Goal: Contribute content: Contribute content

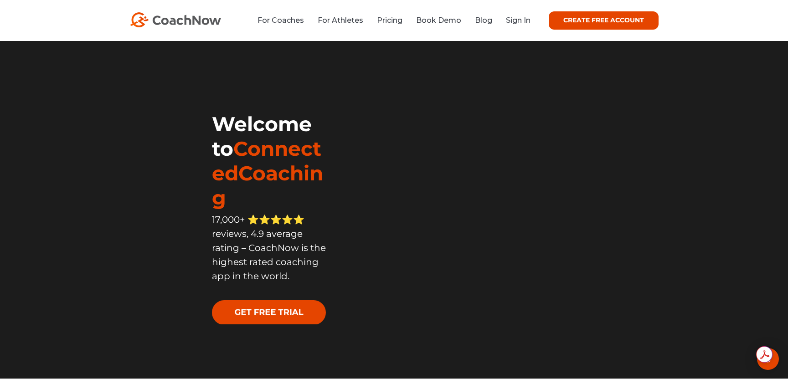
click at [529, 15] on li "Sign In" at bounding box center [514, 20] width 31 height 11
click at [519, 19] on link "Sign In" at bounding box center [518, 20] width 25 height 9
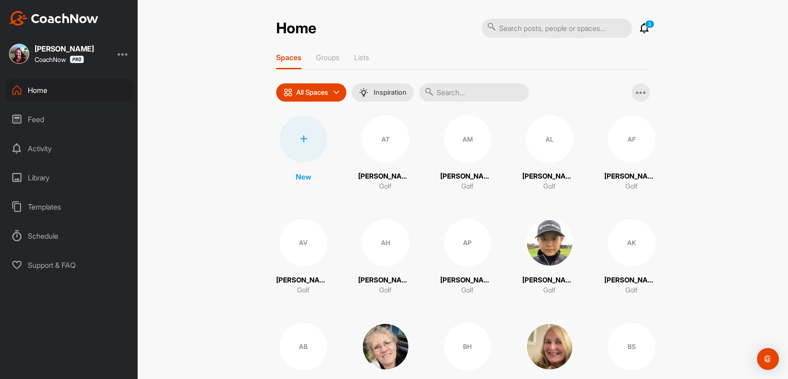
click at [516, 30] on input "text" at bounding box center [557, 28] width 150 height 19
type input "jarvis"
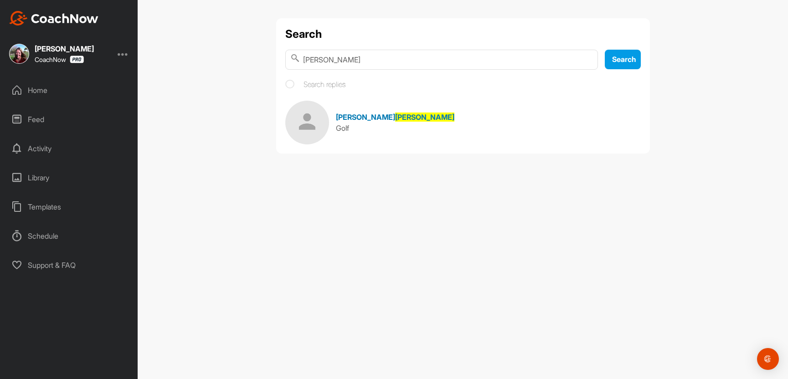
click at [395, 122] on span "Jarvis" at bounding box center [424, 117] width 59 height 9
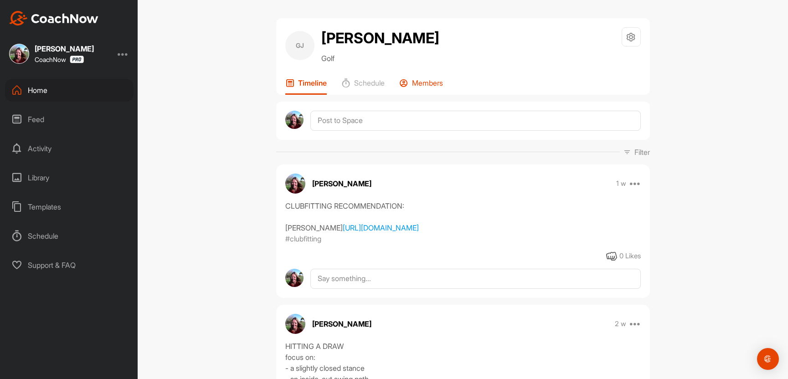
click at [443, 82] on p "Members" at bounding box center [427, 82] width 31 height 9
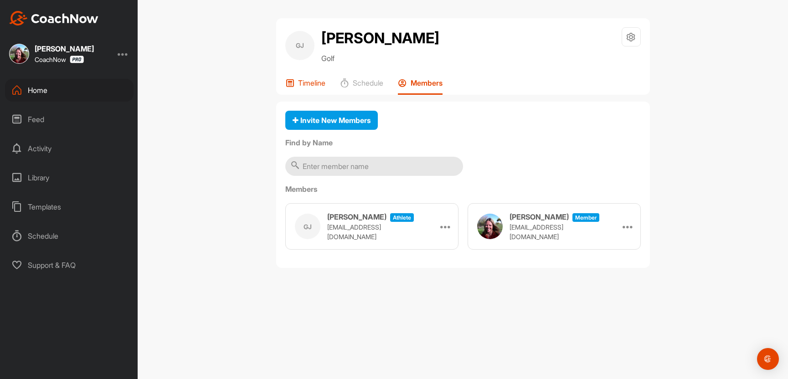
click at [305, 86] on p "Timeline" at bounding box center [311, 82] width 27 height 9
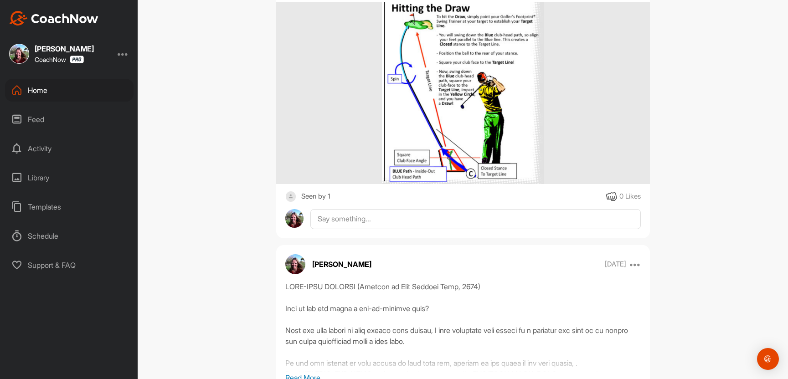
scroll to position [441, 0]
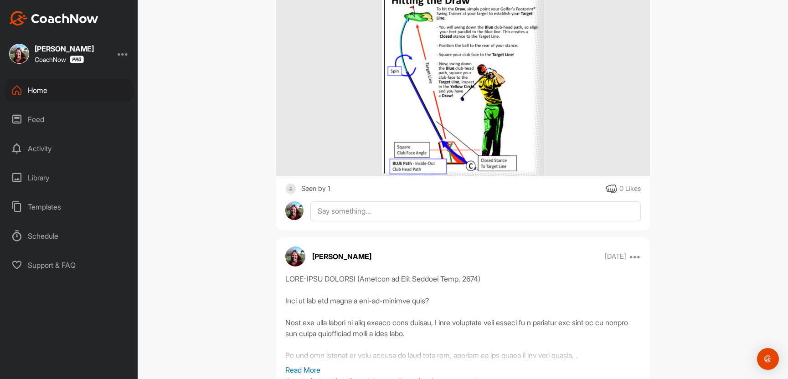
click at [331, 195] on div "Seen by 1" at bounding box center [315, 188] width 29 height 11
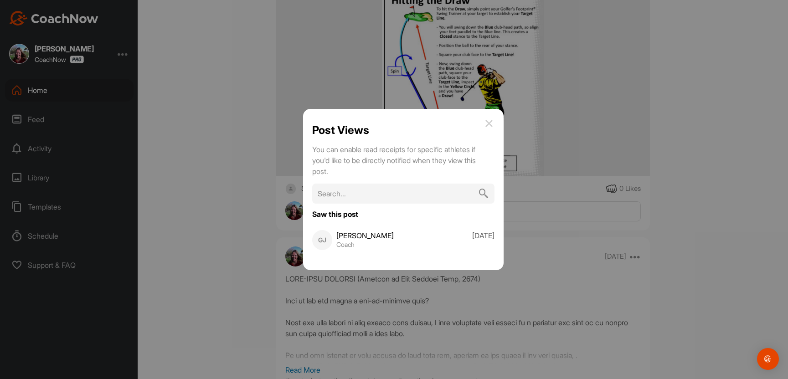
click at [489, 119] on img at bounding box center [489, 123] width 11 height 11
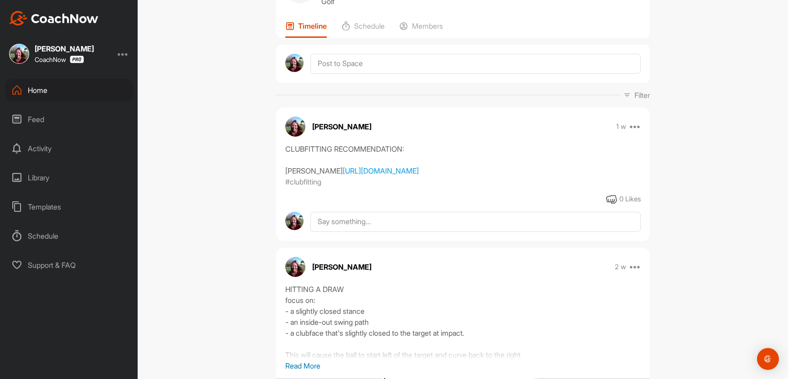
scroll to position [52, 0]
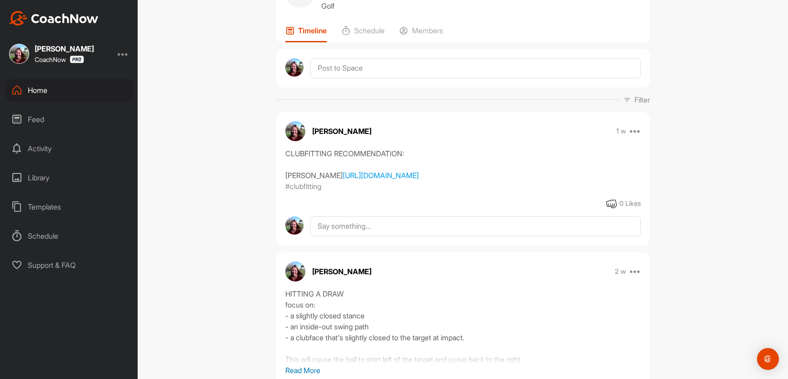
click at [62, 94] on div "Home" at bounding box center [69, 90] width 129 height 23
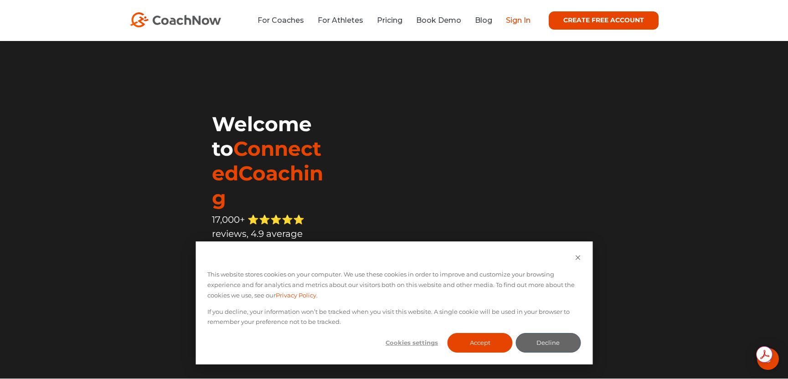
click at [519, 21] on link "Sign In" at bounding box center [518, 20] width 25 height 9
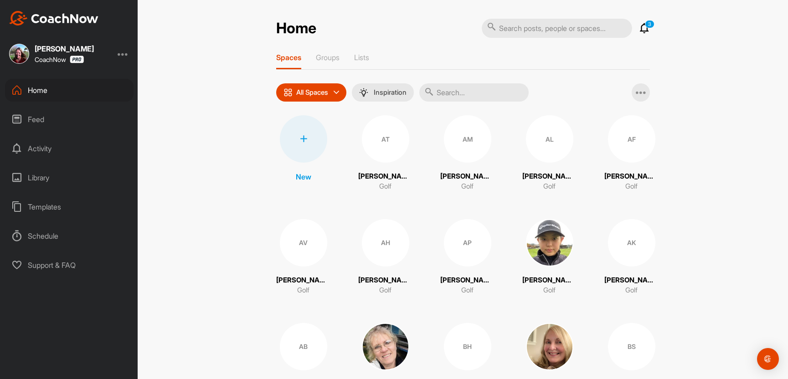
click at [514, 30] on input "text" at bounding box center [557, 28] width 150 height 19
type input "armstromg"
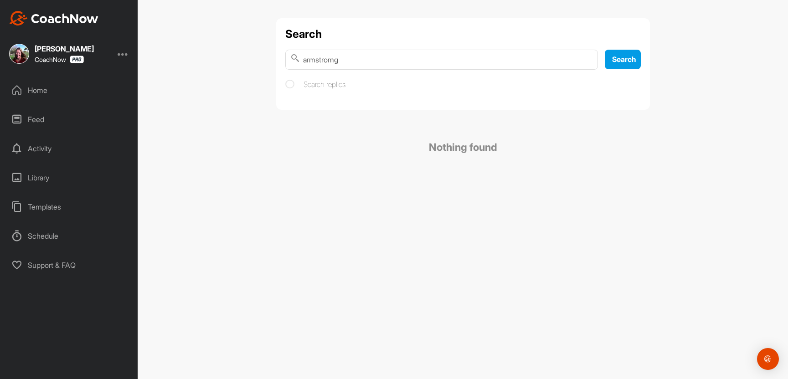
click at [334, 62] on input "armstromg" at bounding box center [441, 60] width 313 height 20
drag, startPoint x: 350, startPoint y: 62, endPoint x: 264, endPoint y: 61, distance: 86.2
click at [264, 61] on div "Search armstrong Search Search replies Nothing found" at bounding box center [463, 189] width 651 height 379
type input "justin"
drag, startPoint x: 342, startPoint y: 60, endPoint x: 278, endPoint y: 60, distance: 64.3
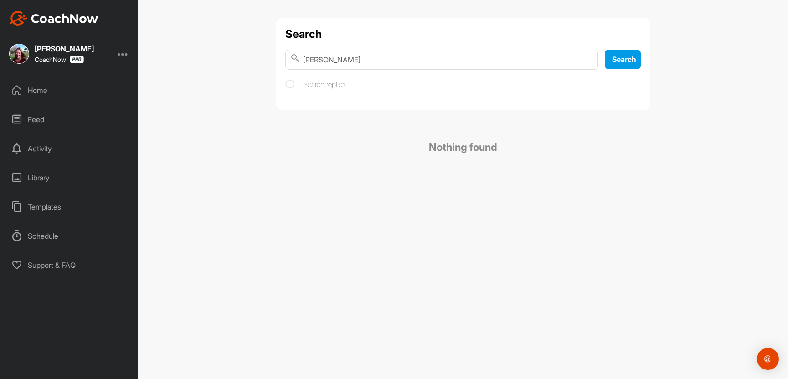
click at [278, 60] on div "Search [PERSON_NAME] Search Search replies" at bounding box center [463, 64] width 374 height 92
click at [36, 121] on div "Feed" at bounding box center [69, 119] width 129 height 23
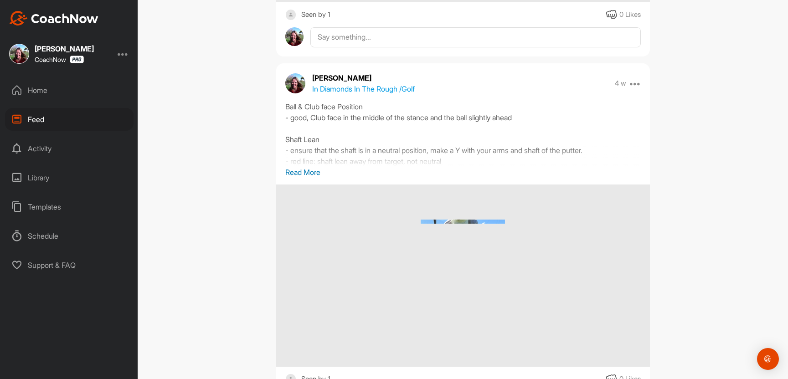
scroll to position [28576, 0]
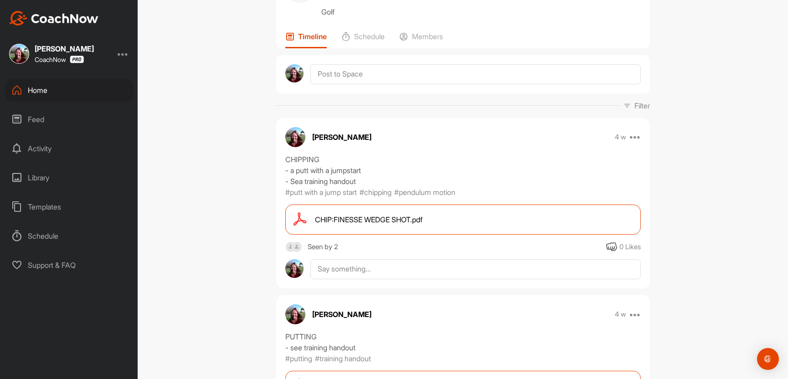
scroll to position [18, 0]
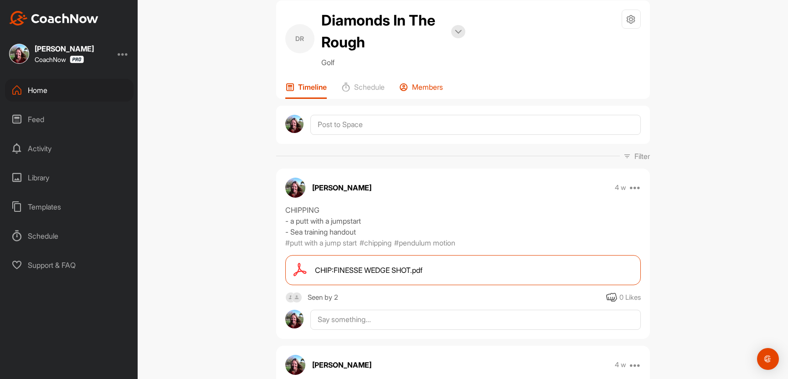
click at [424, 92] on p "Members" at bounding box center [427, 87] width 31 height 9
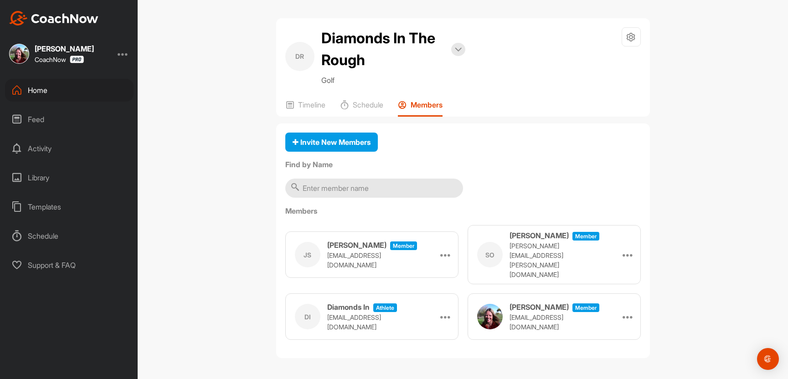
click at [32, 124] on div "Feed" at bounding box center [69, 119] width 129 height 23
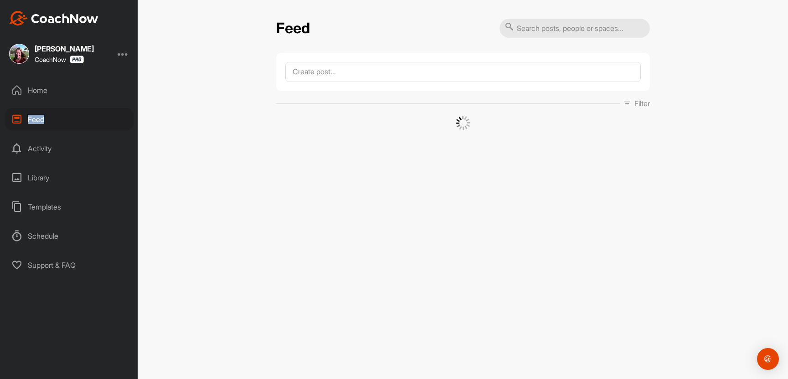
click at [32, 124] on div "Feed" at bounding box center [69, 119] width 129 height 23
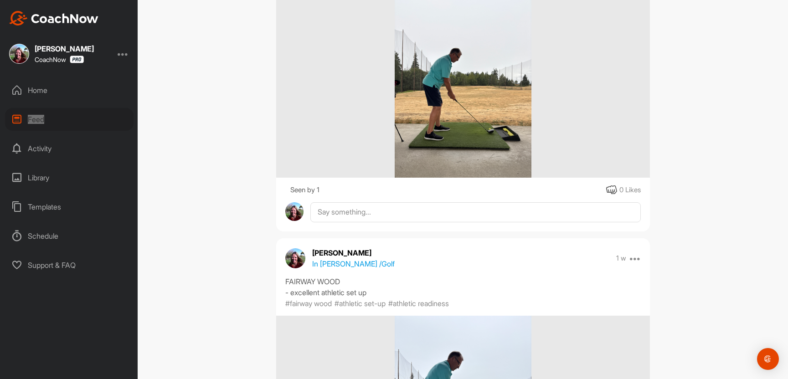
scroll to position [5890, 0]
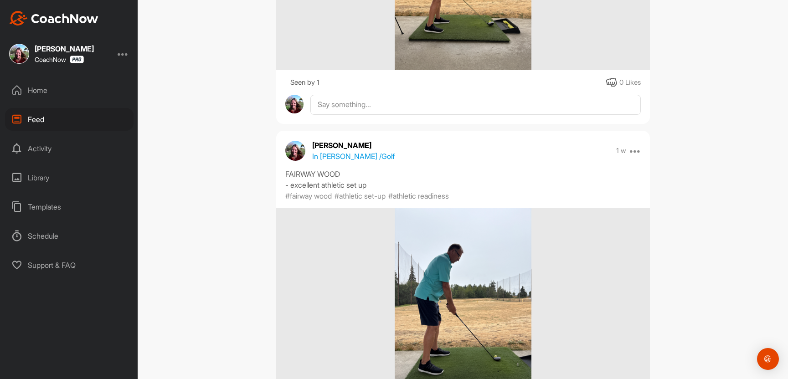
click at [40, 150] on div "Activity" at bounding box center [69, 148] width 129 height 23
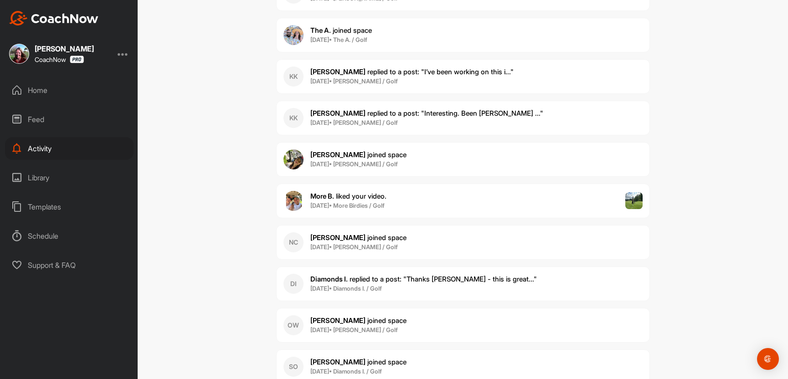
scroll to position [411, 0]
click at [367, 36] on span "The A. joined space" at bounding box center [342, 31] width 62 height 9
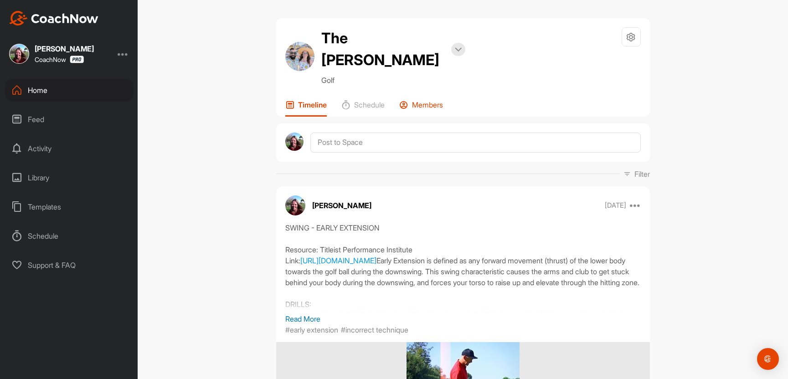
click at [430, 100] on p "Members" at bounding box center [427, 104] width 31 height 9
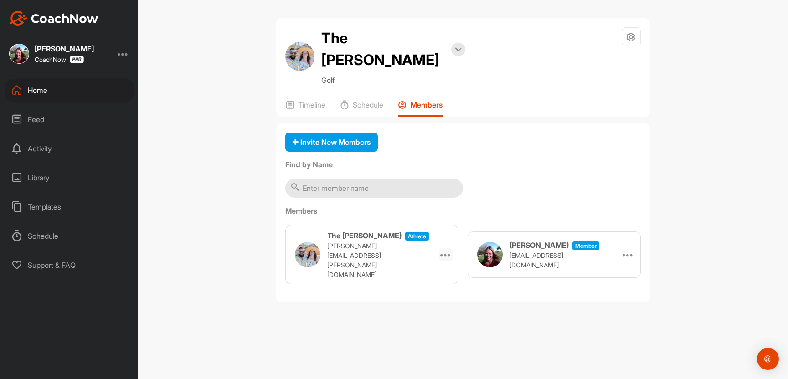
click at [444, 249] on icon at bounding box center [445, 254] width 11 height 11
click at [397, 249] on p "armstrong.justin@hotmail.com" at bounding box center [372, 260] width 91 height 38
click at [397, 251] on p "armstrong.justin@hotmail.com" at bounding box center [372, 260] width 91 height 38
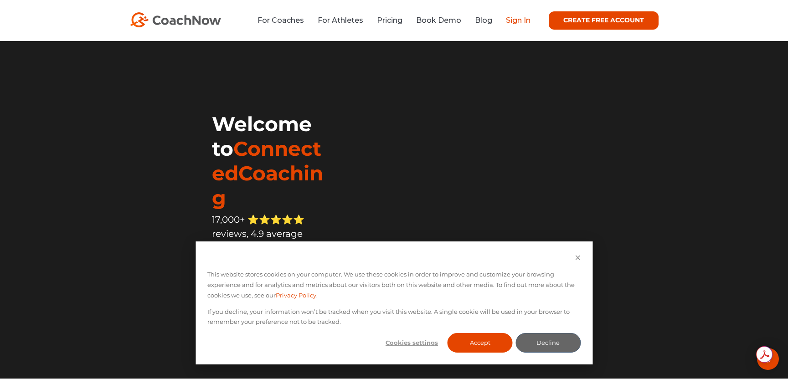
click at [522, 20] on link "Sign In" at bounding box center [518, 20] width 25 height 9
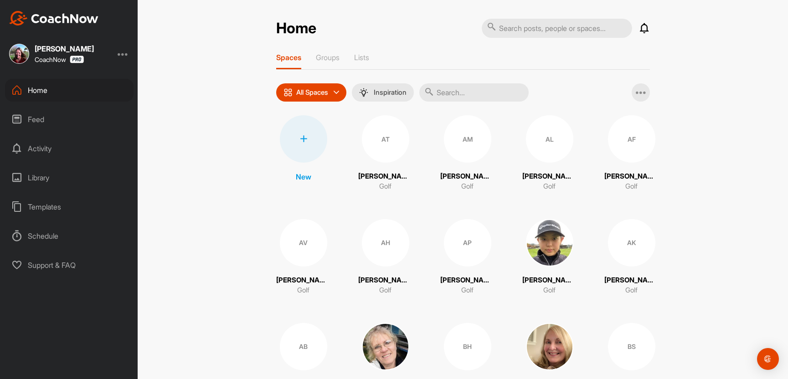
click at [535, 30] on input "text" at bounding box center [557, 28] width 150 height 19
type input "mom's"
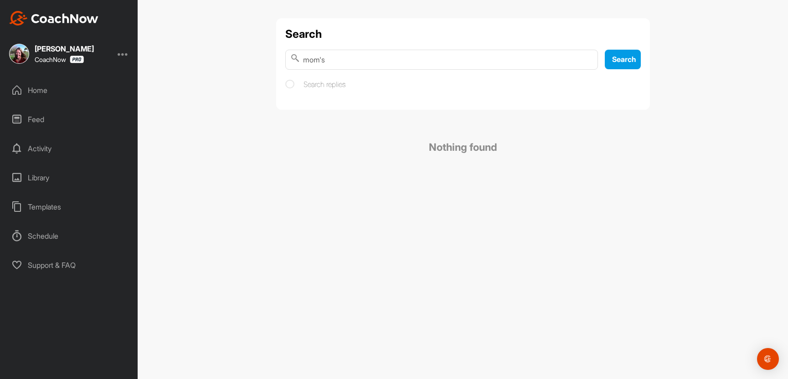
click at [303, 62] on input "mom's" at bounding box center [441, 60] width 313 height 20
click at [302, 61] on input "golf mom's" at bounding box center [441, 60] width 313 height 20
drag, startPoint x: 347, startPoint y: 60, endPoint x: 383, endPoint y: 60, distance: 36.0
click at [383, 60] on input "the golf mom's" at bounding box center [441, 60] width 313 height 20
type input "the golf mom"
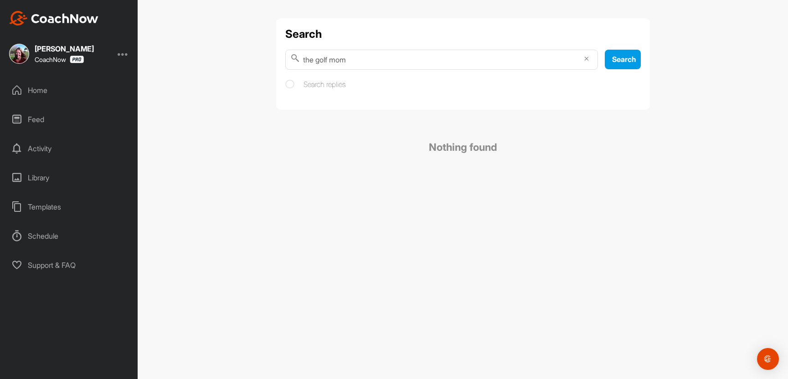
drag, startPoint x: 348, startPoint y: 62, endPoint x: 272, endPoint y: 62, distance: 76.1
click at [272, 62] on div "Search the golf mom Search Search replies Nothing found" at bounding box center [463, 100] width 392 height 165
type input "The Golf Mom's"
click at [44, 119] on div "Feed" at bounding box center [69, 119] width 129 height 23
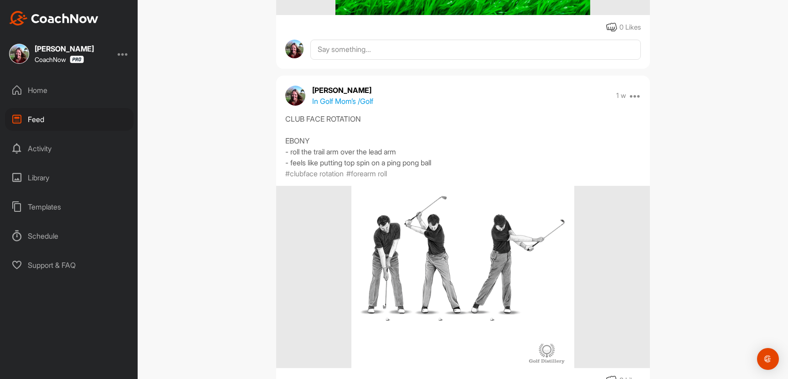
scroll to position [3841, 0]
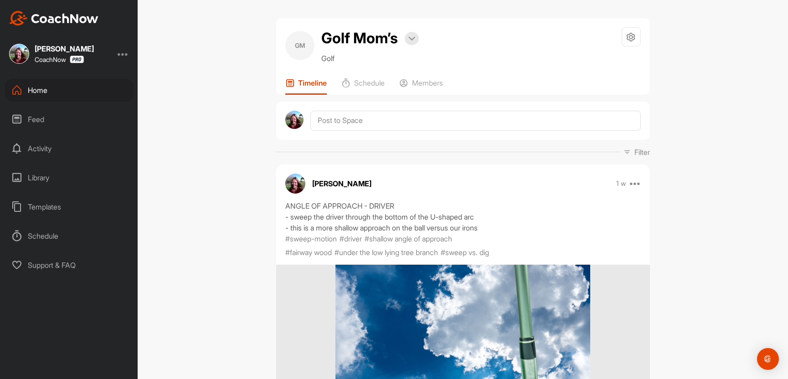
click at [39, 121] on div "Feed" at bounding box center [69, 119] width 129 height 23
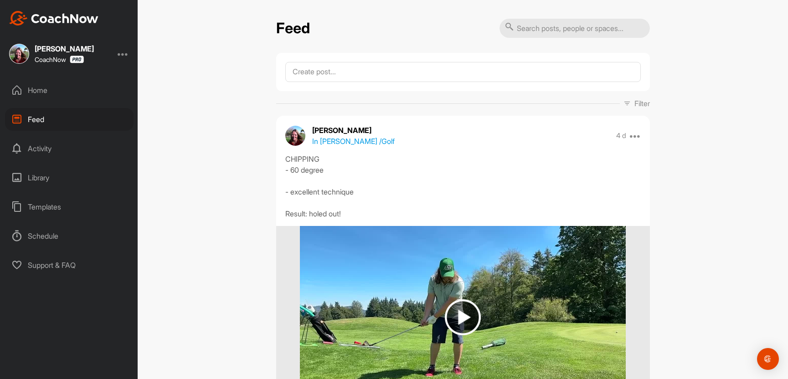
click at [352, 147] on p "In Ponath's / Golf" at bounding box center [353, 141] width 83 height 11
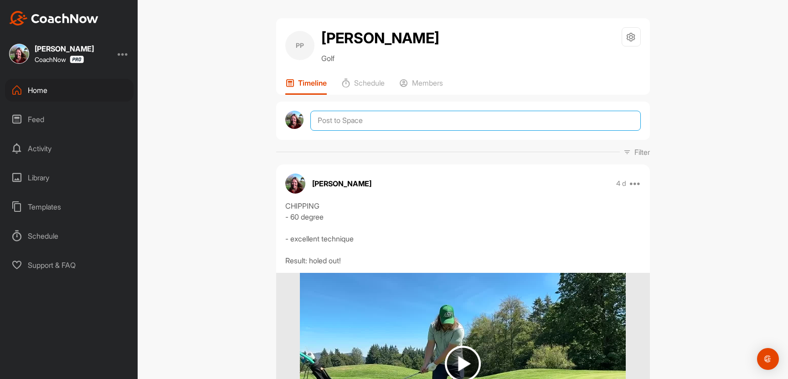
click at [353, 125] on textarea at bounding box center [476, 121] width 330 height 20
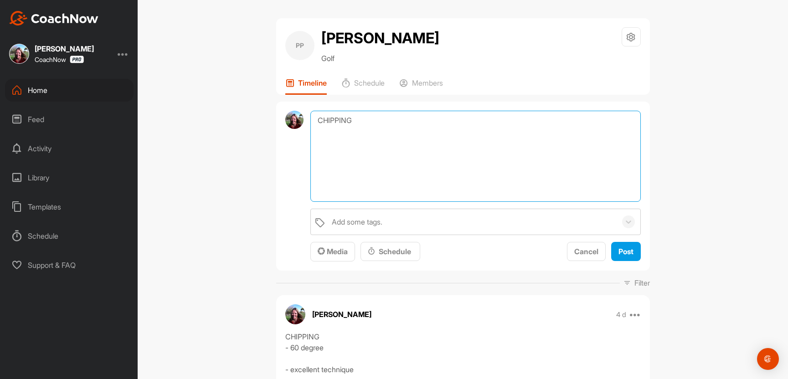
type textarea "CHIPPING"
drag, startPoint x: 362, startPoint y: 125, endPoint x: 290, endPoint y: 122, distance: 72.1
click at [290, 122] on div "CHIPPING Add some tags. Media Schedule Cancel Post" at bounding box center [463, 187] width 374 height 170
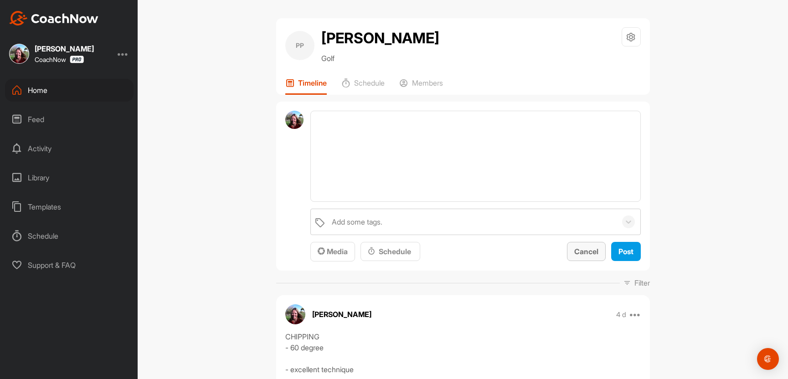
click at [575, 257] on div "Cancel" at bounding box center [587, 251] width 24 height 11
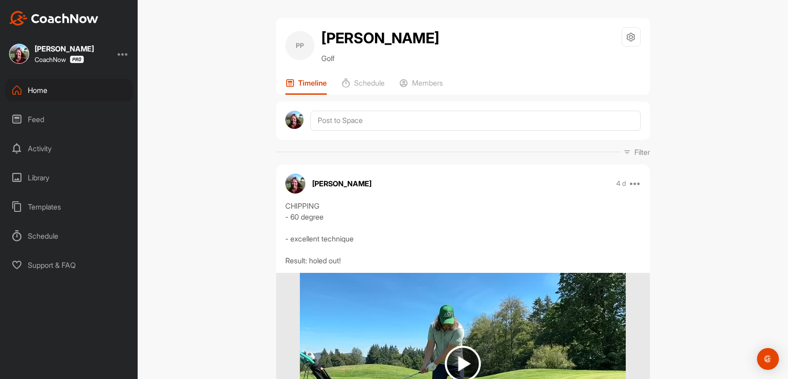
click at [39, 122] on div "Feed" at bounding box center [69, 119] width 129 height 23
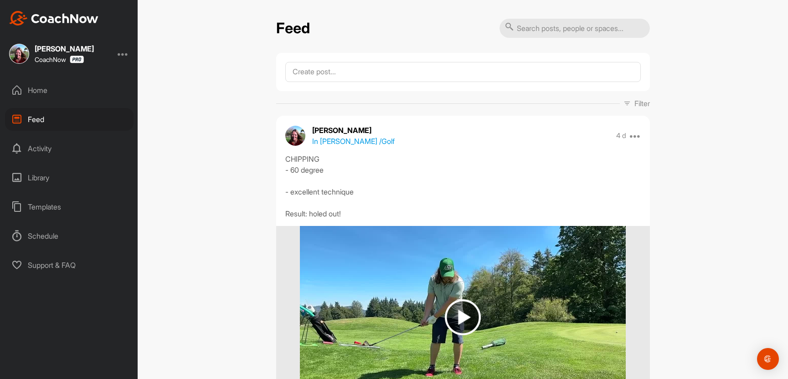
click at [545, 28] on input "text" at bounding box center [575, 28] width 150 height 19
type input "CHIPPING"
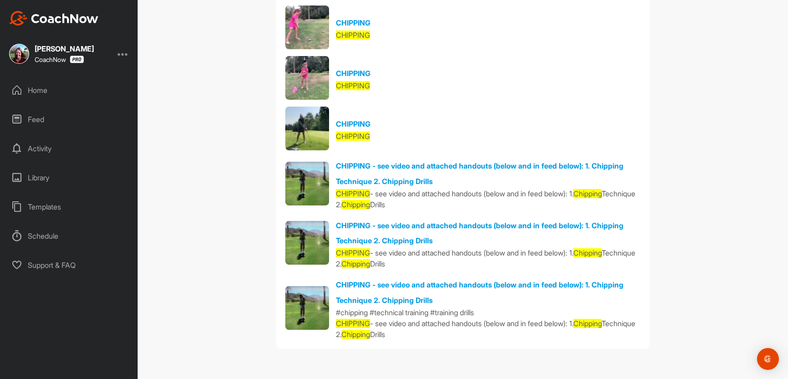
scroll to position [346, 0]
click at [548, 161] on link "CHIPPING - see video and attached handouts (below and in feed below): 1. Chippi…" at bounding box center [480, 173] width 288 height 25
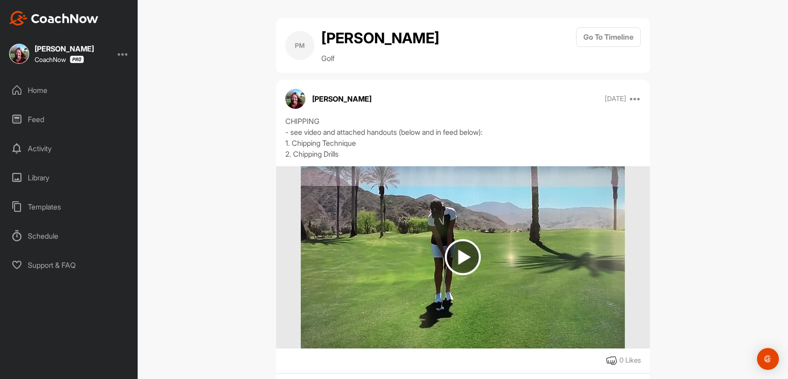
scroll to position [249, 0]
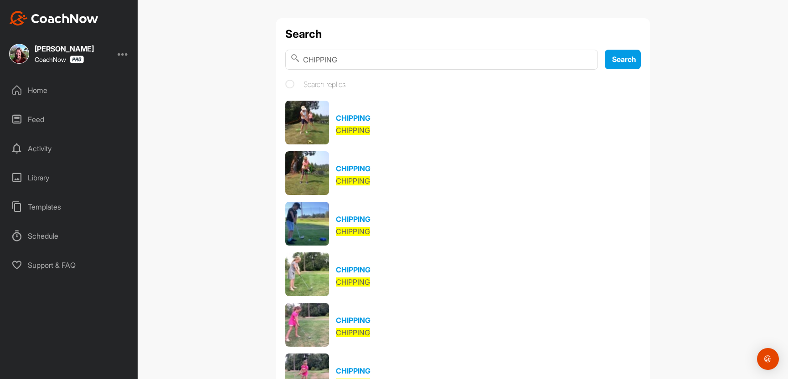
click at [371, 61] on input "CHIPPING" at bounding box center [441, 60] width 313 height 20
drag, startPoint x: 371, startPoint y: 61, endPoint x: 287, endPoint y: 60, distance: 83.9
click at [287, 60] on input "CHIPPING" at bounding box center [441, 60] width 313 height 20
type input "FINESSE WEDGE"
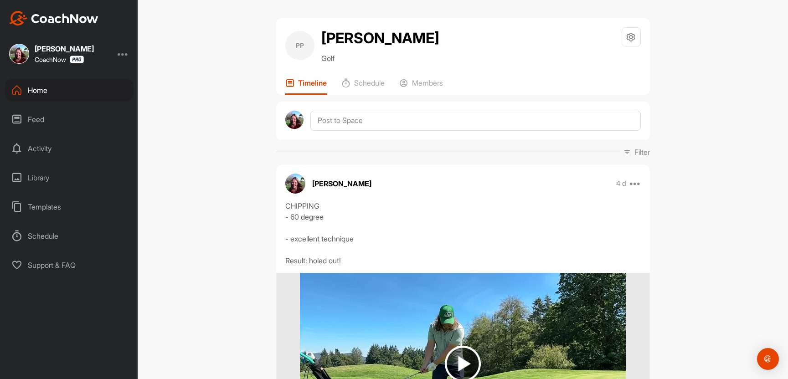
click at [38, 178] on div "Library" at bounding box center [69, 177] width 129 height 23
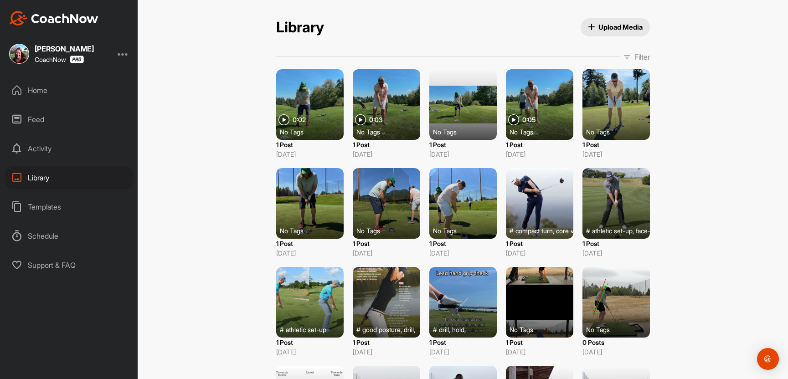
click at [637, 57] on p "Filter" at bounding box center [643, 57] width 16 height 11
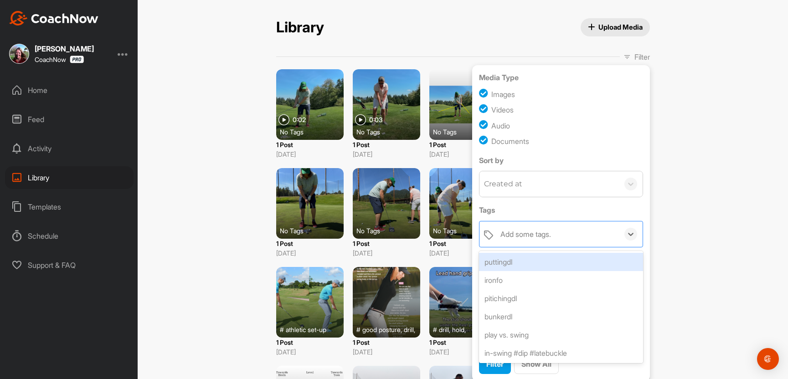
click at [510, 240] on div "Add some tags." at bounding box center [526, 234] width 51 height 11
type input "FINE"
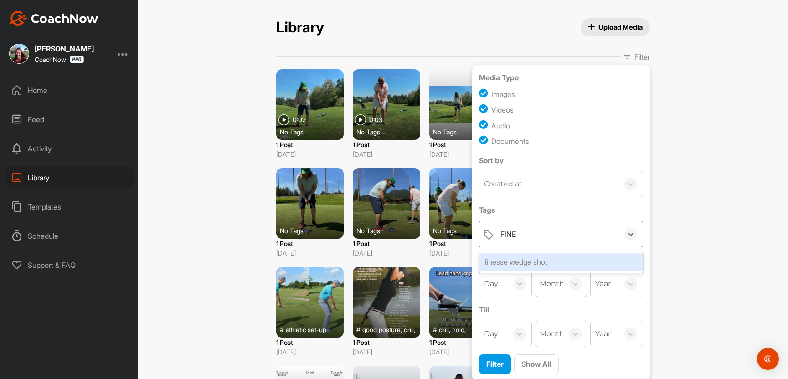
click at [537, 271] on div "finesse wedge shot" at bounding box center [561, 262] width 164 height 18
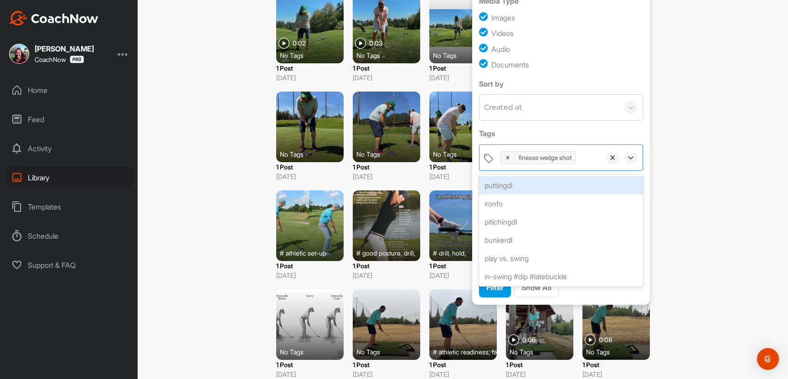
scroll to position [82, 0]
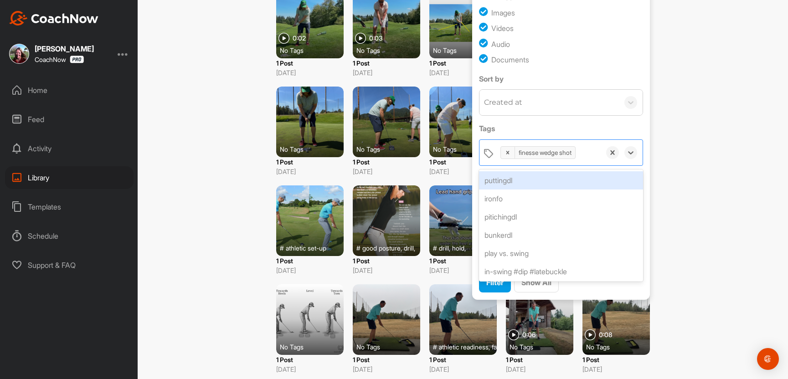
click at [704, 292] on div "Library Upload Media Filter Media Type Images Videos Audio Documents Sort by Cr…" at bounding box center [463, 189] width 651 height 379
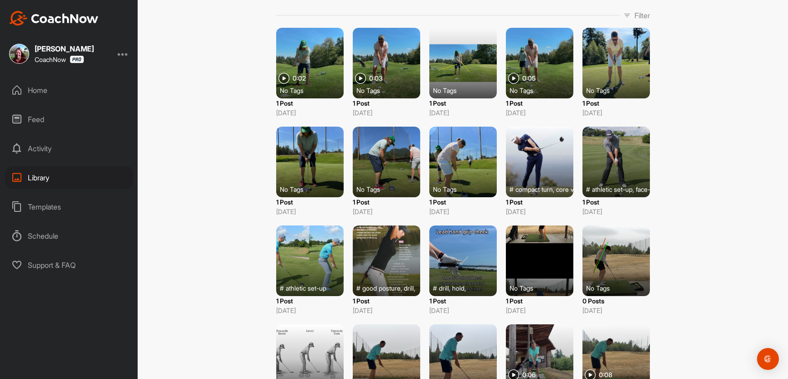
scroll to position [0, 0]
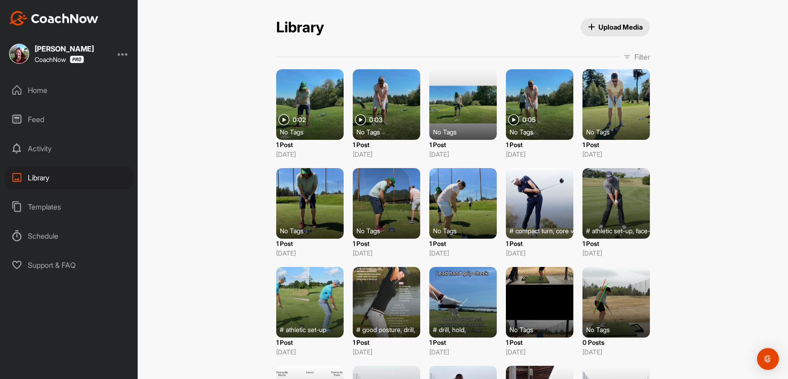
click at [640, 59] on p "Filter" at bounding box center [643, 57] width 16 height 11
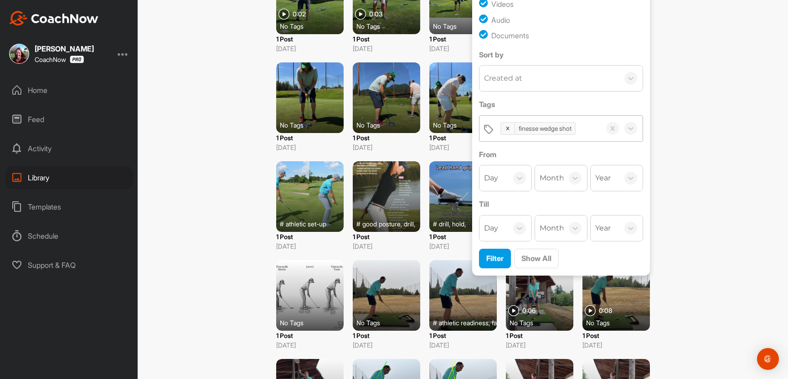
scroll to position [106, 0]
click at [544, 263] on span "Show All" at bounding box center [537, 258] width 30 height 9
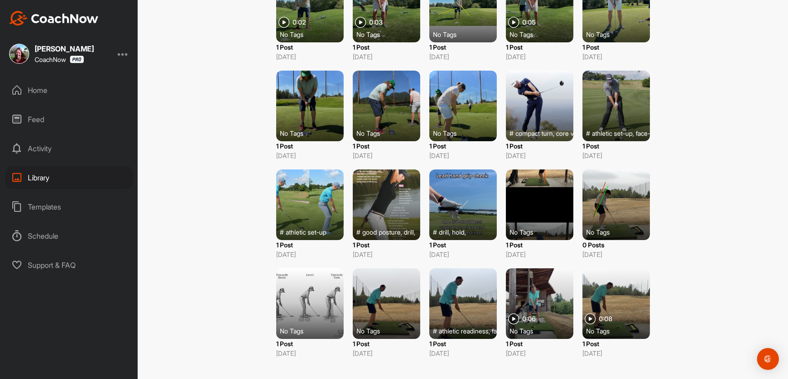
scroll to position [0, 0]
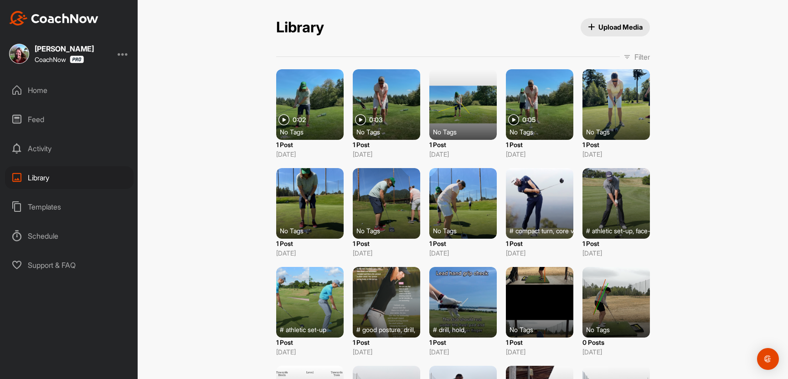
click at [642, 60] on p "Filter" at bounding box center [643, 57] width 16 height 11
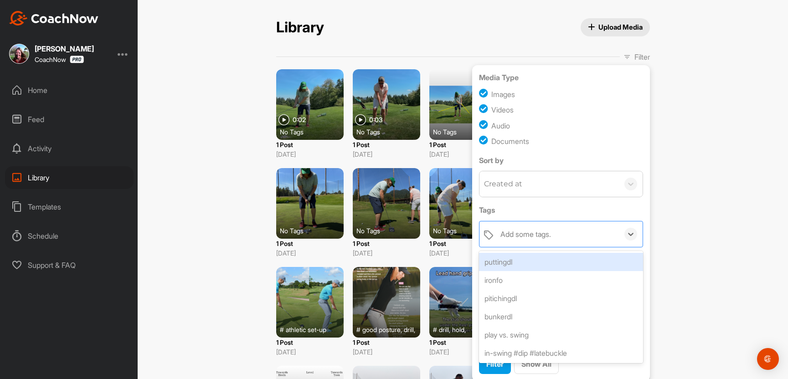
click at [547, 240] on div "Add some tags." at bounding box center [526, 234] width 51 height 11
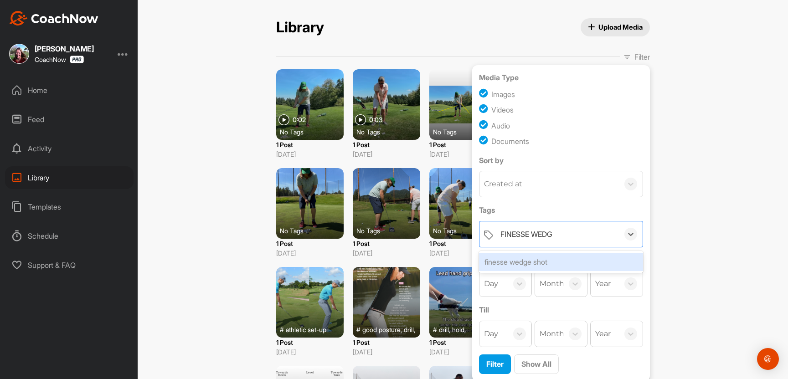
type input "FINESSE WEDGE"
click at [545, 271] on div "finesse wedge shot" at bounding box center [561, 262] width 164 height 18
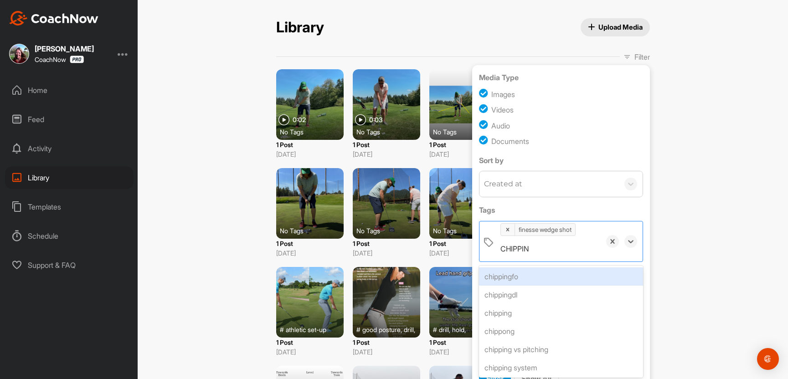
type input "CHIPPING"
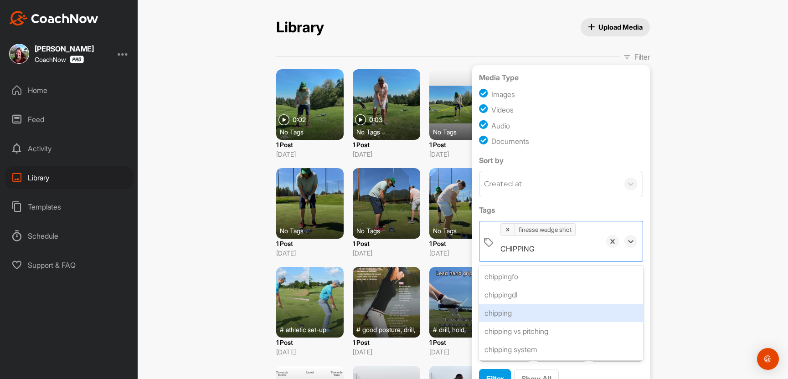
click at [544, 322] on div "chipping" at bounding box center [561, 313] width 164 height 18
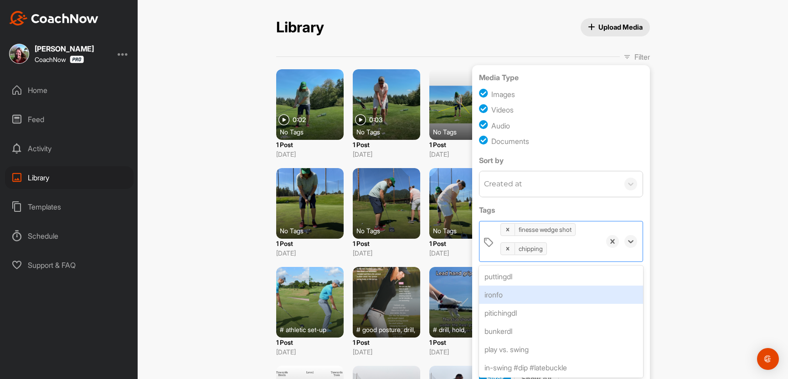
click at [670, 305] on div "Library Upload Media Filter Media Type Images Videos Audio Documents Sort by Cr…" at bounding box center [463, 189] width 651 height 379
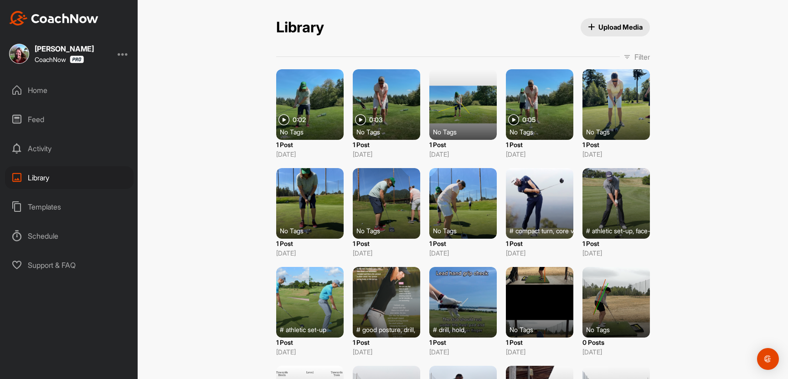
click at [640, 57] on p "Filter" at bounding box center [643, 57] width 16 height 11
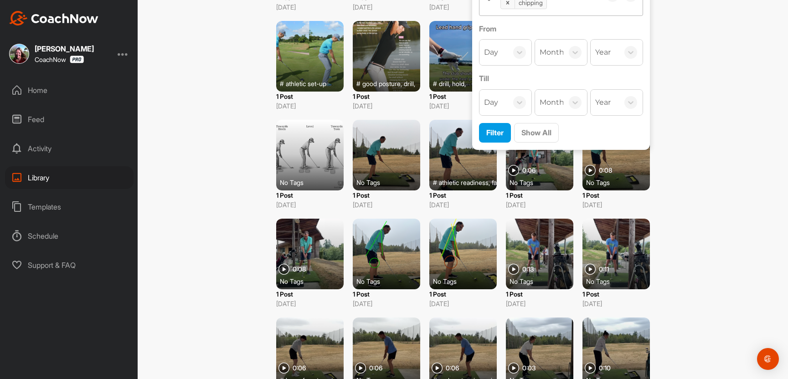
scroll to position [247, 0]
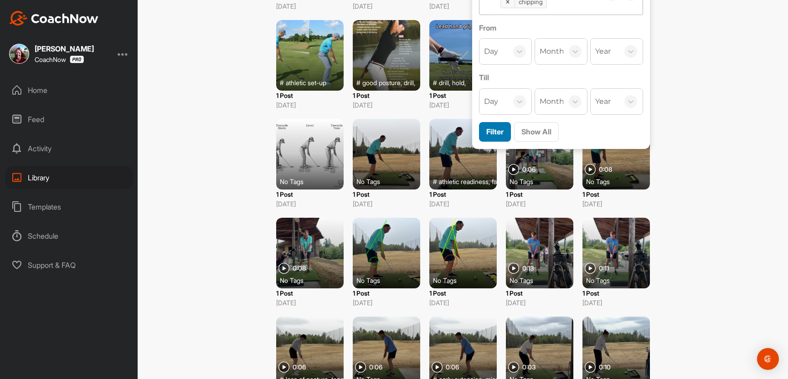
click at [490, 136] on span "Filter" at bounding box center [495, 131] width 17 height 9
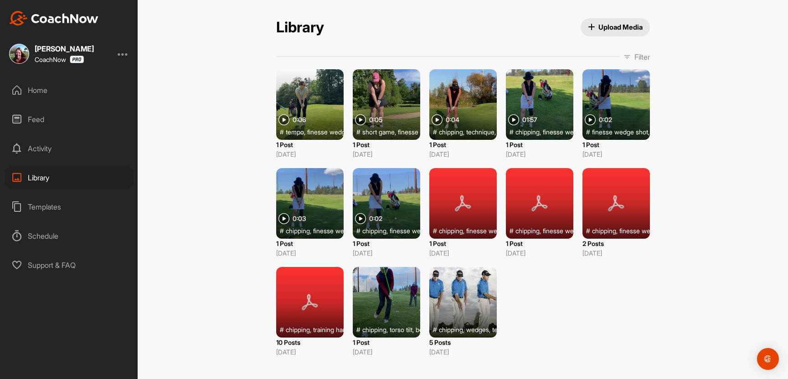
click at [483, 304] on div at bounding box center [463, 302] width 67 height 71
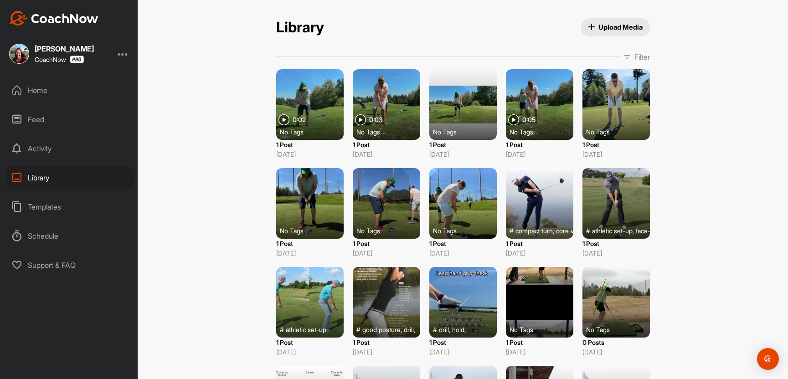
click at [35, 120] on div "Feed" at bounding box center [69, 119] width 129 height 23
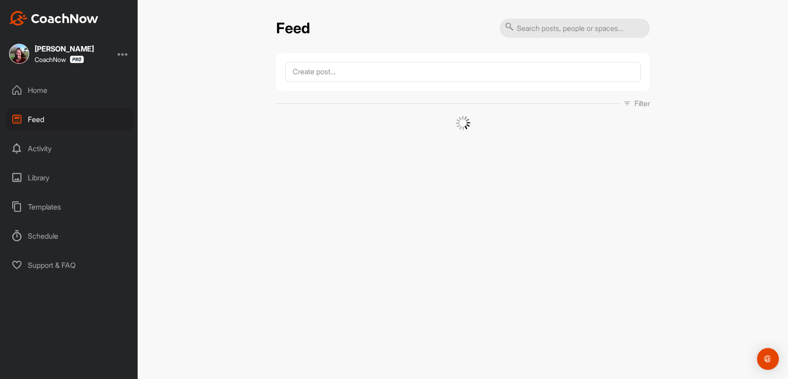
click at [554, 34] on input "text" at bounding box center [575, 28] width 150 height 19
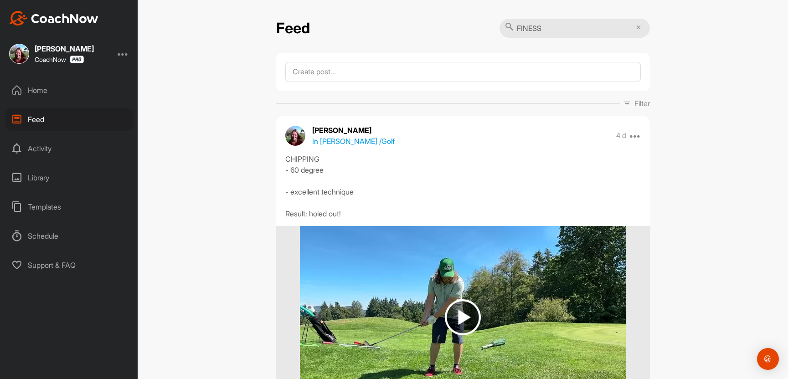
type input "FINESSE WEDGE"
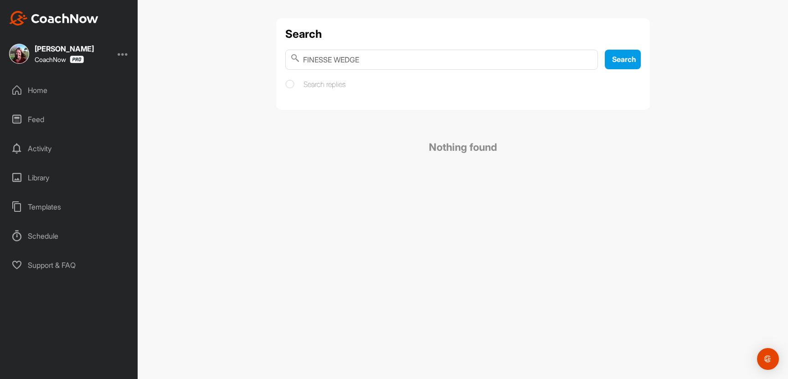
drag, startPoint x: 361, startPoint y: 60, endPoint x: 190, endPoint y: 67, distance: 171.6
click at [190, 67] on div "Search FINESSE WEDGE Search Search replies Nothing found" at bounding box center [463, 189] width 651 height 379
click at [44, 150] on div "Activity" at bounding box center [69, 148] width 129 height 23
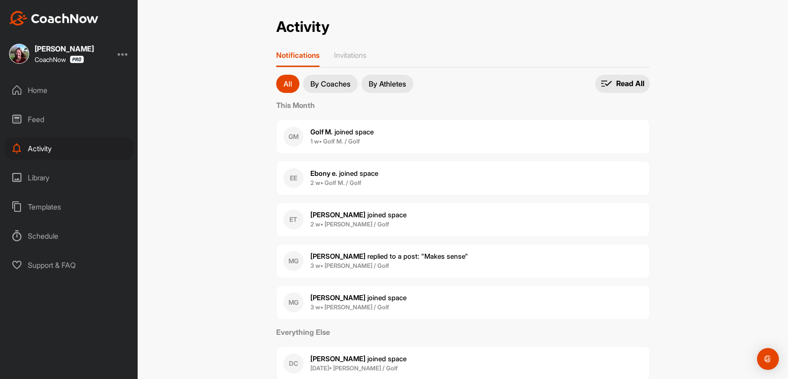
click at [46, 91] on div "Home" at bounding box center [69, 90] width 129 height 23
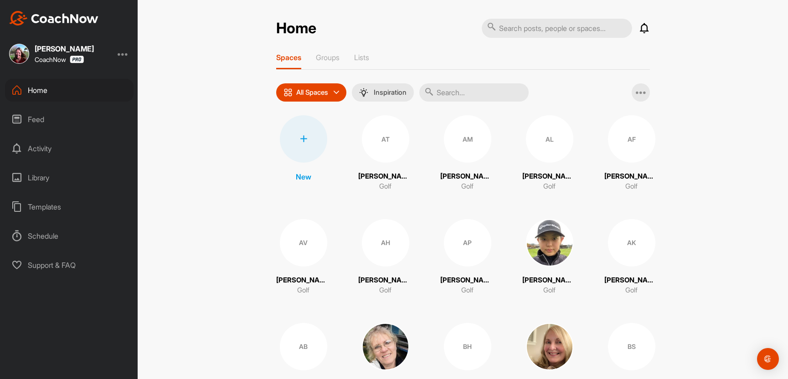
click at [525, 23] on input "text" at bounding box center [557, 28] width 150 height 19
type input "finesse wedge"
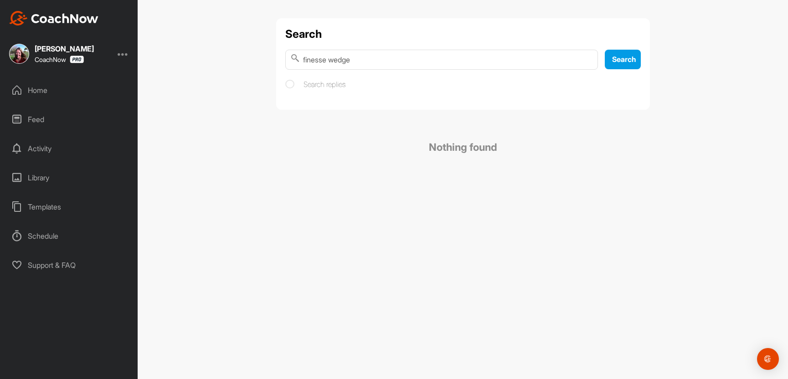
click at [40, 91] on div "Home" at bounding box center [69, 90] width 129 height 23
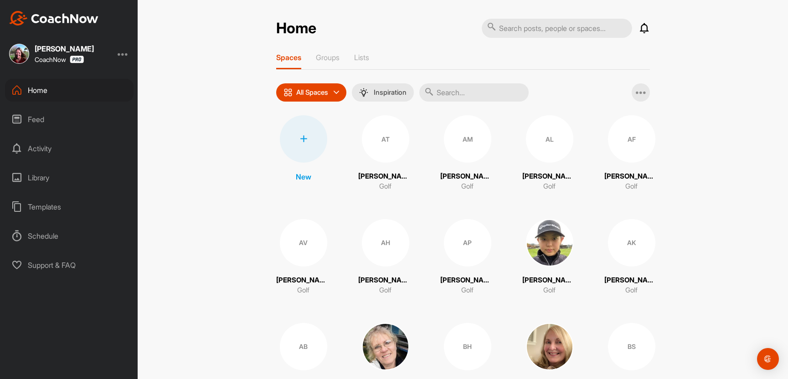
click at [39, 120] on div "Feed" at bounding box center [69, 119] width 129 height 23
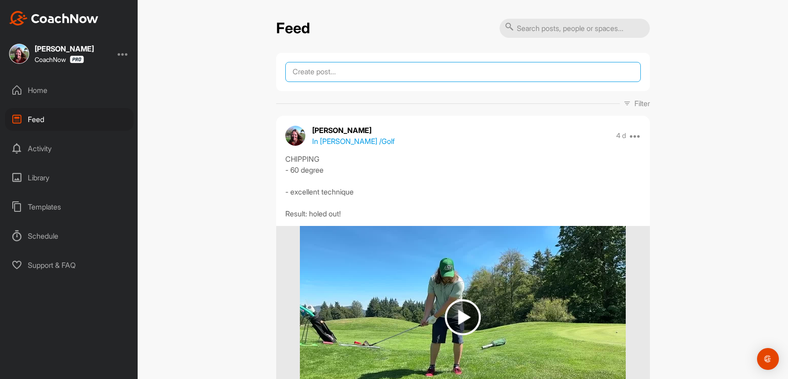
click at [334, 75] on textarea at bounding box center [463, 72] width 356 height 20
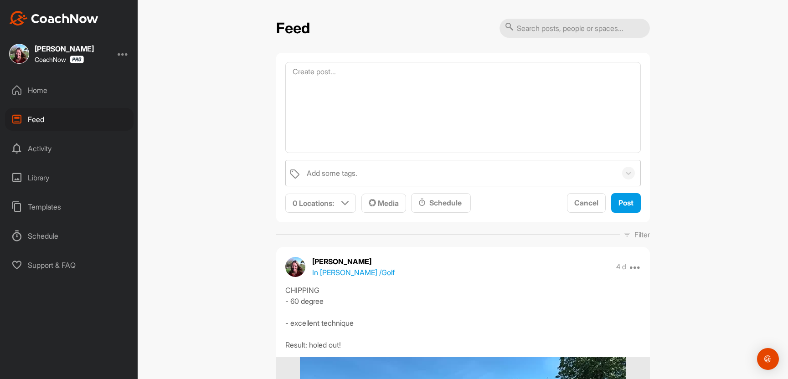
click at [526, 31] on input "text" at bounding box center [575, 28] width 150 height 19
type input "finesse wedge"
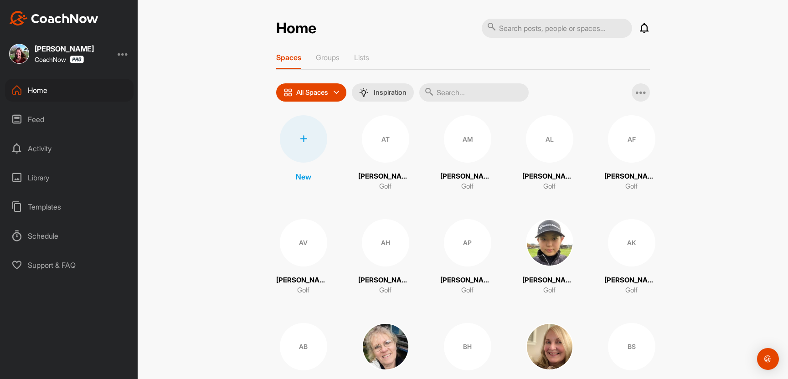
click at [469, 98] on input "text" at bounding box center [473, 92] width 109 height 18
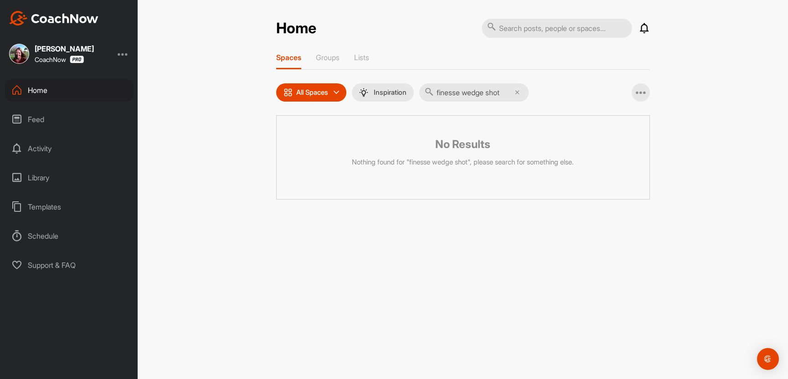
drag, startPoint x: 527, startPoint y: 96, endPoint x: 462, endPoint y: 96, distance: 64.7
click at [462, 96] on input "finesse wedge shot" at bounding box center [473, 92] width 109 height 18
type input "f"
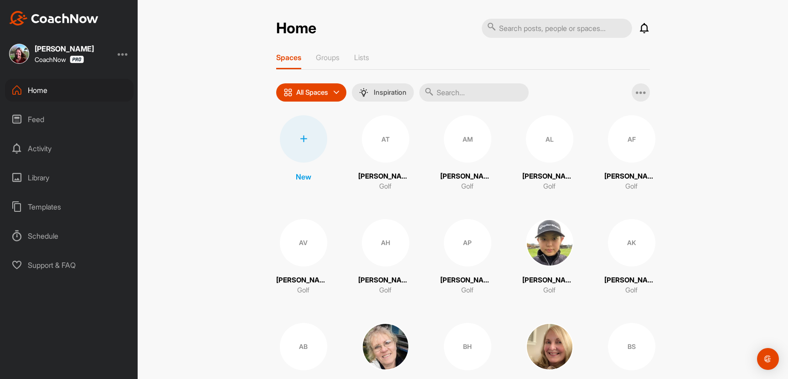
click at [479, 94] on input "text" at bounding box center [473, 92] width 109 height 18
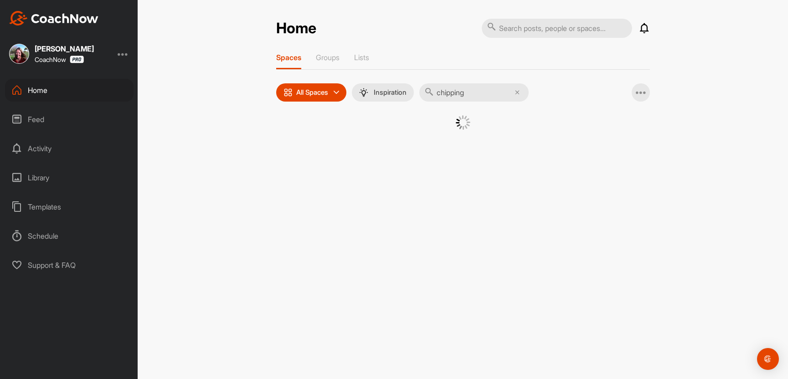
type input "chipping"
click at [535, 28] on input "text" at bounding box center [557, 28] width 150 height 19
type input "chipping"
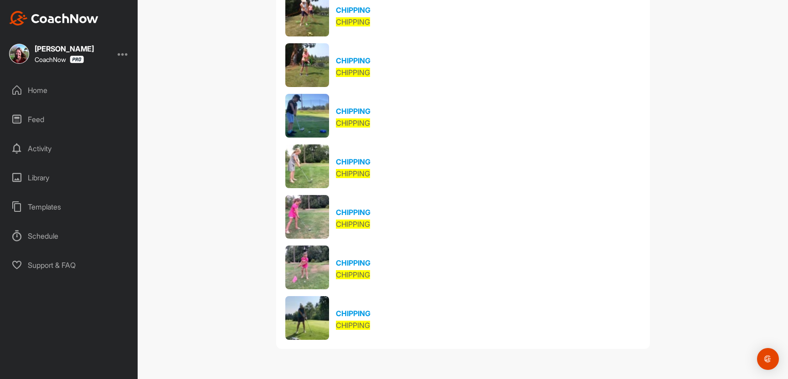
scroll to position [346, 0]
click at [364, 310] on link "CHIPPING" at bounding box center [353, 313] width 35 height 9
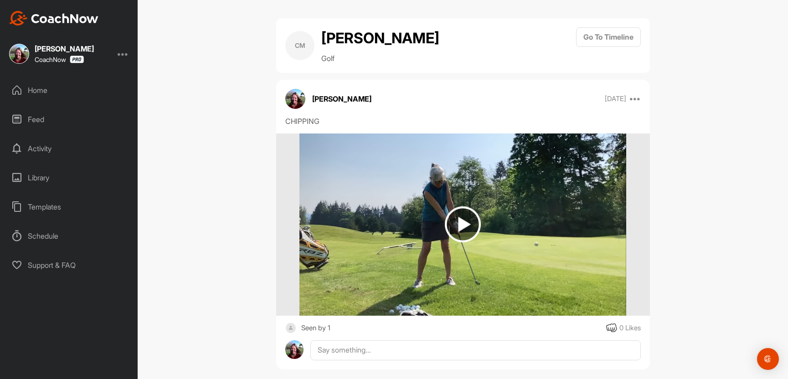
click at [36, 93] on div "Home" at bounding box center [69, 90] width 129 height 23
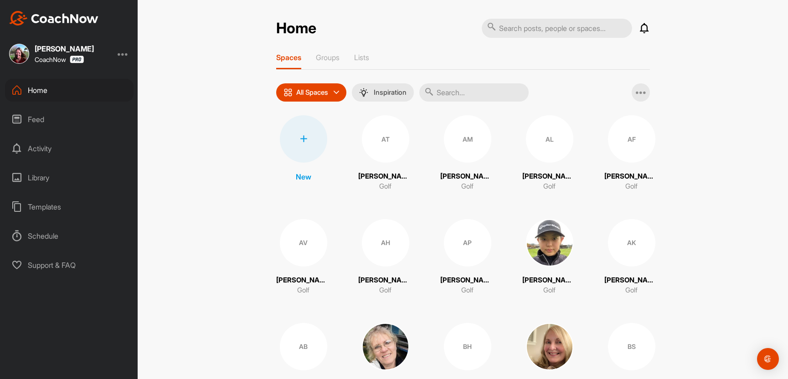
click at [42, 180] on div "Library" at bounding box center [69, 177] width 129 height 23
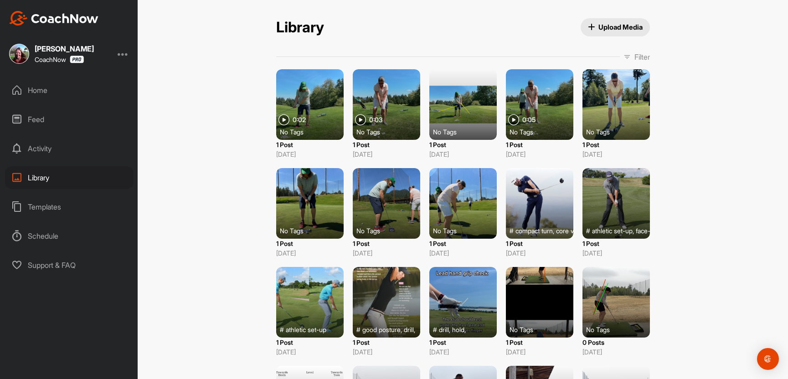
click at [635, 59] on p "Filter" at bounding box center [643, 57] width 16 height 11
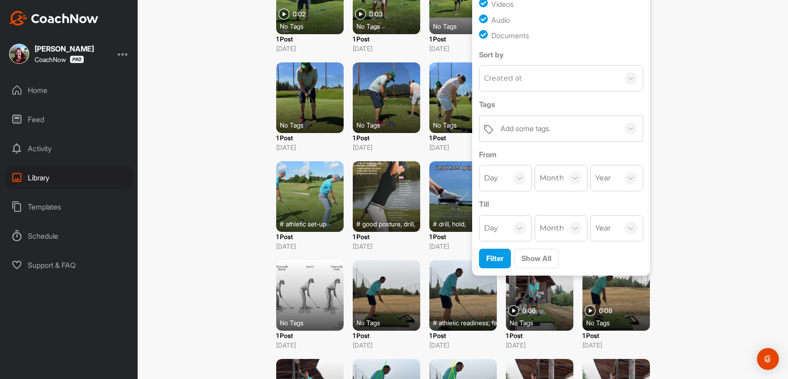
scroll to position [108, 0]
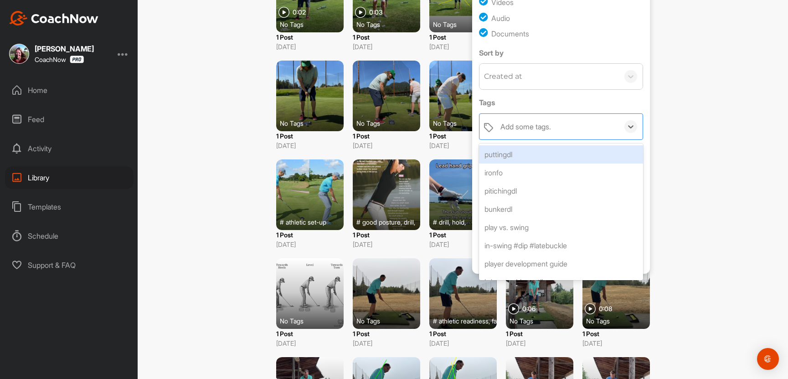
click at [551, 132] on div "Add some tags." at bounding box center [526, 126] width 51 height 11
type input "wedge"
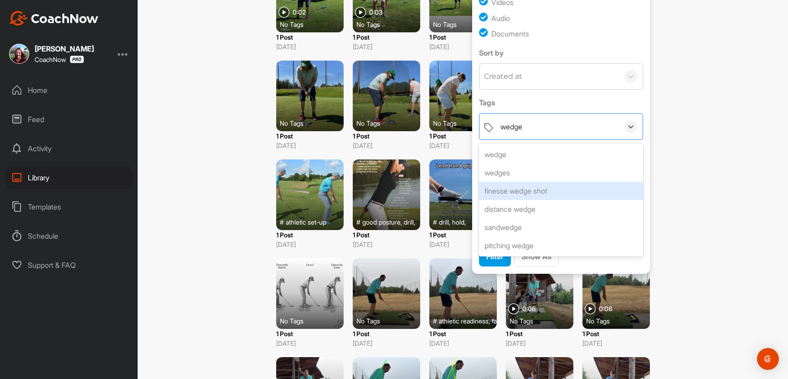
click at [581, 200] on div "finesse wedge shot" at bounding box center [561, 191] width 164 height 18
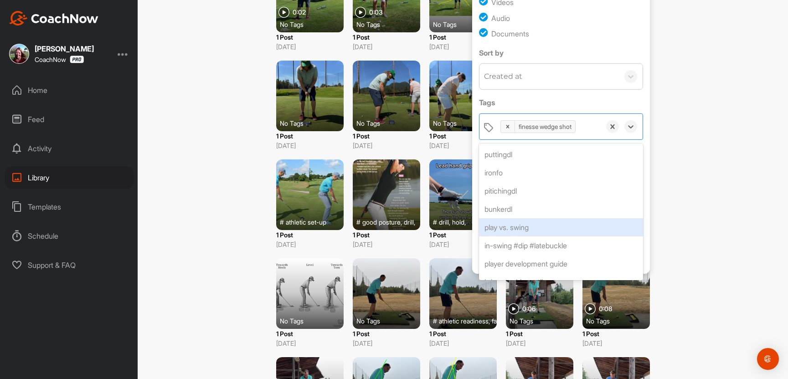
click at [690, 249] on div "Library Upload Media Filter Media Type Images Videos Audio Documents Sort by Cr…" at bounding box center [463, 189] width 651 height 379
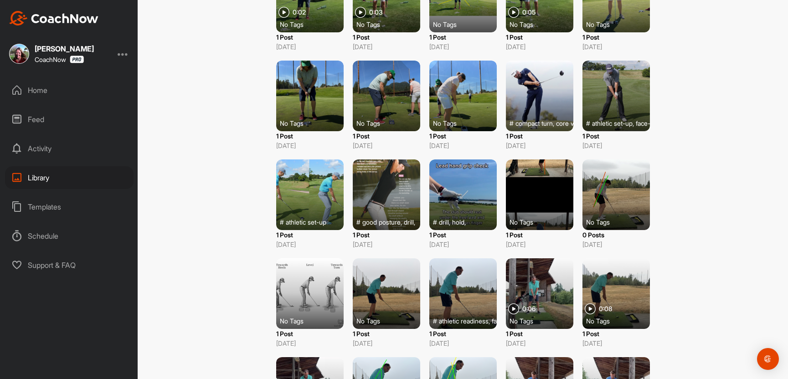
scroll to position [0, 0]
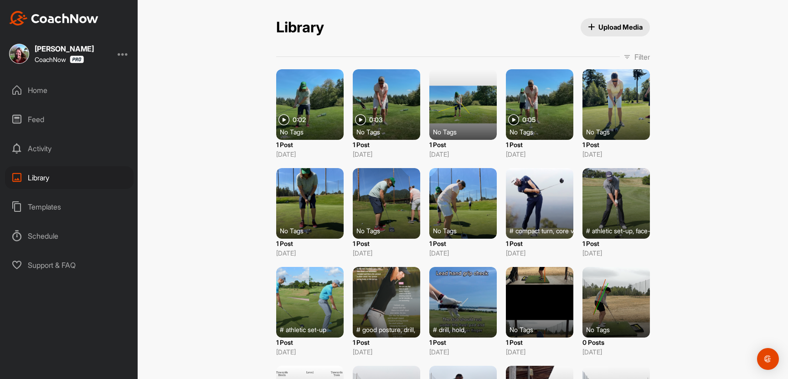
click at [625, 60] on icon at bounding box center [627, 56] width 7 height 7
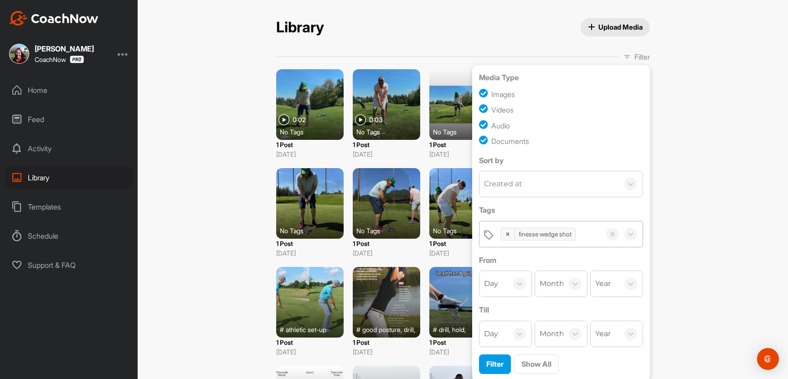
scroll to position [117, 0]
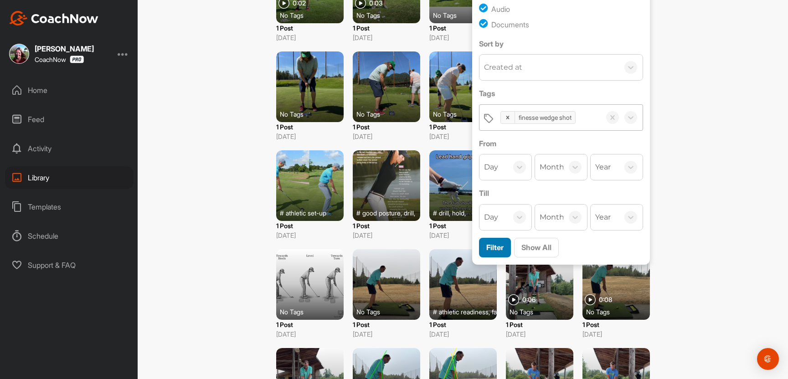
click at [491, 252] on span "Filter" at bounding box center [495, 247] width 17 height 9
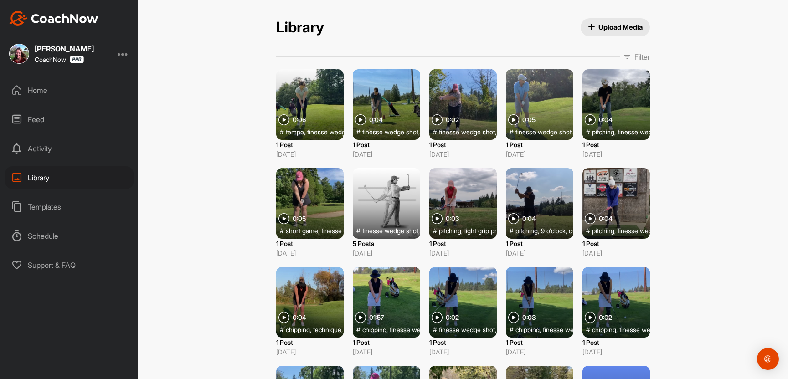
click at [399, 213] on div at bounding box center [386, 203] width 67 height 71
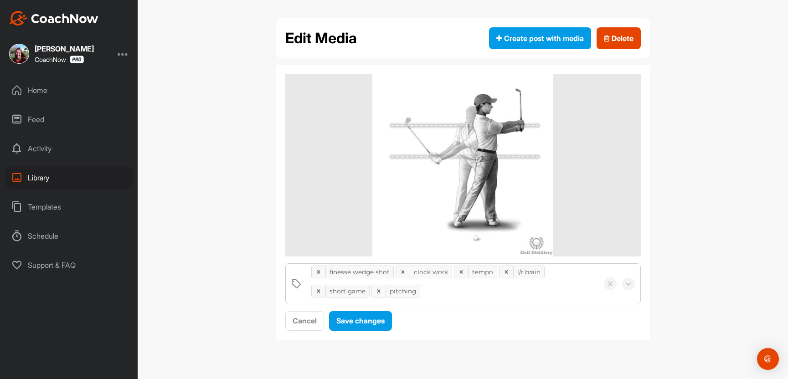
click at [46, 89] on div "Home" at bounding box center [69, 90] width 129 height 23
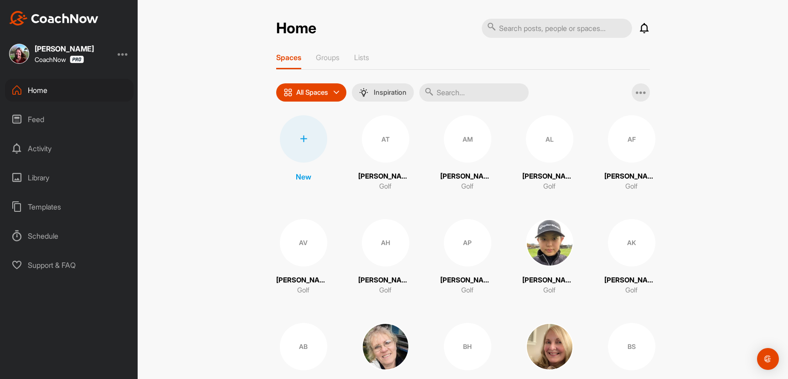
click at [512, 30] on input "text" at bounding box center [557, 28] width 150 height 19
type input "chipping"
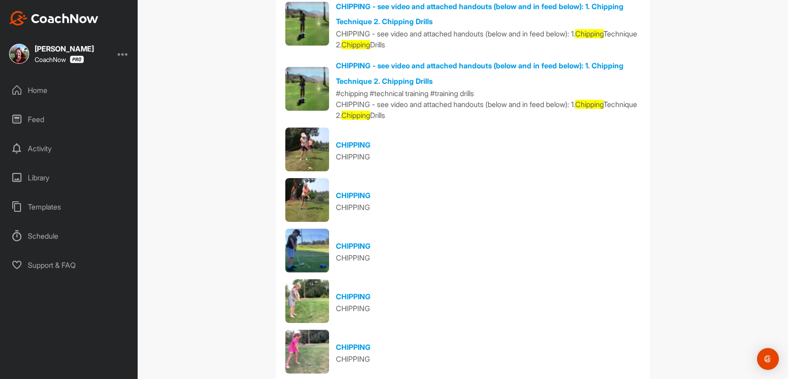
scroll to position [159, 0]
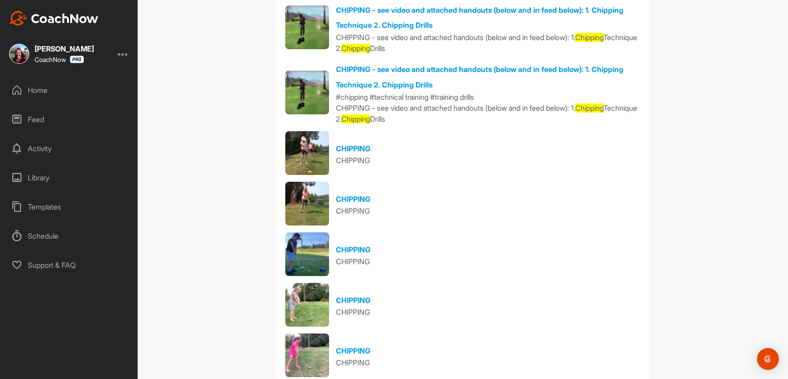
click at [307, 114] on img at bounding box center [307, 93] width 44 height 44
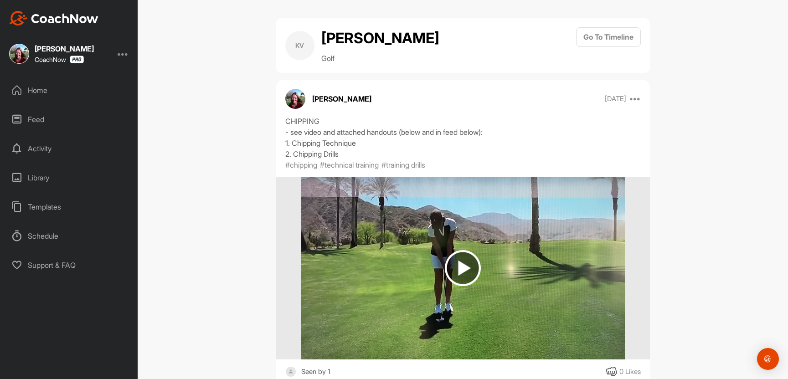
click at [41, 93] on div "Home" at bounding box center [69, 90] width 129 height 23
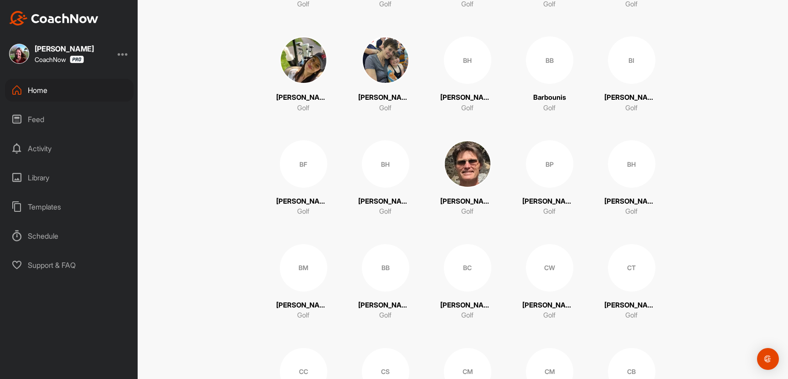
scroll to position [393, 0]
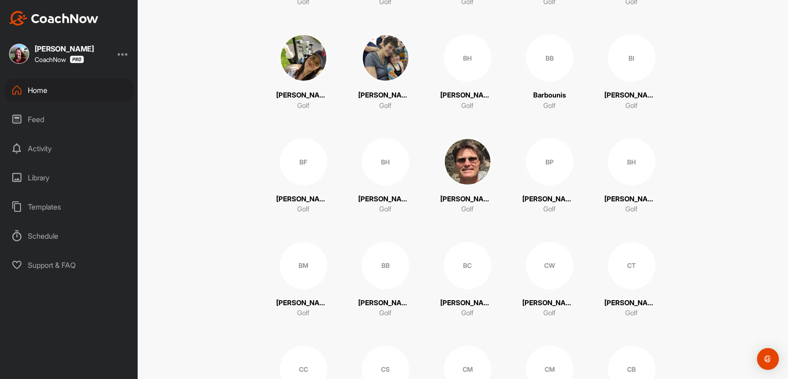
click at [468, 205] on p "[PERSON_NAME]" at bounding box center [467, 199] width 55 height 10
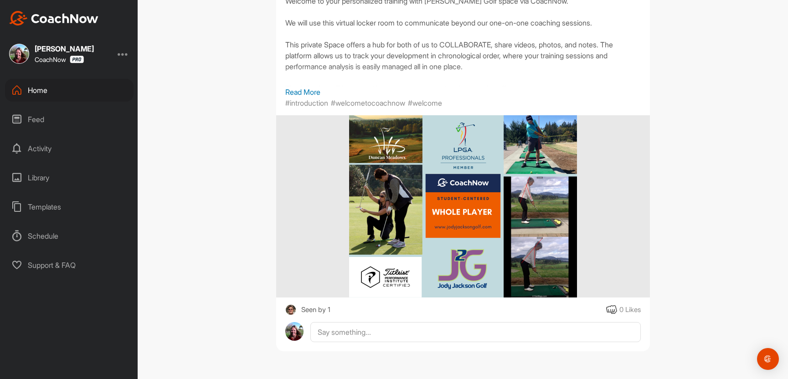
scroll to position [6680, 0]
click at [54, 96] on div "Home" at bounding box center [69, 90] width 129 height 23
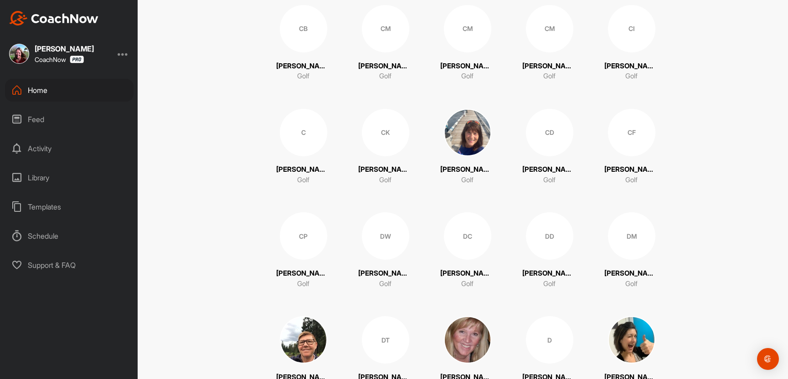
scroll to position [1046, 0]
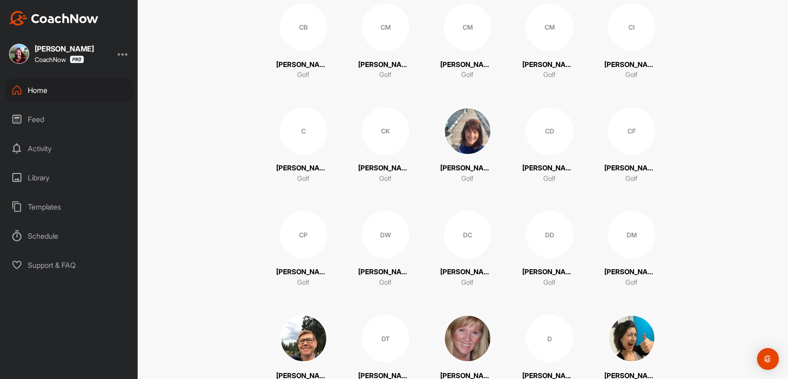
click at [552, 70] on p "[PERSON_NAME]" at bounding box center [550, 65] width 55 height 10
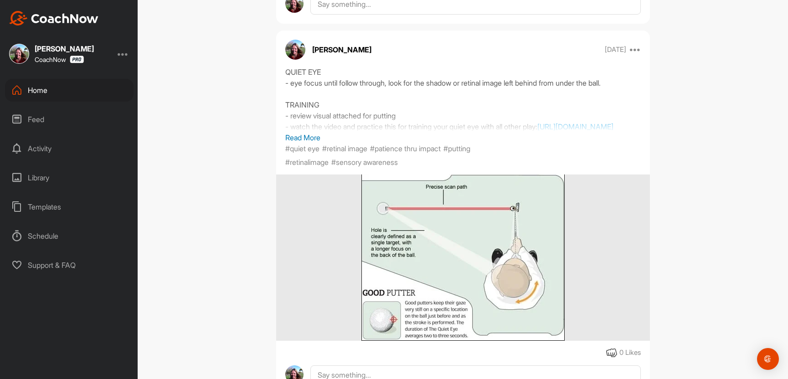
scroll to position [634, 0]
click at [326, 142] on p "Read More" at bounding box center [463, 136] width 356 height 11
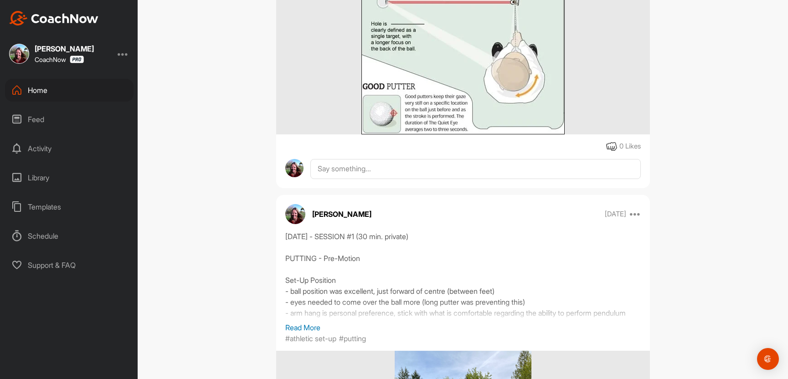
scroll to position [4013, 0]
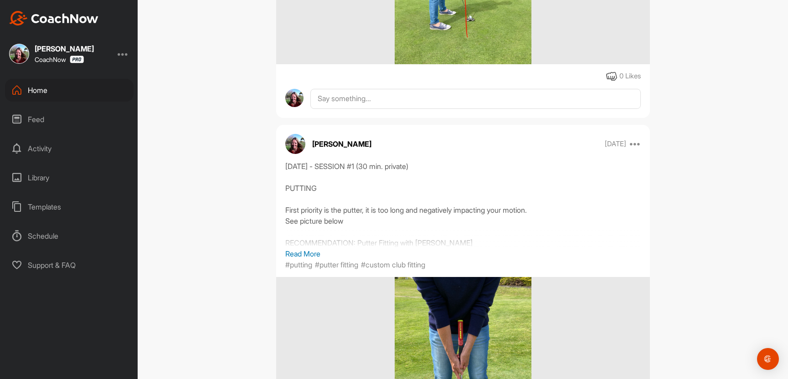
scroll to position [4512, 0]
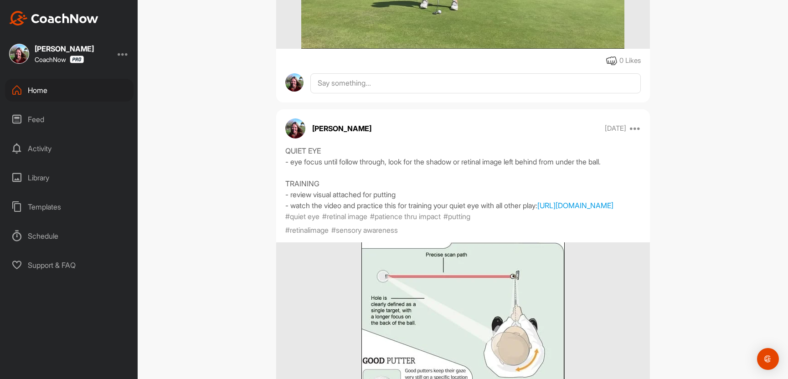
scroll to position [0, 0]
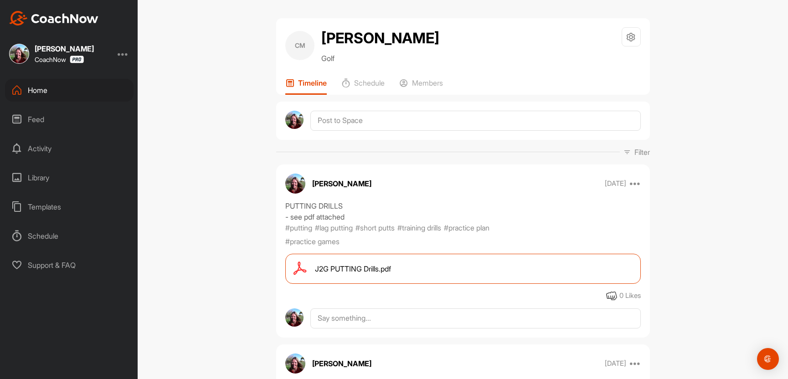
click at [39, 93] on div "Home" at bounding box center [69, 90] width 129 height 23
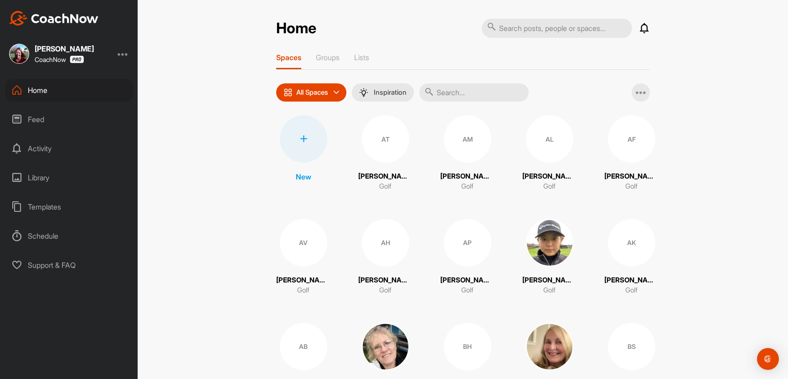
click at [506, 29] on input "text" at bounding box center [557, 28] width 150 height 19
type input "[PERSON_NAME]"
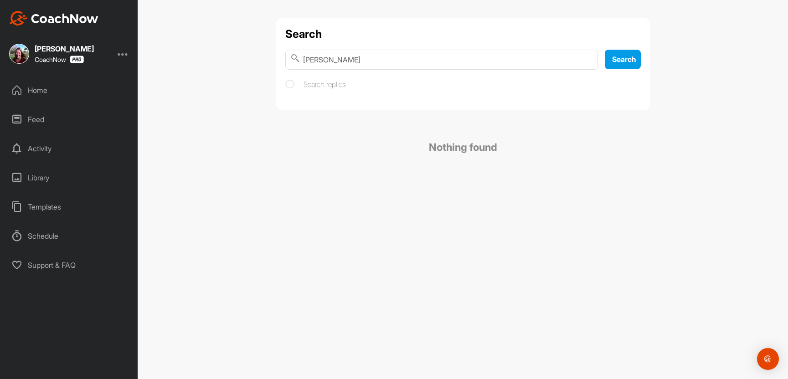
click at [329, 60] on input "[PERSON_NAME]" at bounding box center [441, 60] width 313 height 20
drag, startPoint x: 303, startPoint y: 59, endPoint x: 452, endPoint y: 59, distance: 149.1
click at [452, 59] on input "[PERSON_NAME]" at bounding box center [441, 60] width 313 height 20
type input "[PERSON_NAME]"
click at [36, 124] on div "Feed" at bounding box center [69, 119] width 129 height 23
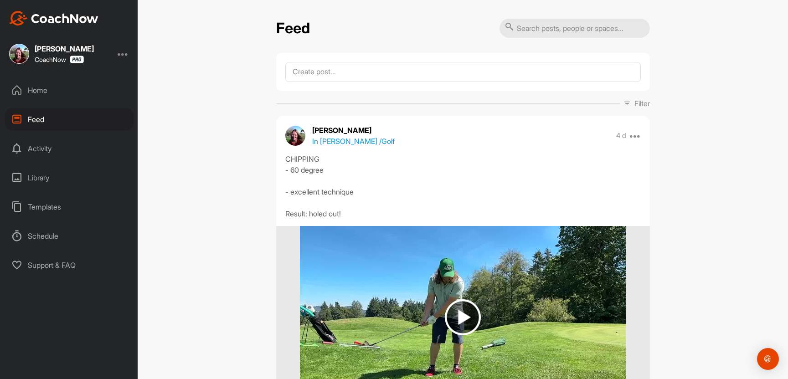
click at [353, 147] on p "In [PERSON_NAME] / Golf" at bounding box center [353, 141] width 83 height 11
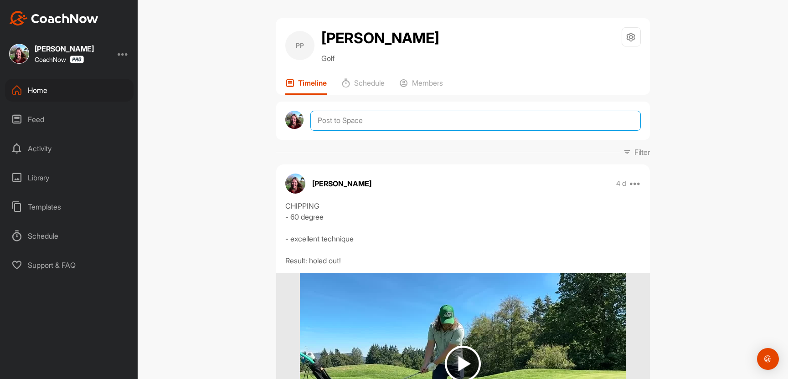
click at [354, 127] on textarea at bounding box center [476, 121] width 330 height 20
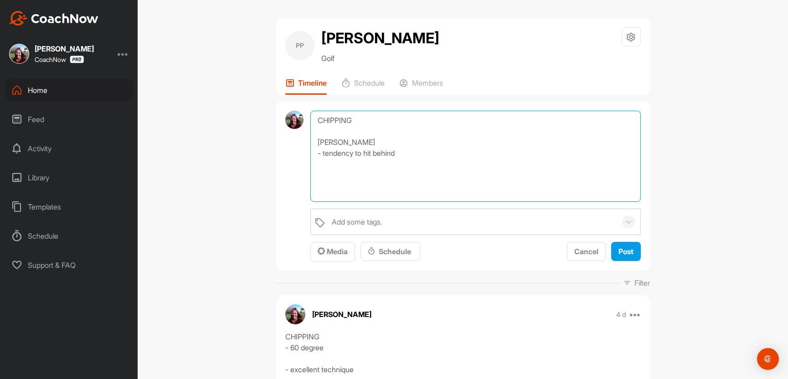
drag, startPoint x: 367, startPoint y: 160, endPoint x: 327, endPoint y: 160, distance: 39.2
click at [327, 160] on textarea "CHIPPING [PERSON_NAME] - tendency to hit behind" at bounding box center [476, 156] width 330 height 91
drag, startPoint x: 403, startPoint y: 159, endPoint x: 363, endPoint y: 161, distance: 39.7
click at [363, 161] on textarea "CHIPPING [PERSON_NAME] - miss hits: hit behind" at bounding box center [476, 156] width 330 height 91
click at [399, 161] on textarea "CHIPPING [PERSON_NAME] - miss hits: double hit, chunk shot" at bounding box center [476, 156] width 330 height 91
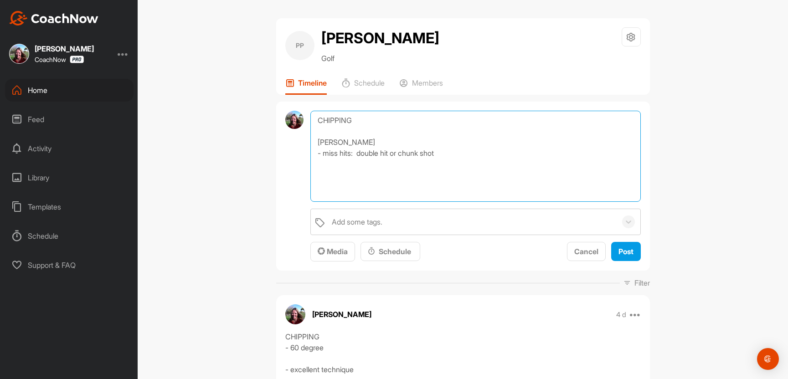
click at [461, 160] on textarea "CHIPPING [PERSON_NAME] - miss hits: double hit or chunk shot" at bounding box center [476, 156] width 330 height 91
paste textarea "[URL][DOMAIN_NAME]"
click at [366, 189] on textarea "CHIPPING [PERSON_NAME] - miss hits: double hit or chunk shot - too shallow, han…" at bounding box center [476, 156] width 330 height 91
drag, startPoint x: 422, startPoint y: 191, endPoint x: 386, endPoint y: 189, distance: 35.6
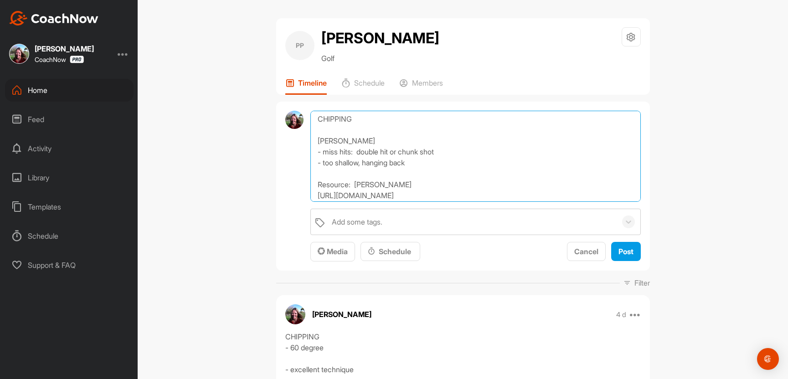
click at [386, 189] on textarea "CHIPPING [PERSON_NAME] - miss hits: double hit or chunk shot - too shallow, han…" at bounding box center [476, 156] width 330 height 91
paste textarea "ieckmann"
click at [434, 169] on textarea "CHIPPING [PERSON_NAME] - miss hits: double hit or chunk shot - too shallow, han…" at bounding box center [476, 156] width 330 height 91
click at [450, 171] on textarea "CHIPPING [PERSON_NAME] - miss hits: double hit or chunk shot - too shallow, han…" at bounding box center [476, 156] width 330 height 91
click at [503, 175] on textarea "CHIPPING [PERSON_NAME] - miss hits: double hit or chunk shot - too shallow, han…" at bounding box center [476, 156] width 330 height 91
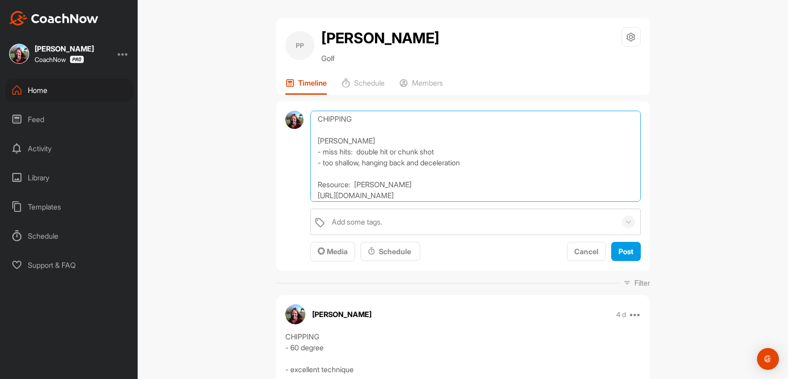
click at [363, 171] on textarea "CHIPPING [PERSON_NAME] - miss hits: double hit or chunk shot - too shallow, han…" at bounding box center [476, 156] width 330 height 91
click at [553, 171] on textarea "CHIPPING [PERSON_NAME] - miss hits: double hit or chunk shot - too shallow of a…" at bounding box center [476, 156] width 330 height 91
type textarea "CHIPPING [PERSON_NAME] - miss hits: double hit or chunk shot - too shallow of a…"
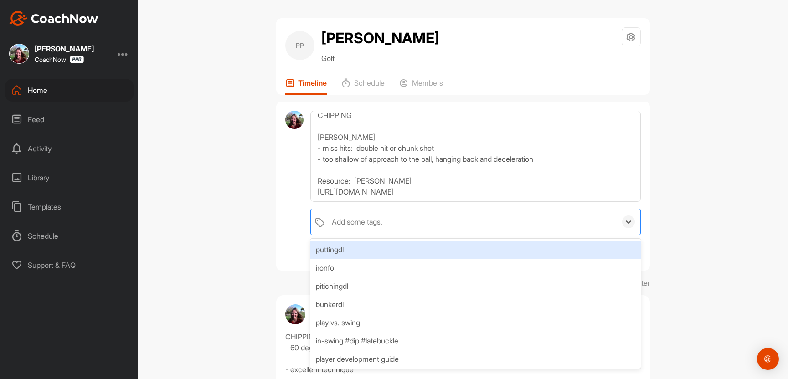
click at [379, 228] on div "Add some tags." at bounding box center [357, 222] width 51 height 11
type input "chipping"
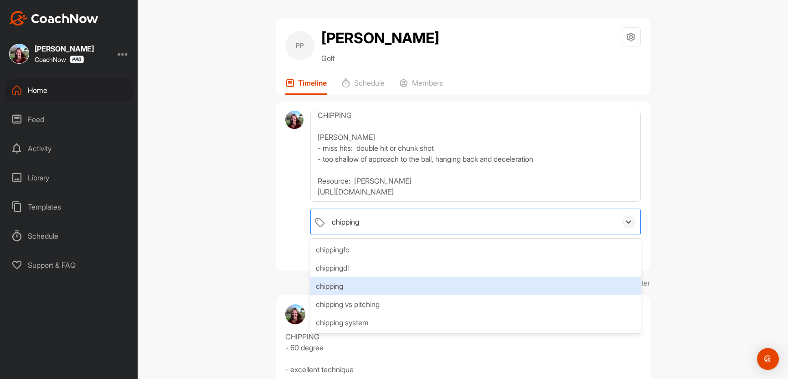
click at [384, 295] on div "chipping" at bounding box center [476, 286] width 330 height 18
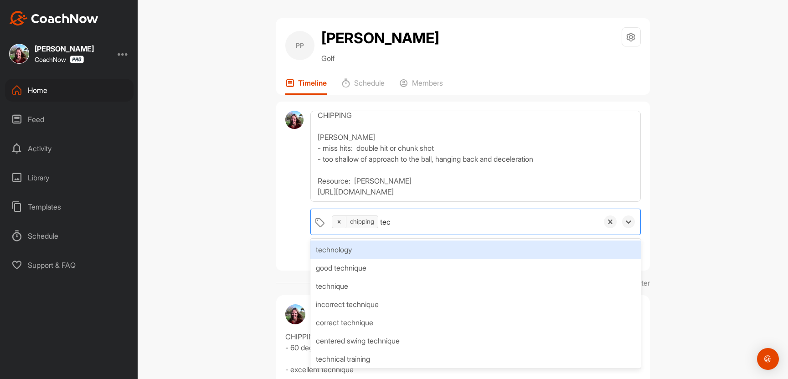
type input "tech"
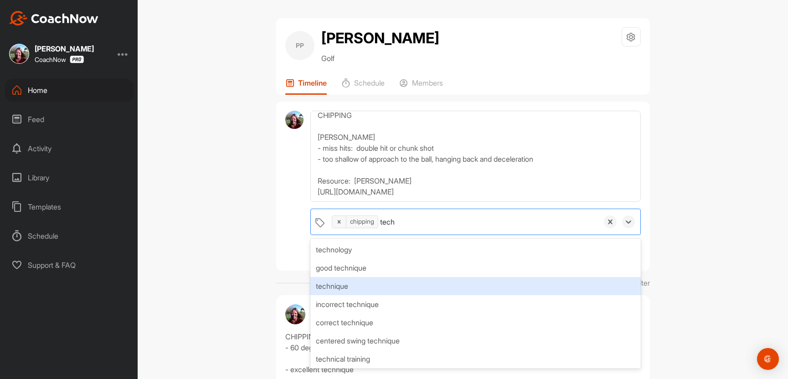
click at [407, 295] on div "technique" at bounding box center [476, 286] width 330 height 18
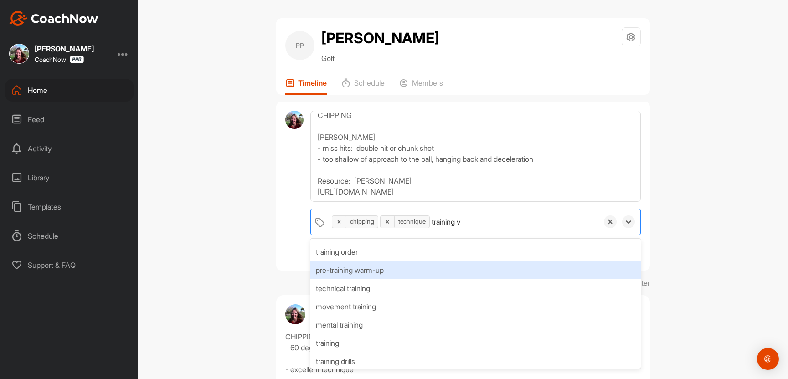
scroll to position [0, 0]
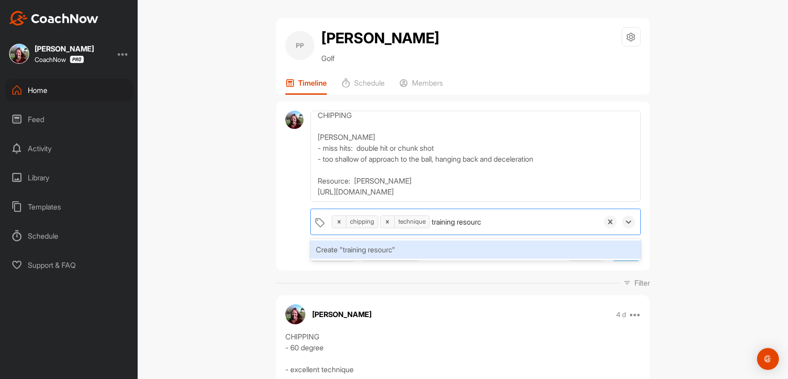
type input "training resource"
click at [456, 259] on div "Create "training resource"" at bounding box center [476, 250] width 330 height 18
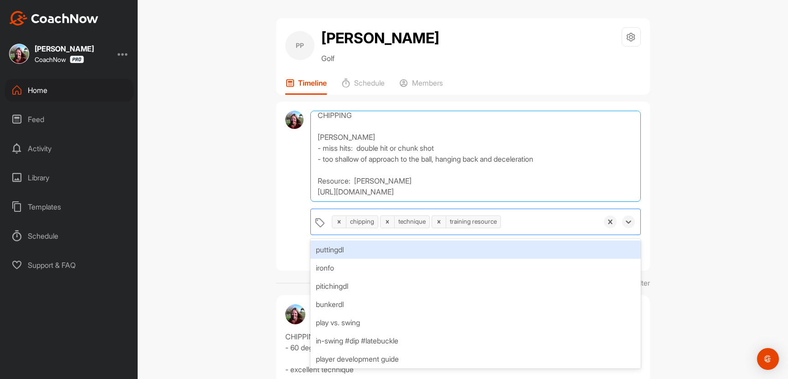
click at [599, 187] on textarea "CHIPPING [PERSON_NAME] - miss hits: double hit or chunk shot - too shallow of a…" at bounding box center [476, 156] width 330 height 91
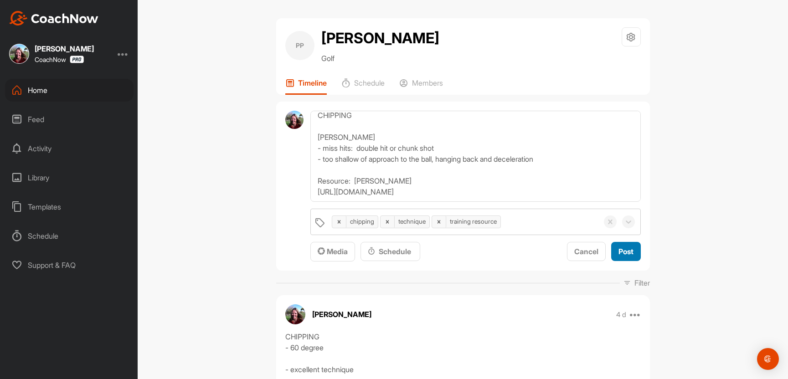
click at [619, 256] on span "Post" at bounding box center [626, 251] width 15 height 9
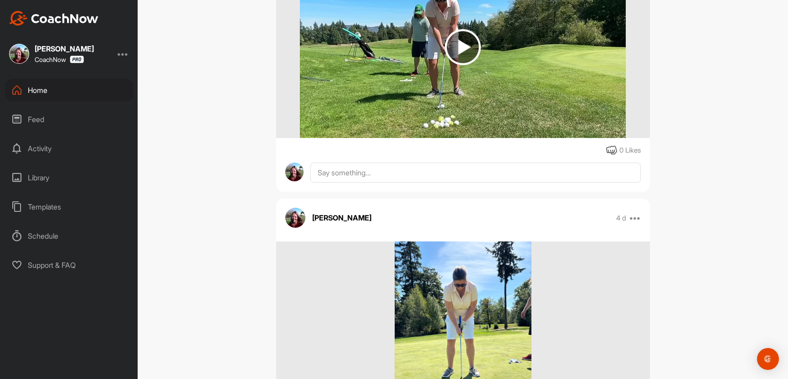
scroll to position [1524, 0]
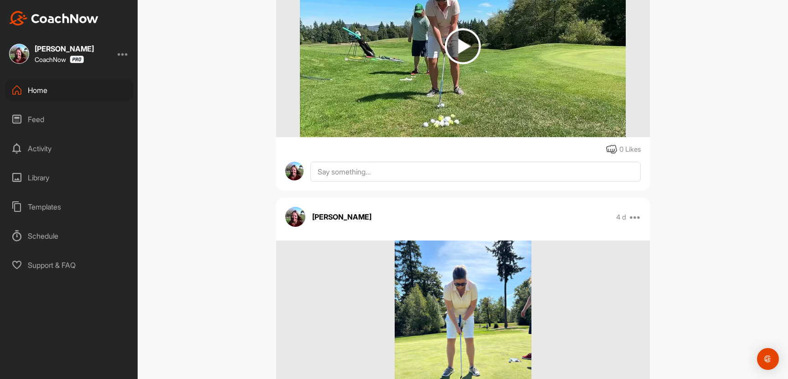
click at [463, 64] on img at bounding box center [463, 46] width 36 height 36
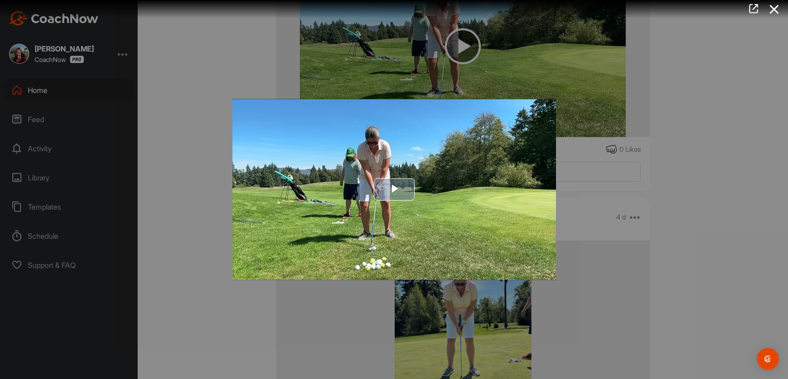
click at [394, 190] on span "Video Player" at bounding box center [394, 190] width 0 height 0
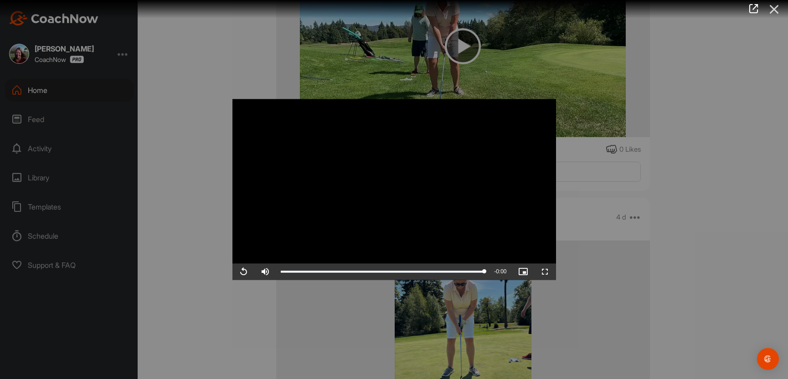
click at [774, 13] on icon at bounding box center [774, 9] width 21 height 17
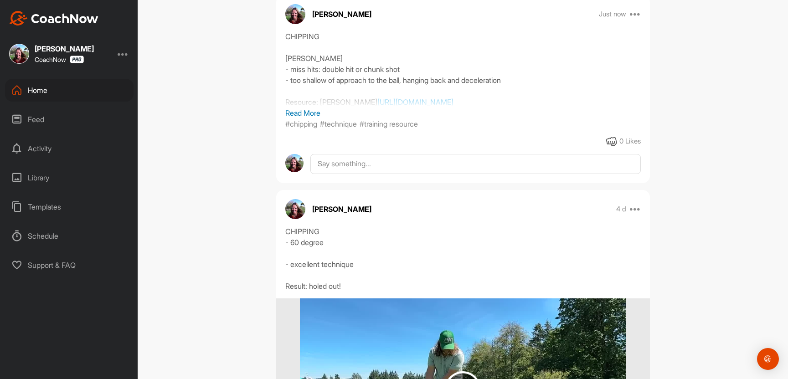
scroll to position [0, 0]
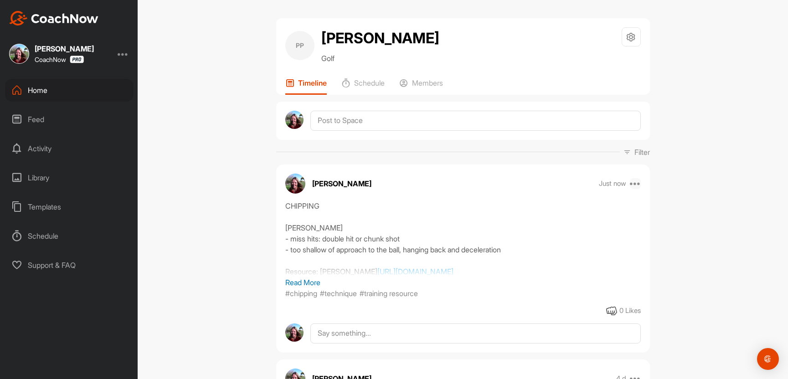
click at [632, 189] on icon at bounding box center [635, 183] width 11 height 11
click at [580, 276] on button "Edit" at bounding box center [579, 274] width 123 height 30
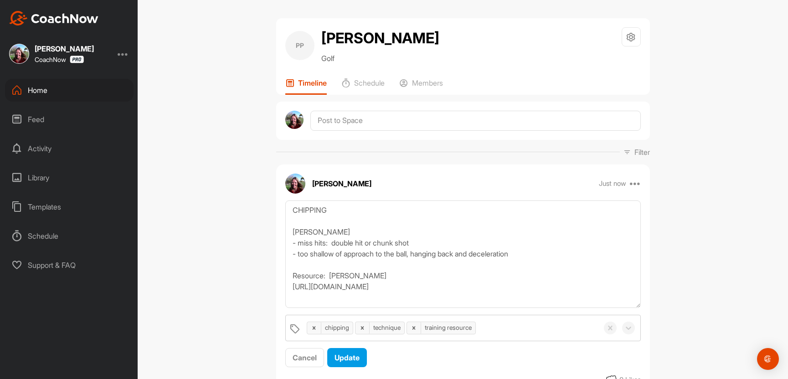
drag, startPoint x: 638, startPoint y: 264, endPoint x: 644, endPoint y: 319, distance: 55.0
click at [644, 319] on div "CHIPPING [PERSON_NAME] - miss hits: double hit or chunk shot - too shallow of a…" at bounding box center [463, 285] width 374 height 168
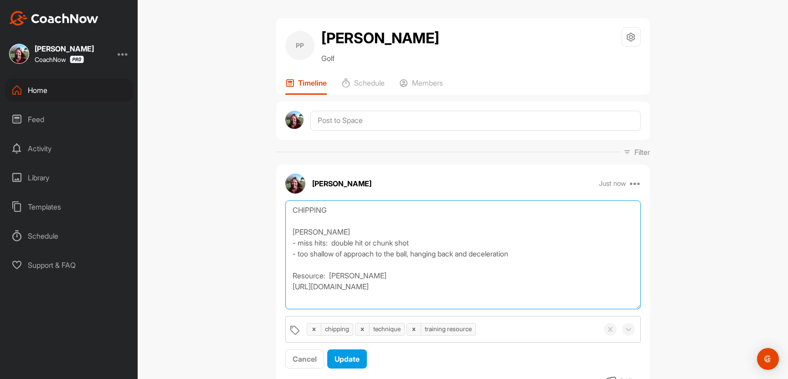
click at [550, 270] on textarea "CHIPPING [PERSON_NAME] - miss hits: double hit or chunk shot - too shallow of a…" at bounding box center [463, 255] width 356 height 109
click at [530, 271] on textarea "CHIPPING [PERSON_NAME] - miss hits: double hit or chunk shot - too shallow of a…" at bounding box center [463, 255] width 356 height 109
click at [299, 268] on textarea "CHIPPING [PERSON_NAME] - miss hits: double hit or chunk shot - too shallow of a…" at bounding box center [463, 255] width 356 height 109
click at [342, 280] on textarea "CHIPPING [PERSON_NAME] - miss hits: double hit or chunk shot - technique issue:…" at bounding box center [463, 255] width 356 height 109
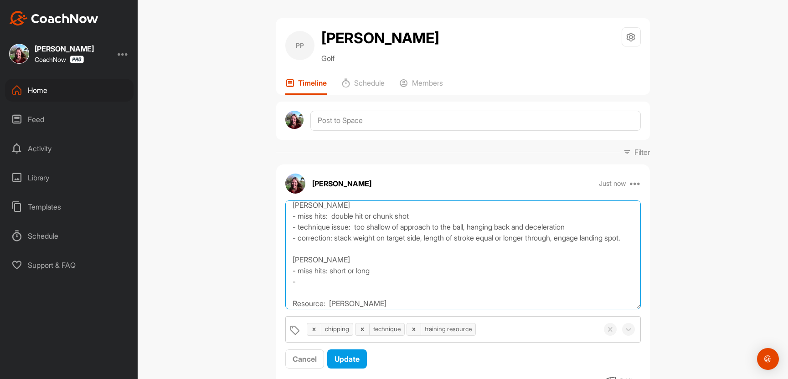
scroll to position [40, 0]
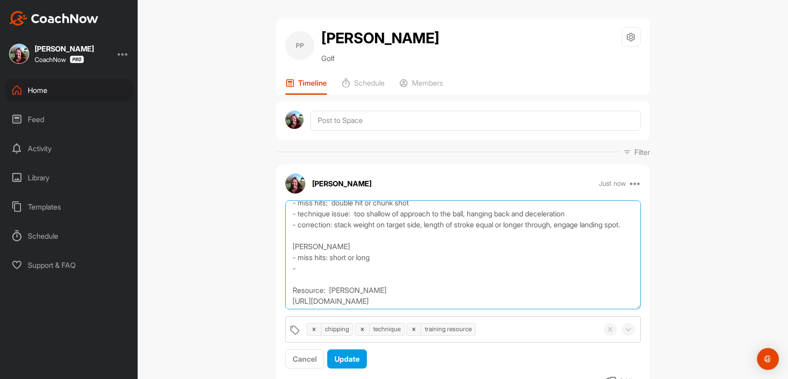
click at [318, 291] on textarea "CHIPPING [PERSON_NAME] - miss hits: double hit or chunk shot - technique issue:…" at bounding box center [463, 255] width 356 height 109
drag, startPoint x: 356, startPoint y: 231, endPoint x: 300, endPoint y: 228, distance: 55.7
click at [300, 228] on textarea "CHIPPING [PERSON_NAME] - miss hits: double hit or chunk shot - technique issue:…" at bounding box center [463, 255] width 356 height 109
click at [321, 295] on textarea "CHIPPING [PERSON_NAME] - miss hits: double hit or chunk shot - technique issue:…" at bounding box center [463, 255] width 356 height 109
paste textarea "technique issue:"
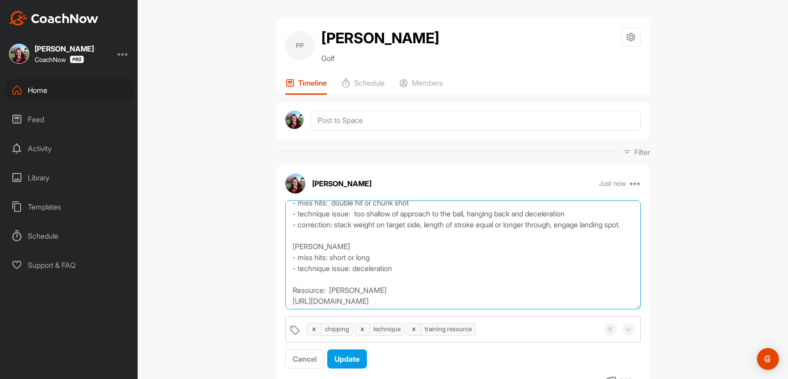
drag, startPoint x: 358, startPoint y: 295, endPoint x: 427, endPoint y: 296, distance: 68.9
click at [427, 296] on textarea "CHIPPING [PERSON_NAME] - miss hits: double hit or chunk shot - technique issue:…" at bounding box center [463, 255] width 356 height 109
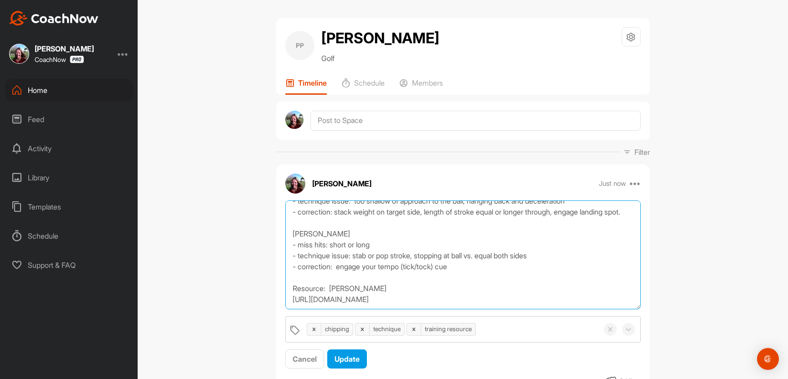
scroll to position [66, 0]
drag, startPoint x: 492, startPoint y: 310, endPoint x: 287, endPoint y: 301, distance: 205.4
click at [287, 301] on textarea "CHIPPING [PERSON_NAME] - miss hits: double hit or chunk shot - technique issue:…" at bounding box center [463, 255] width 356 height 109
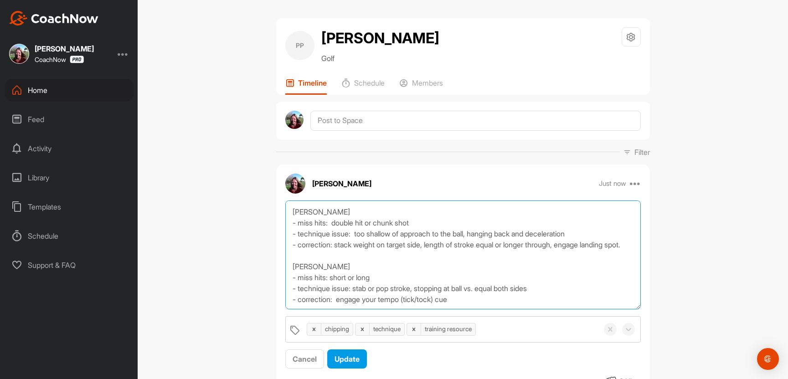
scroll to position [0, 0]
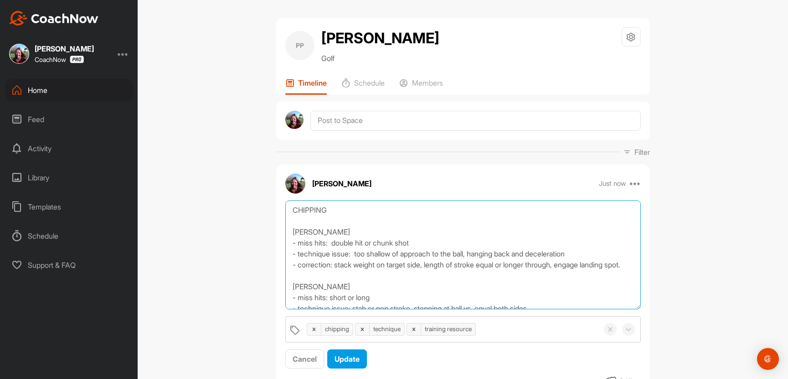
click at [333, 225] on textarea "CHIPPING [PERSON_NAME] - miss hits: double hit or chunk shot - technique issue:…" at bounding box center [463, 255] width 356 height 109
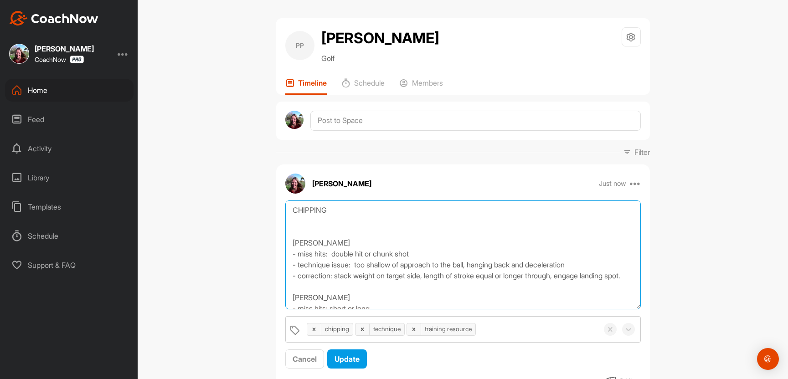
paste textarea "Resource: [PERSON_NAME] [URL][DOMAIN_NAME]"
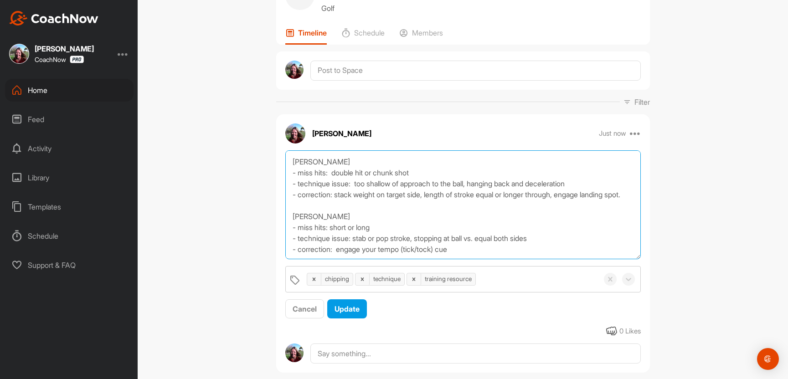
scroll to position [71, 0]
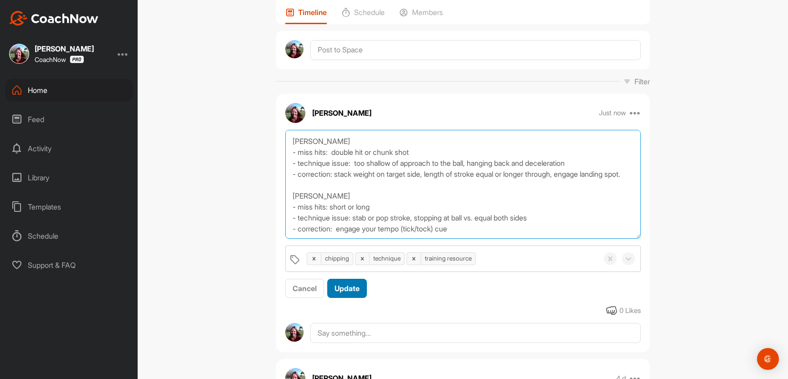
type textarea "CHIPPING Resource: [PERSON_NAME] [URL][DOMAIN_NAME] [PERSON_NAME] - miss hits: …"
click at [356, 293] on span "Update" at bounding box center [347, 288] width 25 height 9
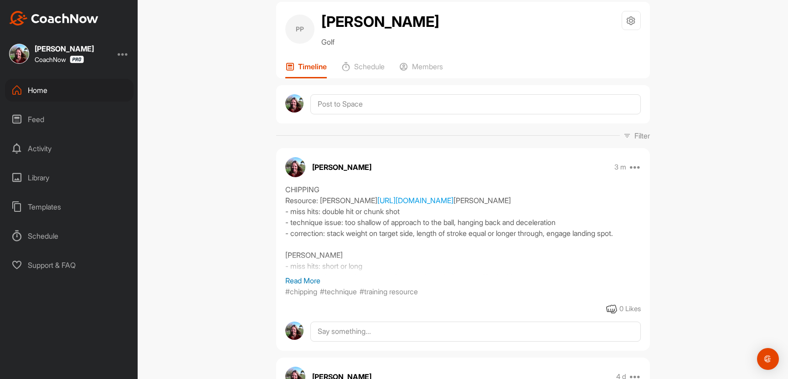
scroll to position [0, 0]
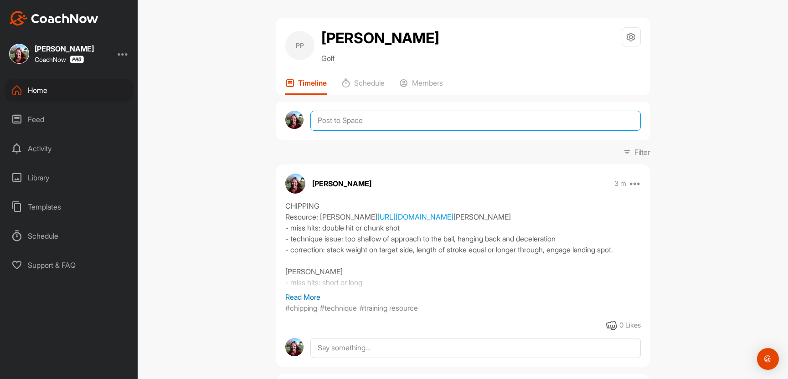
click at [409, 129] on textarea at bounding box center [476, 121] width 330 height 20
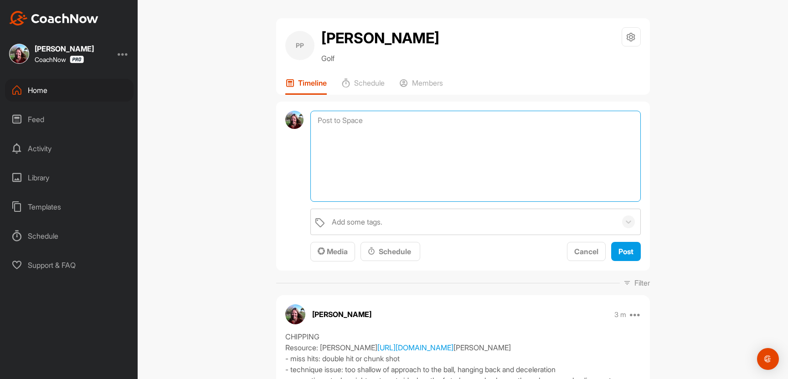
type textarea "H"
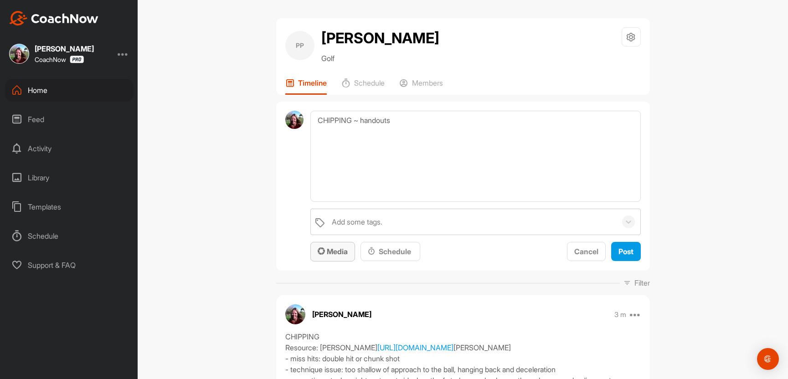
click at [347, 256] on span "Media" at bounding box center [333, 251] width 30 height 9
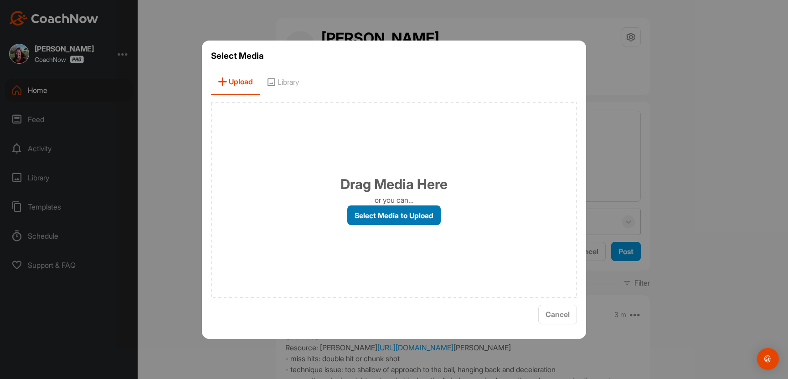
click at [410, 225] on label "Select Media to Upload" at bounding box center [393, 216] width 93 height 20
click at [0, 0] on input "Select Media to Upload" at bounding box center [0, 0] width 0 height 0
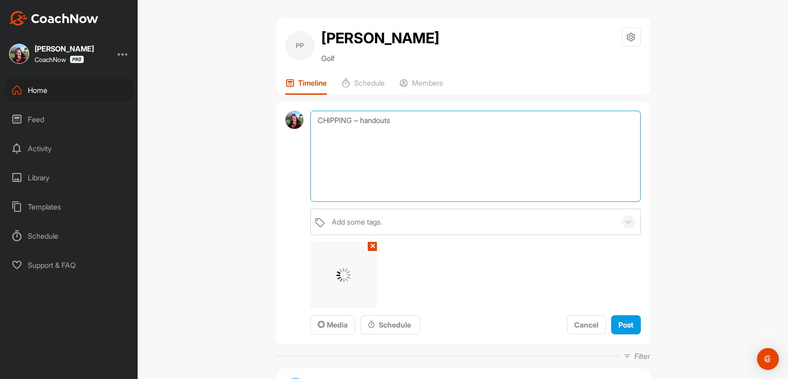
drag, startPoint x: 365, startPoint y: 127, endPoint x: 459, endPoint y: 127, distance: 94.4
click at [459, 127] on textarea "CHIPPING ~ handouts" at bounding box center [476, 156] width 330 height 91
click at [368, 129] on textarea "CHIPPING ~ overview - see handout" at bounding box center [476, 156] width 330 height 91
type textarea "CHIPPING ~ Overview - see handout"
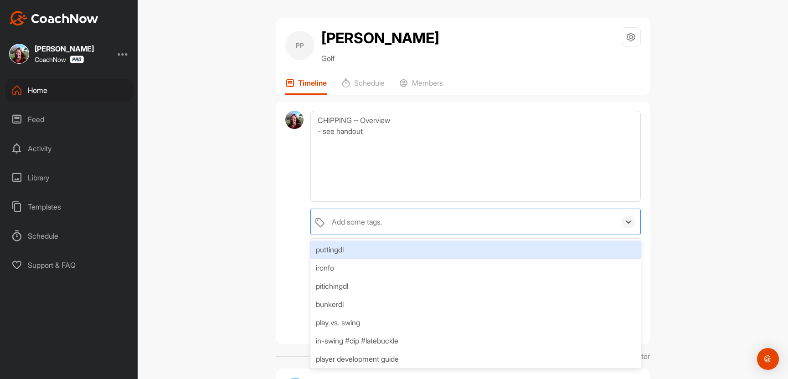
click at [359, 228] on div "Add some tags." at bounding box center [357, 222] width 51 height 11
type input "chipp"
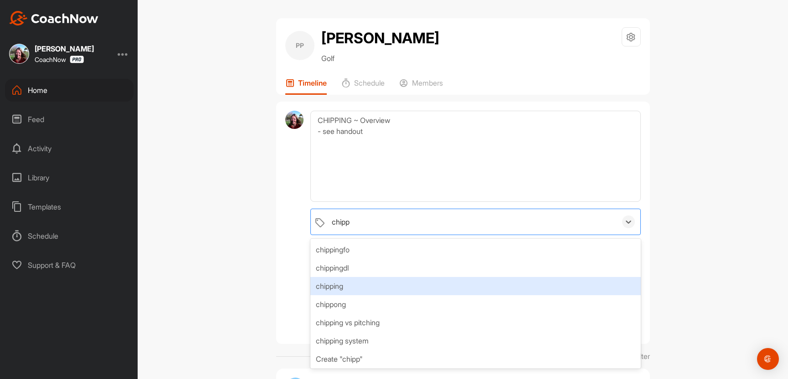
click at [350, 295] on div "chipping" at bounding box center [476, 286] width 330 height 18
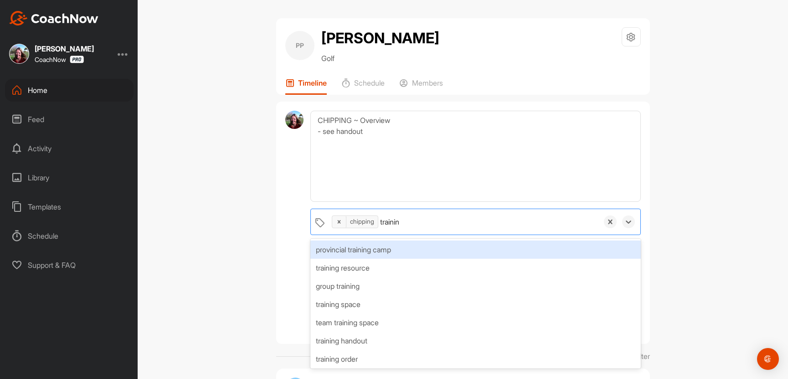
type input "training"
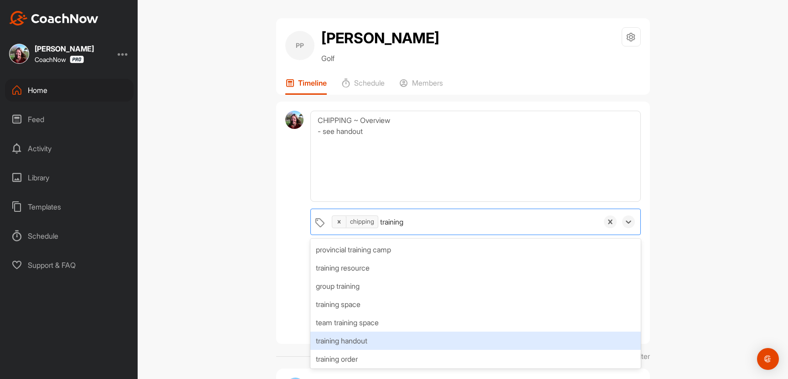
click at [351, 350] on div "training handout" at bounding box center [476, 341] width 330 height 18
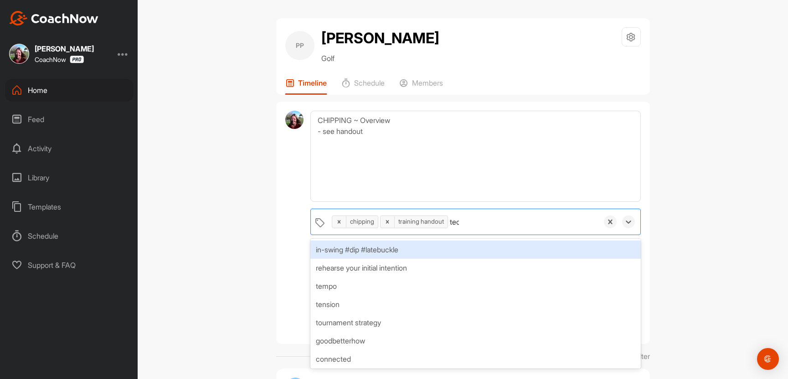
type input "tech"
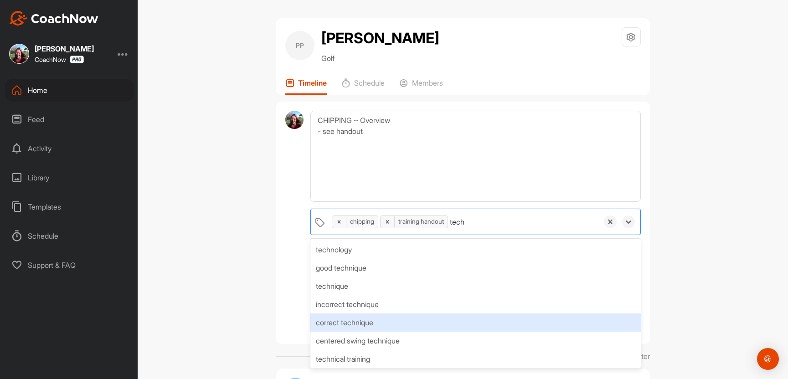
click at [476, 332] on div "correct technique" at bounding box center [476, 323] width 330 height 18
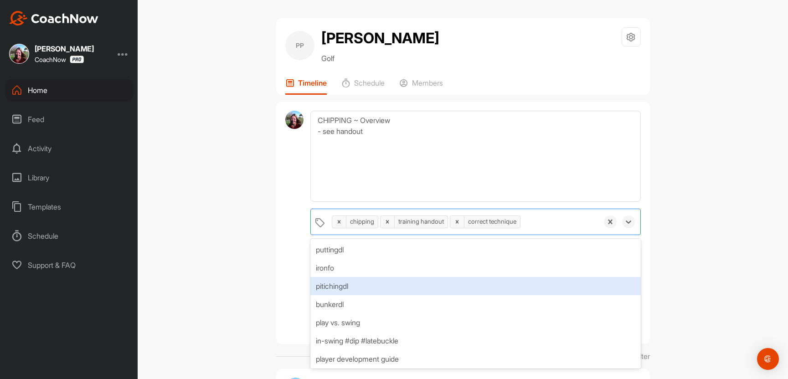
click at [726, 276] on div "PP [PERSON_NAME] Golf Space Settings Your Notifications Timeline Schedule Membe…" at bounding box center [463, 189] width 651 height 379
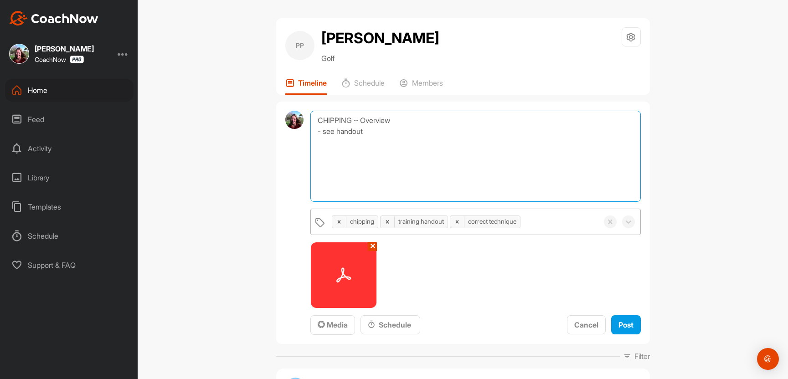
click at [376, 139] on textarea "CHIPPING ~ Overview - see handout" at bounding box center [476, 156] width 330 height 91
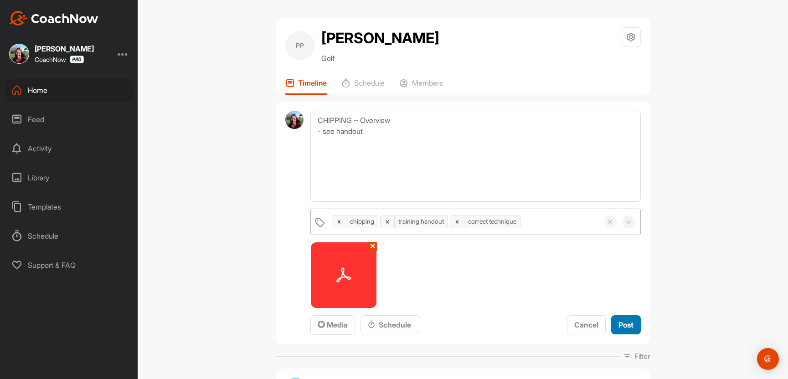
click at [626, 330] on span "Post" at bounding box center [626, 325] width 15 height 9
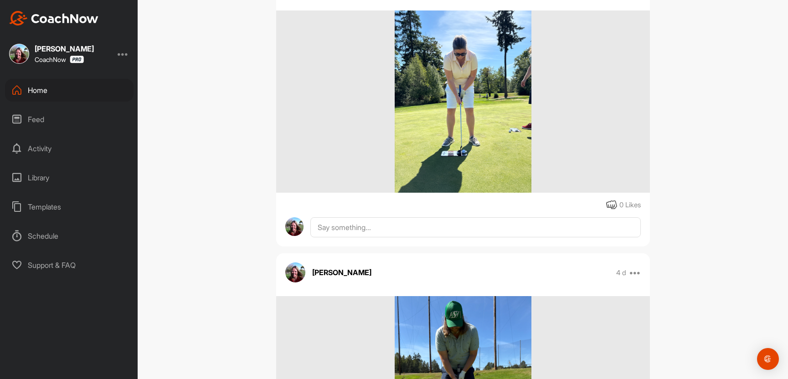
scroll to position [1936, 0]
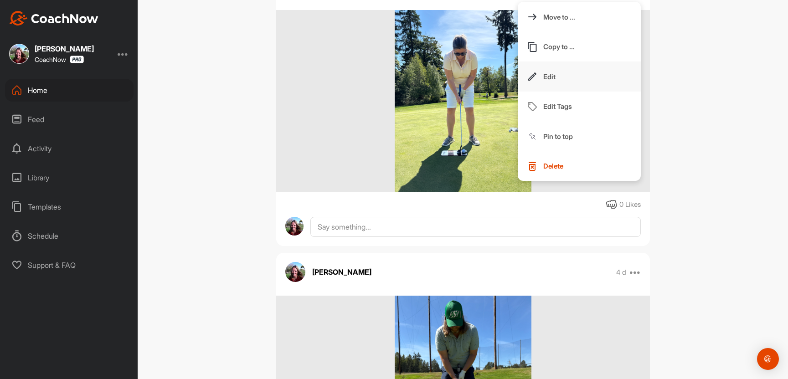
click at [575, 92] on button "Edit" at bounding box center [579, 77] width 123 height 30
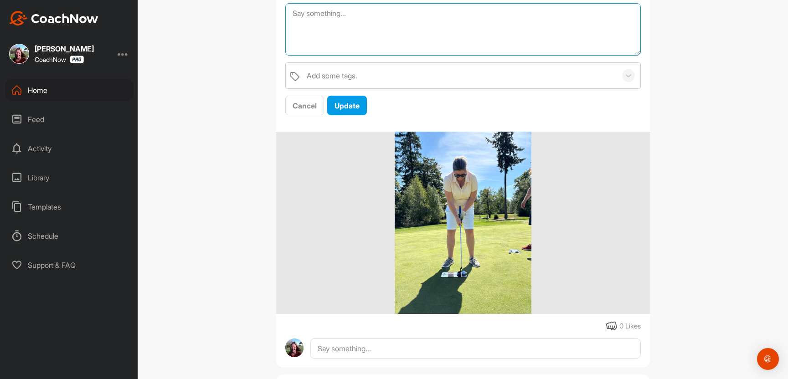
click at [359, 56] on textarea at bounding box center [463, 29] width 356 height 52
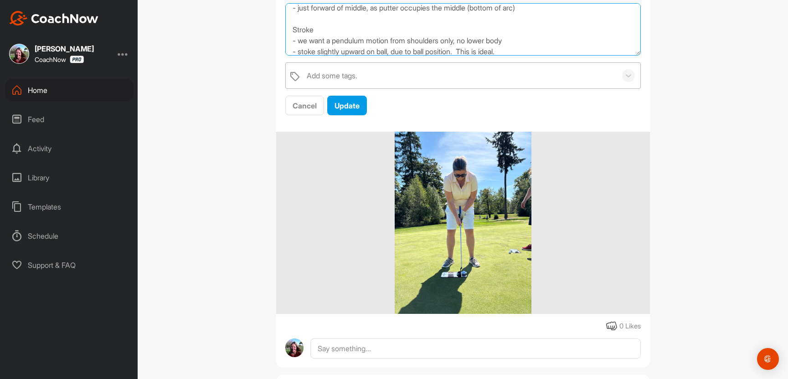
type textarea "PUTTING ~ Set-up - excellent Ball Position - just forward of middle, as putter …"
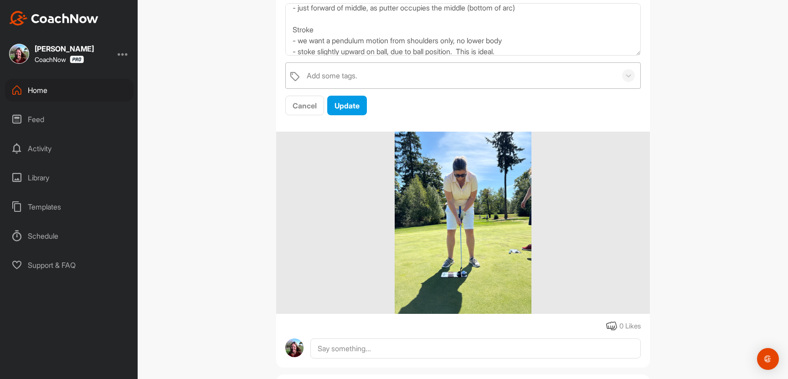
click at [350, 81] on div "Add some tags." at bounding box center [332, 75] width 51 height 11
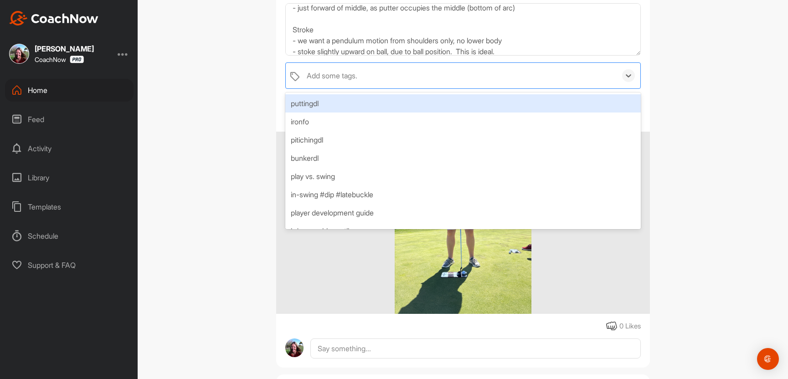
type input "["
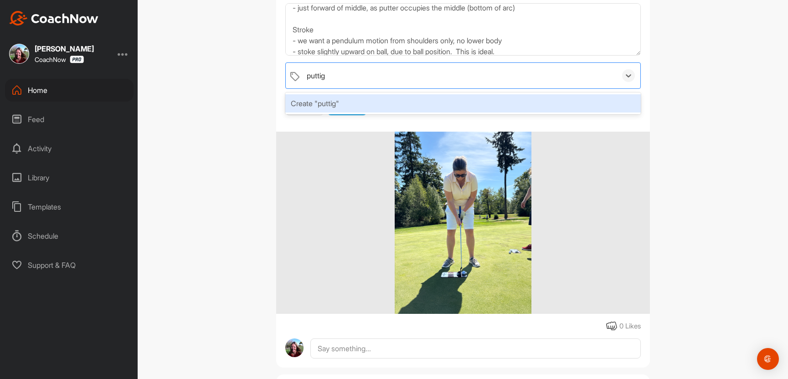
type input "putti"
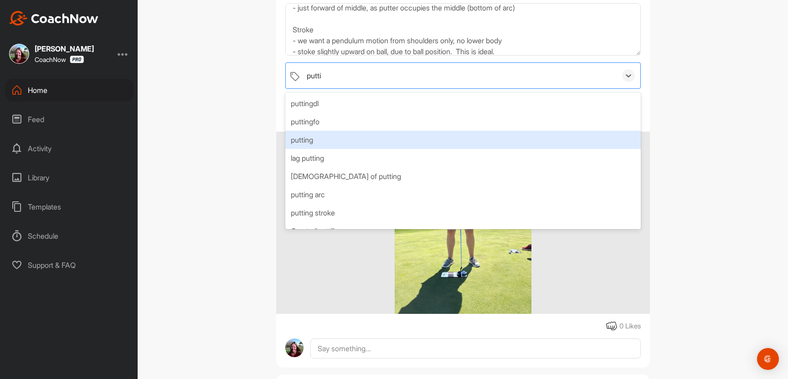
click at [339, 149] on div "putting" at bounding box center [463, 140] width 356 height 18
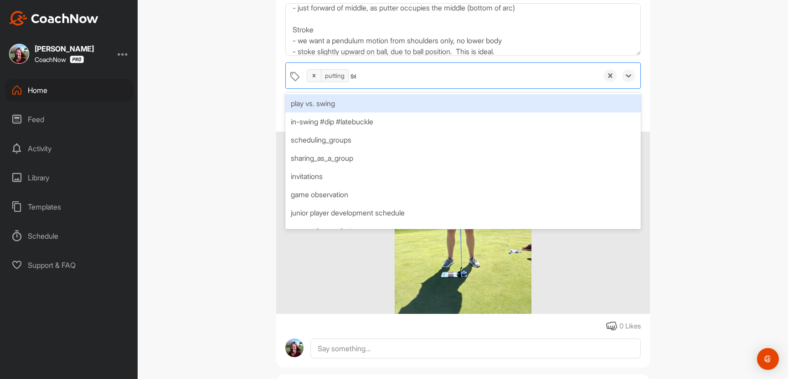
type input "set"
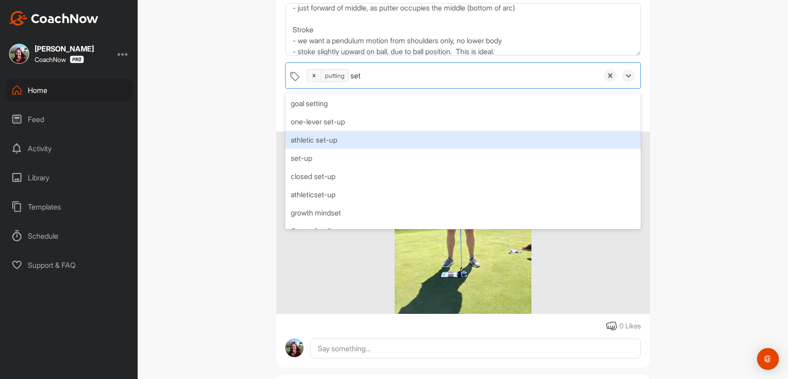
click at [384, 149] on div "athletic set-up" at bounding box center [463, 140] width 356 height 18
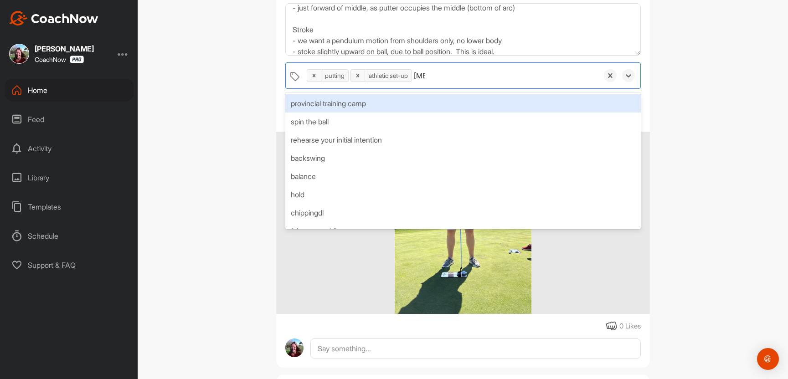
type input "ball"
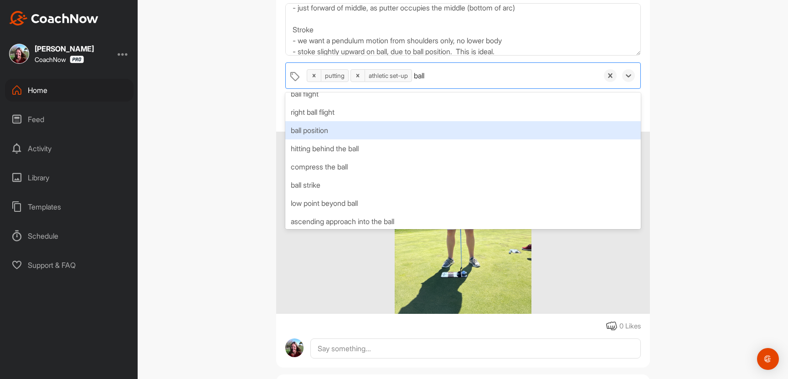
click at [399, 140] on div "ball position" at bounding box center [463, 130] width 356 height 18
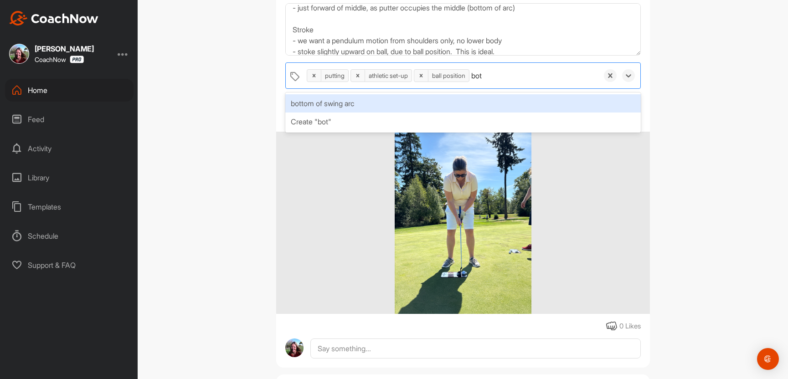
scroll to position [0, 0]
type input "bottom"
click at [393, 113] on div "bottom of swing arc" at bounding box center [463, 103] width 356 height 18
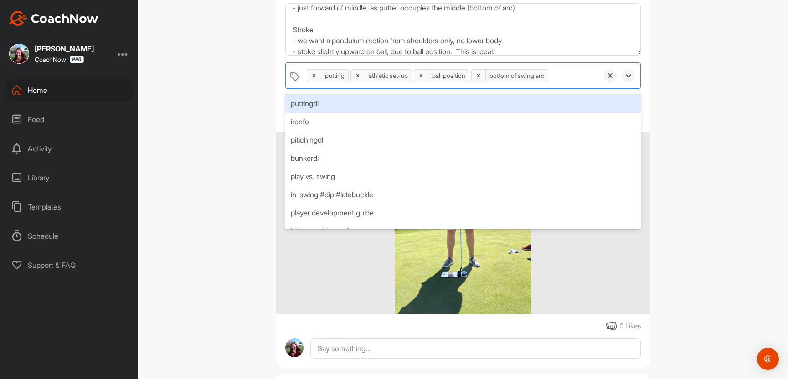
click at [703, 223] on div "PP [PERSON_NAME] Golf Space Settings Your Notifications Timeline Schedule Membe…" at bounding box center [463, 189] width 651 height 379
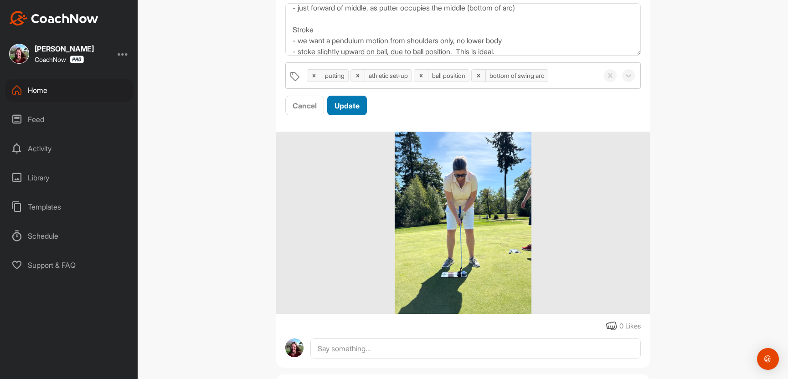
click at [360, 110] on span "Update" at bounding box center [347, 105] width 25 height 9
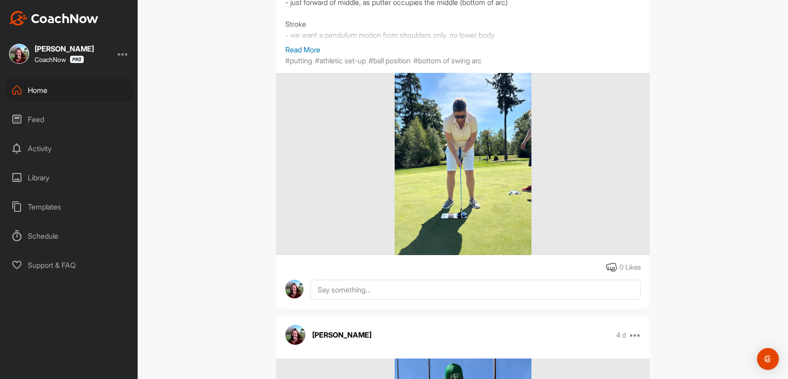
scroll to position [1968, 0]
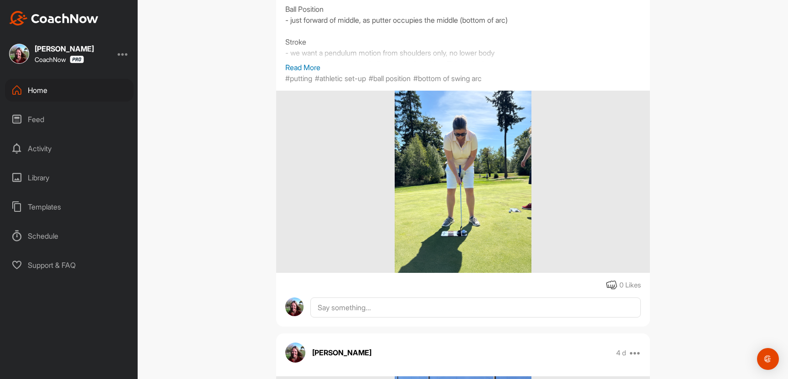
click at [327, 73] on p "Read More" at bounding box center [463, 67] width 356 height 11
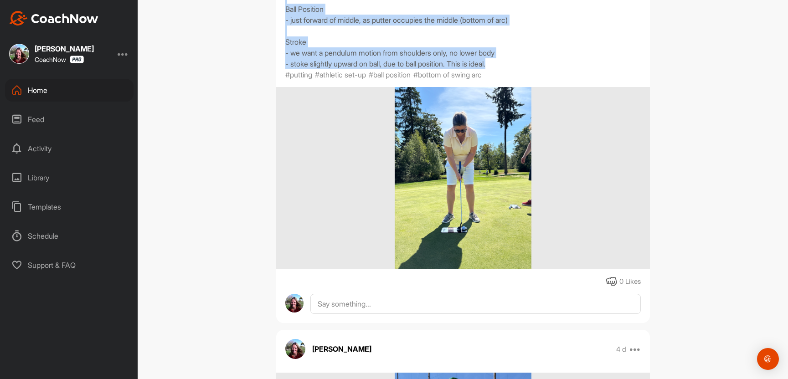
drag, startPoint x: 554, startPoint y: 226, endPoint x: 280, endPoint y: 119, distance: 295.1
click at [280, 80] on div "PUTTING ~ Set-up - excellent Ball Position - just forward of middle, as putter …" at bounding box center [463, 25] width 374 height 109
copy div "PUTTING ~ Set-up - excellent Ball Position - just forward of middle, as putter …"
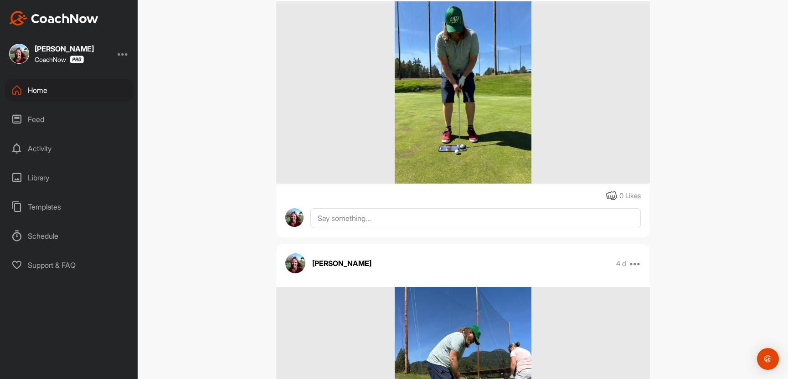
scroll to position [2413, 0]
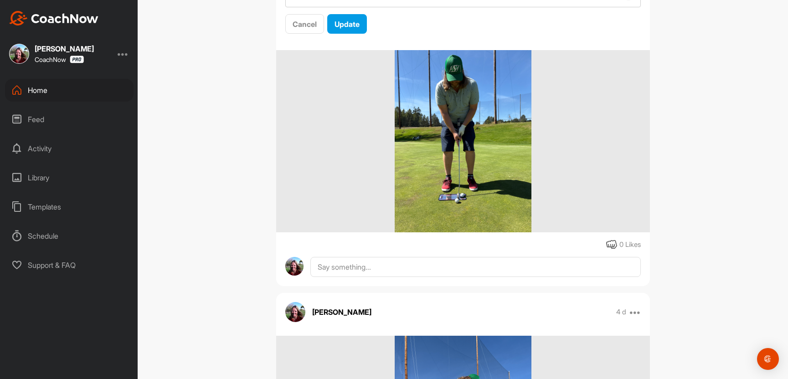
paste textarea "PUTTING ~ Set-up - excellent Ball Position - just forward of middle, as putter …"
type textarea "PUTTING ~ Set-up - excellent Ball Position - just forward of middle, as putter …"
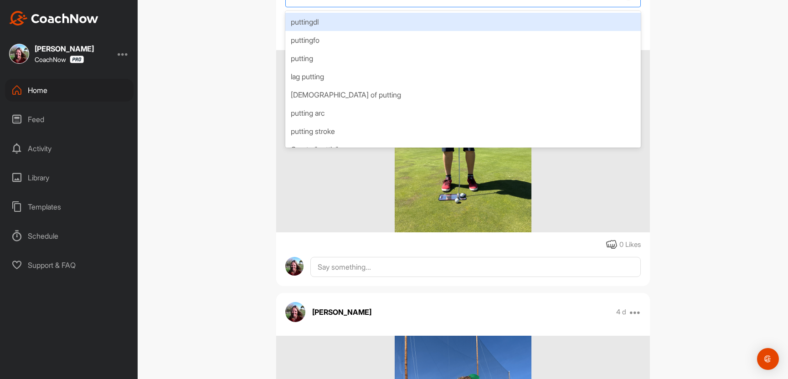
type input "putting"
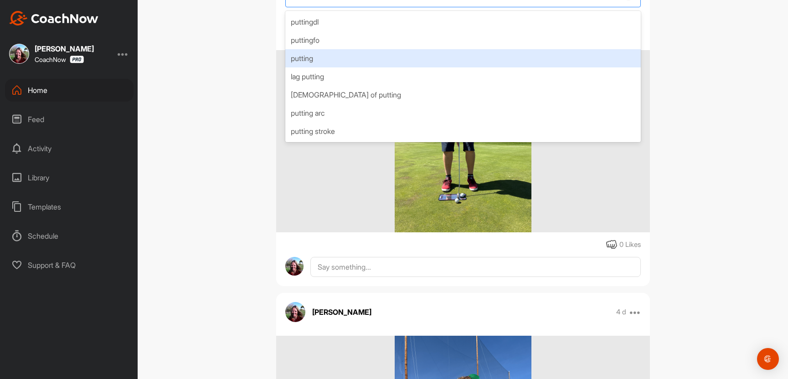
click at [366, 67] on div "putting" at bounding box center [463, 58] width 356 height 18
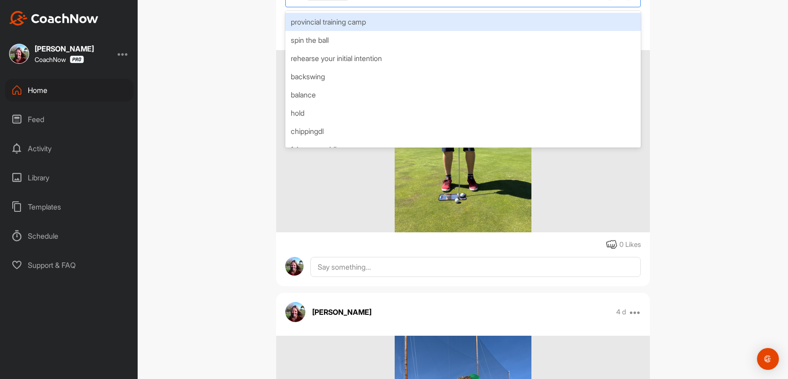
type input "ball"
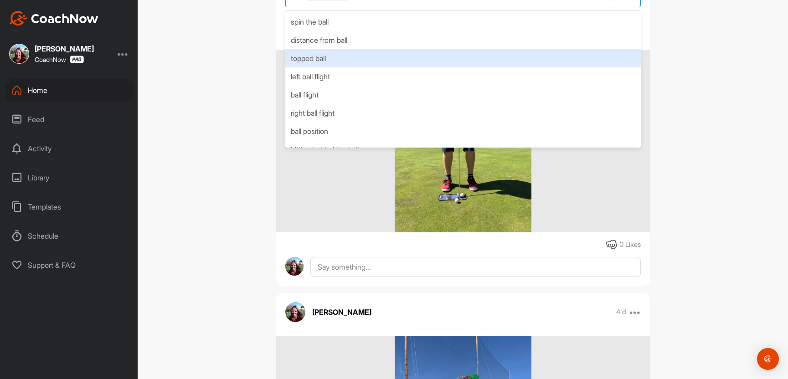
scroll to position [46, 0]
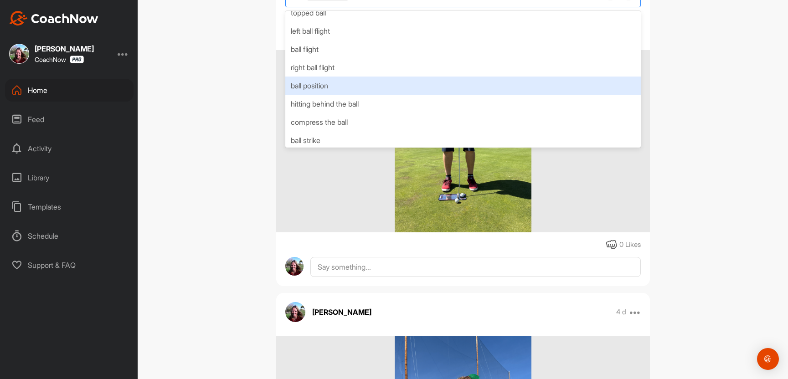
click at [346, 95] on div "ball position" at bounding box center [463, 86] width 356 height 18
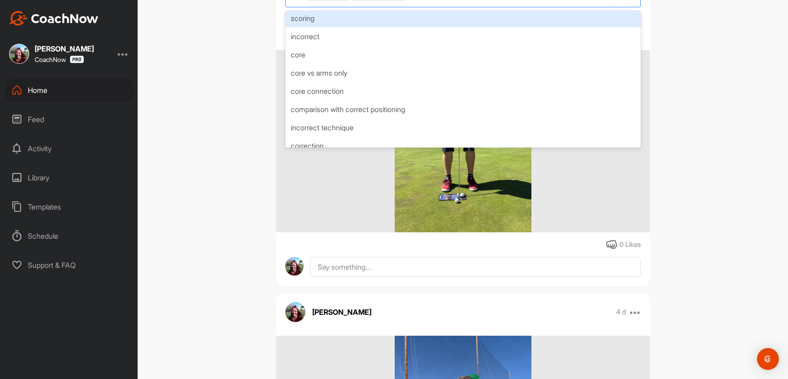
scroll to position [0, 0]
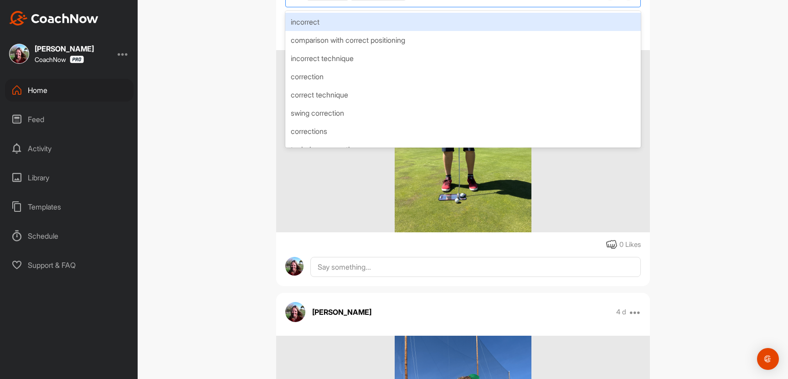
type input "correc"
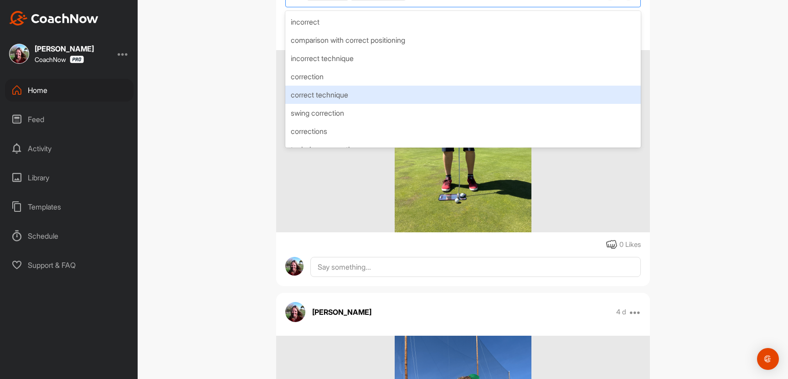
click at [374, 104] on div "correct technique" at bounding box center [463, 95] width 356 height 18
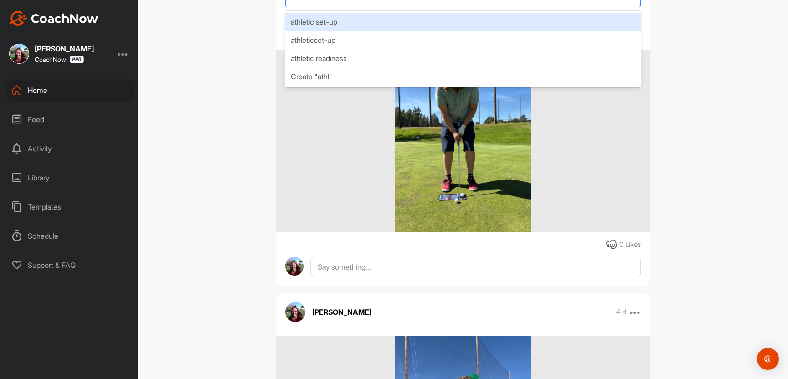
type input "athlet"
click at [468, 31] on div "athletic set-up" at bounding box center [463, 22] width 356 height 18
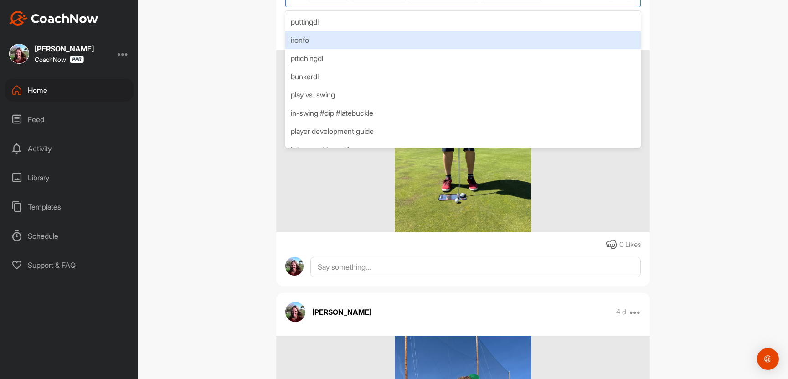
click at [668, 222] on div "PP [PERSON_NAME] Golf Space Settings Your Notifications Timeline Schedule Membe…" at bounding box center [463, 189] width 651 height 379
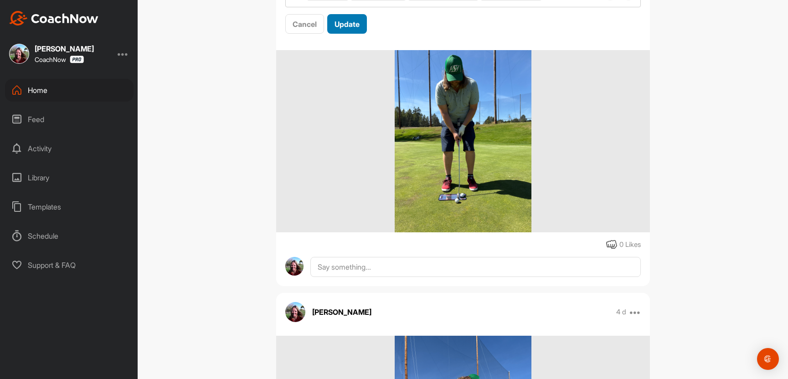
click at [360, 29] on span "Update" at bounding box center [347, 24] width 25 height 9
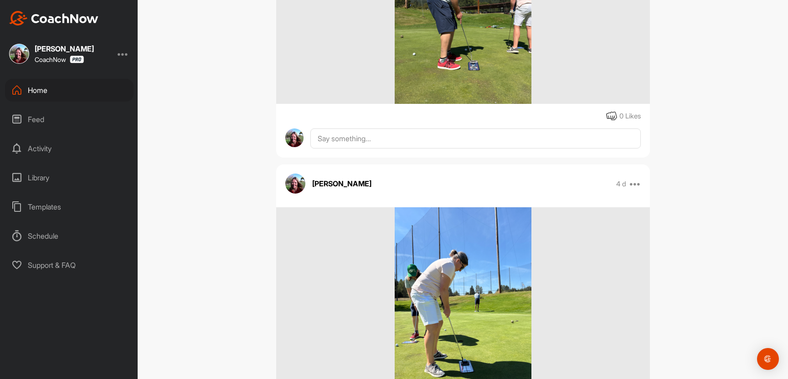
scroll to position [2820, 0]
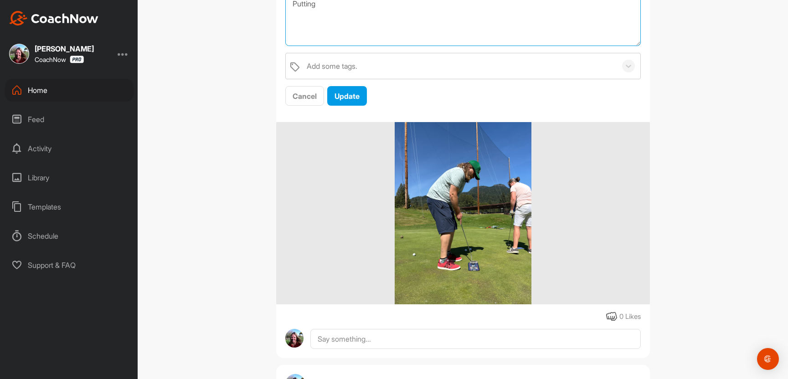
scroll to position [2753, 0]
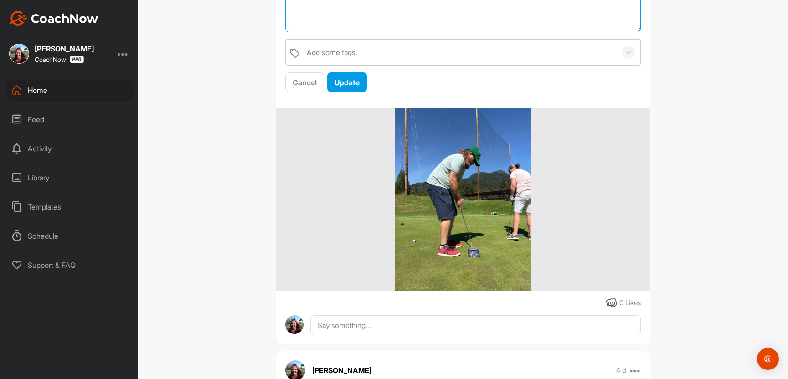
drag, startPoint x: 321, startPoint y: 187, endPoint x: 297, endPoint y: 187, distance: 23.7
click at [297, 32] on textarea "Putting" at bounding box center [463, 6] width 356 height 52
type textarea "PUTTING - Set-up - excellent - eyes align over top of the ball zone (2-3 balls …"
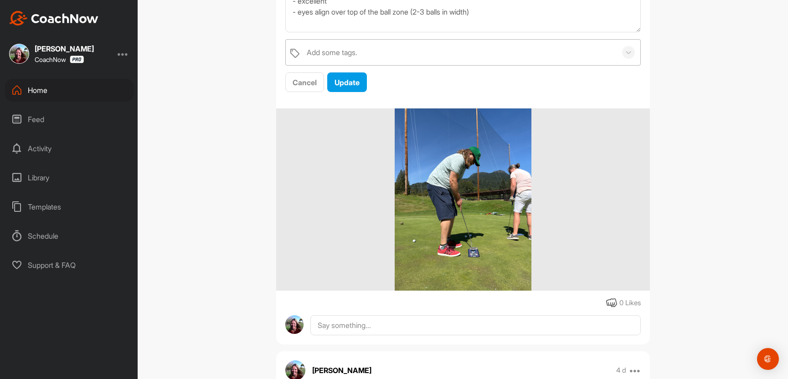
click at [323, 58] on div "Add some tags." at bounding box center [332, 52] width 51 height 11
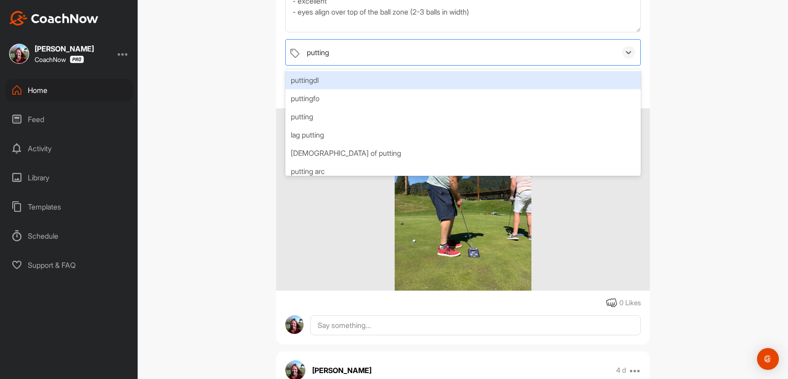
type input "putting"
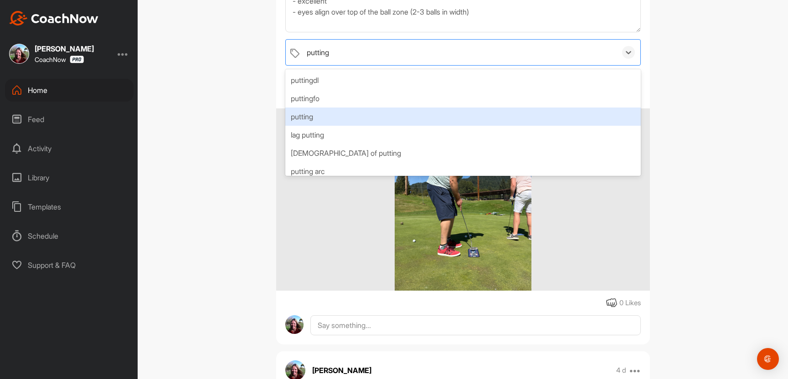
click at [318, 126] on div "putting" at bounding box center [463, 117] width 356 height 18
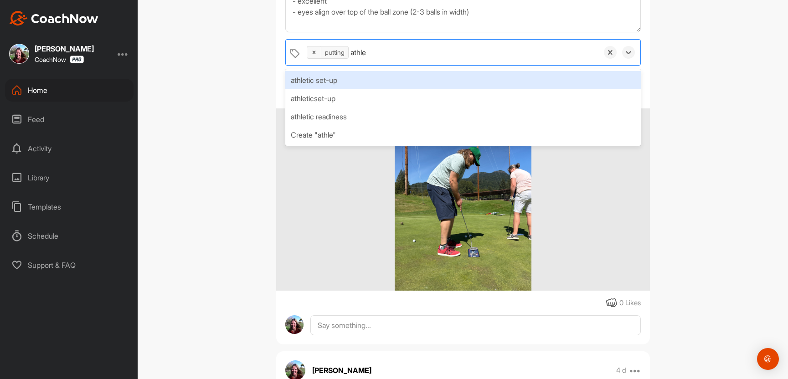
type input "athlet"
click at [343, 89] on div "athletic set-up" at bounding box center [463, 80] width 356 height 18
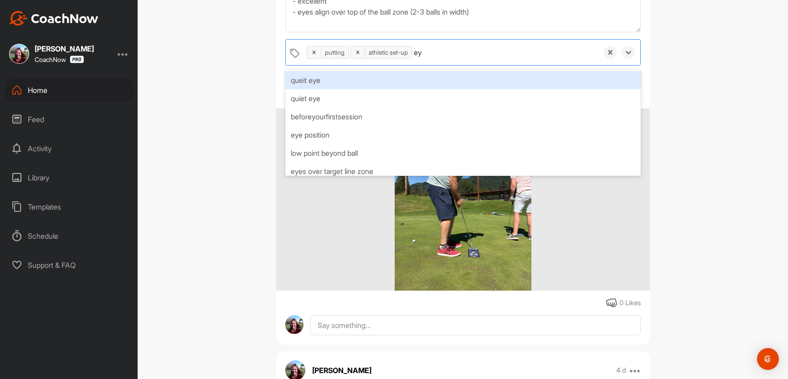
type input "eye"
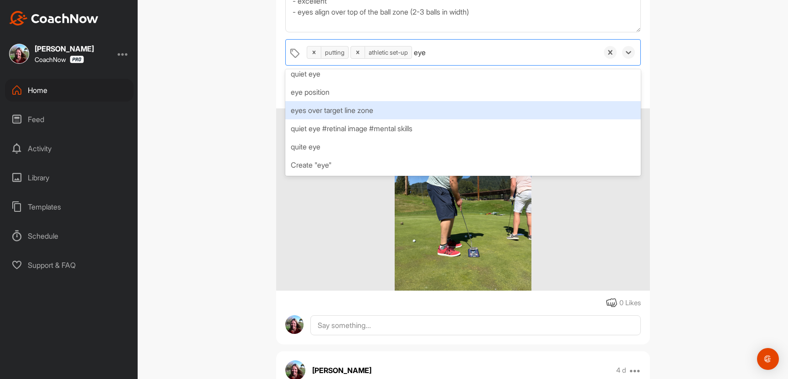
click at [368, 119] on div "eyes over target line zone" at bounding box center [463, 110] width 356 height 18
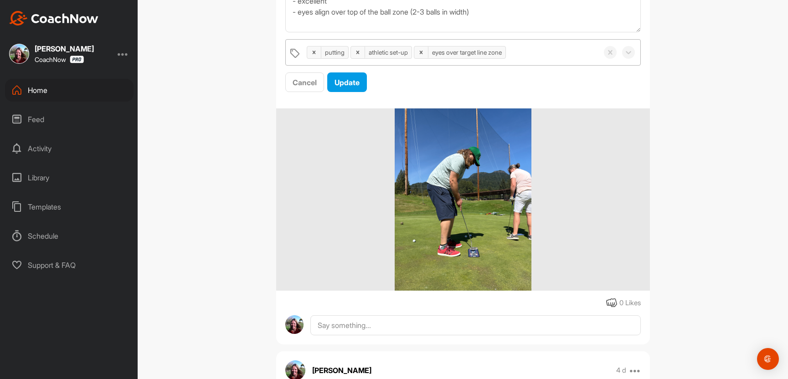
click at [702, 261] on div "PP [PERSON_NAME] Golf Space Settings Your Notifications Timeline Schedule Membe…" at bounding box center [463, 189] width 651 height 379
drag, startPoint x: 489, startPoint y: 219, endPoint x: 286, endPoint y: 181, distance: 206.3
click at [286, 32] on textarea "PUTTING - Set-up - excellent - eyes align over top of the ball zone (2-3 balls …" at bounding box center [463, 6] width 356 height 52
click at [360, 87] on span "Update" at bounding box center [347, 82] width 25 height 9
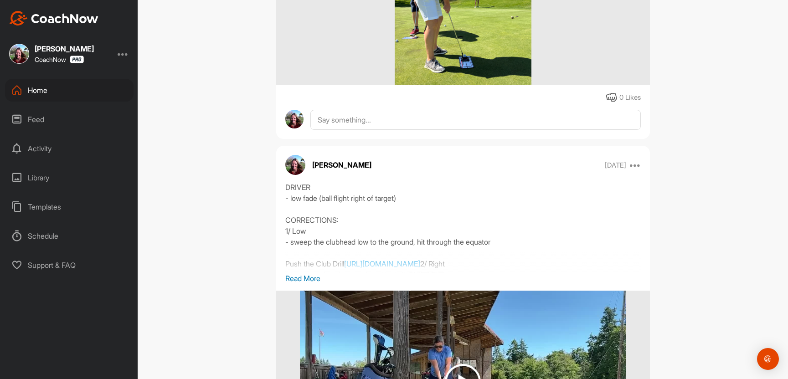
scroll to position [3175, 0]
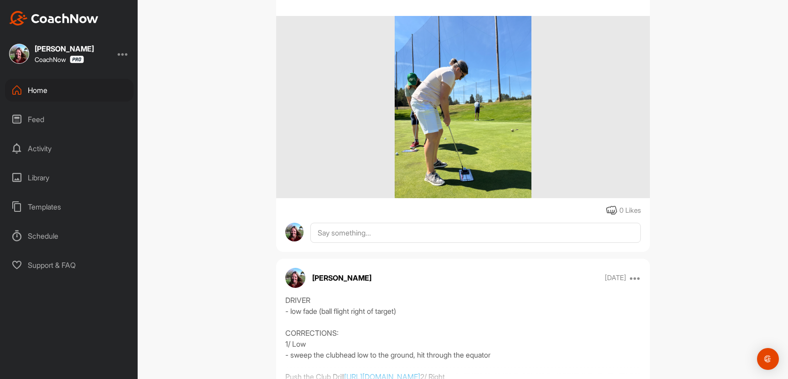
paste textarea "PUTTING - Set-up - excellent - eyes align over top of the ball zone (2-3 balls …"
drag, startPoint x: 339, startPoint y: 126, endPoint x: 286, endPoint y: 126, distance: 53.3
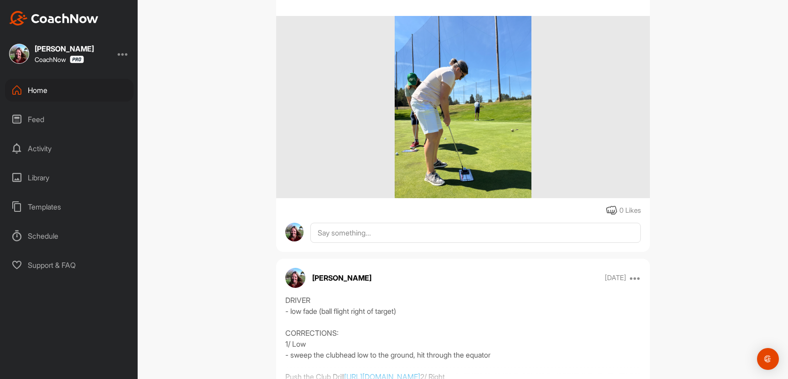
type textarea "PUTTING - Set-up - ensure eyes align over top of the ball zone (2-3 balls in wi…"
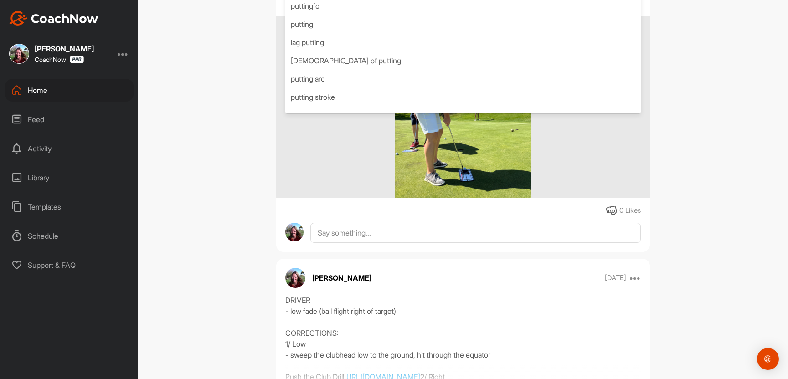
type input "putting"
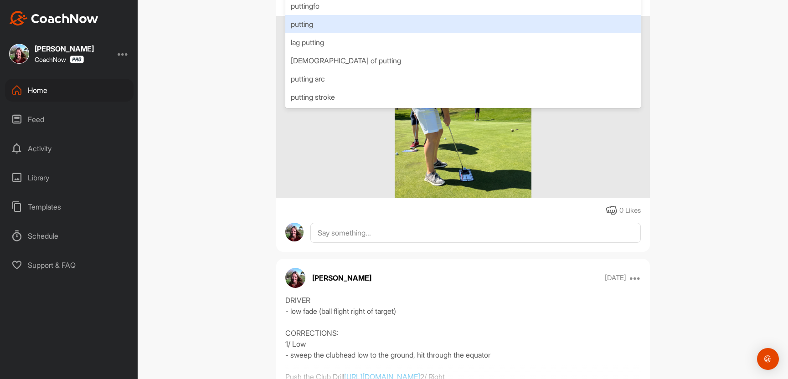
click at [374, 33] on div "putting" at bounding box center [463, 24] width 356 height 18
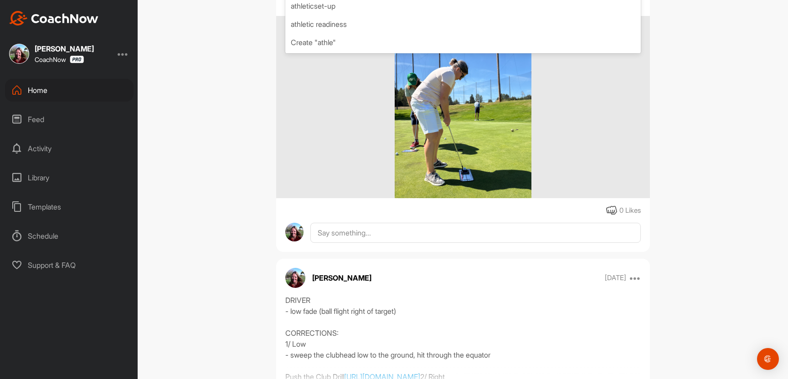
type input "athlet"
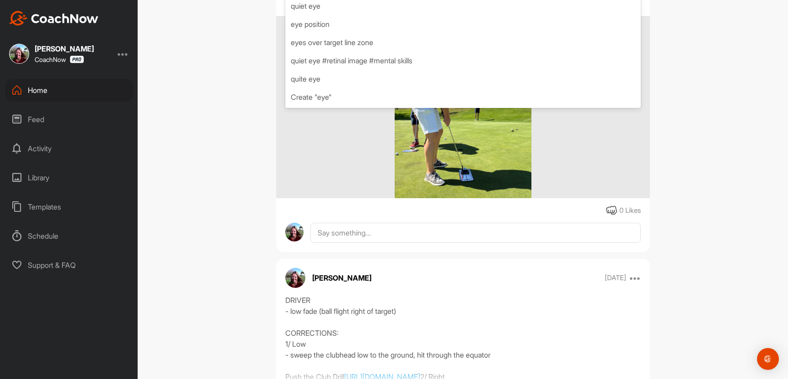
type input "eyes"
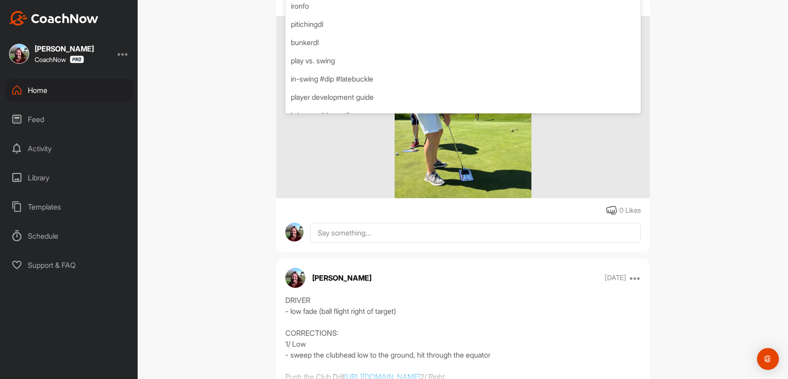
click at [722, 209] on div "PP [PERSON_NAME] Golf Space Settings Your Notifications Timeline Schedule Membe…" at bounding box center [463, 189] width 651 height 379
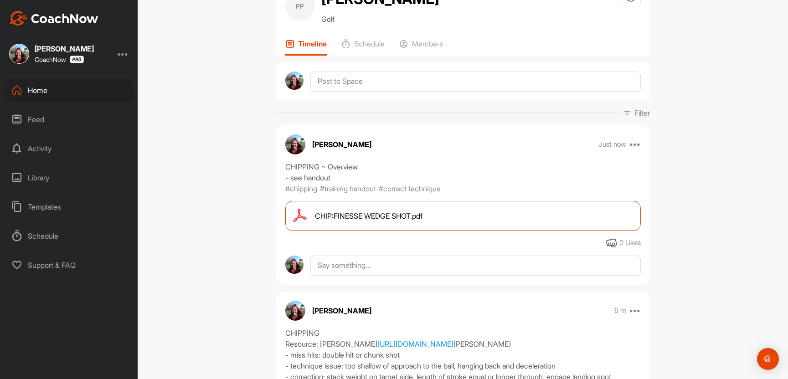
scroll to position [69, 0]
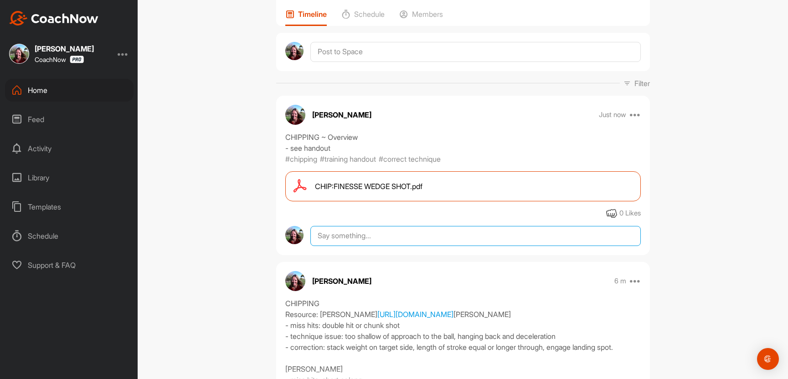
click at [376, 246] on textarea at bounding box center [476, 236] width 330 height 20
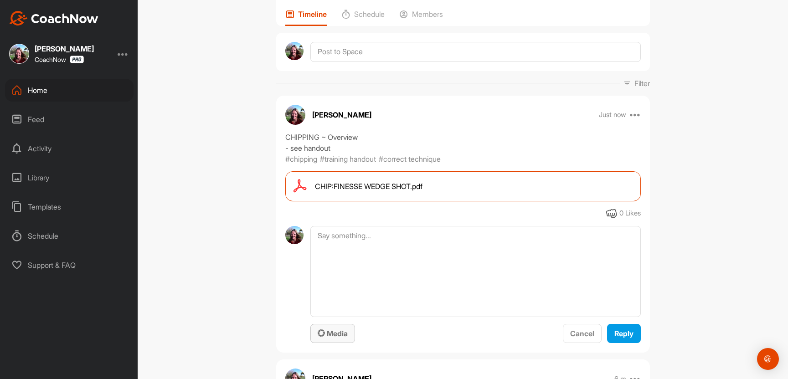
click at [352, 344] on button "Media" at bounding box center [333, 334] width 45 height 20
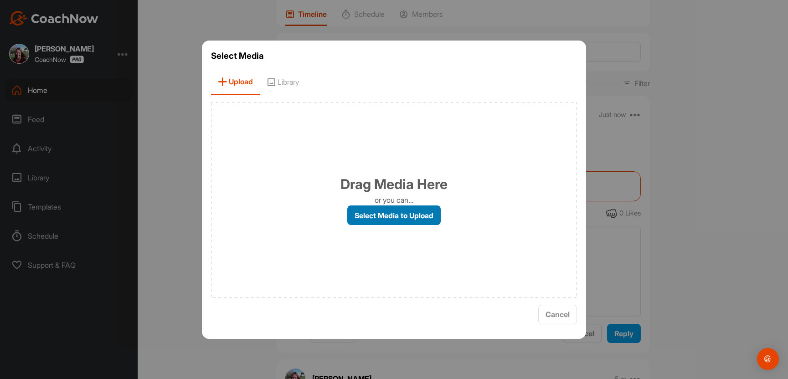
click at [410, 218] on label "Select Media to Upload" at bounding box center [393, 216] width 93 height 20
click at [0, 0] on input "Select Media to Upload" at bounding box center [0, 0] width 0 height 0
click at [260, 80] on span "Library" at bounding box center [283, 82] width 46 height 26
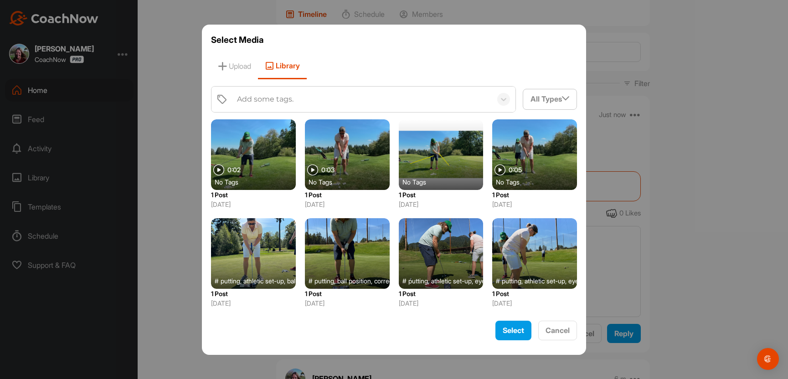
click at [450, 99] on div "Add some tags." at bounding box center [362, 100] width 259 height 26
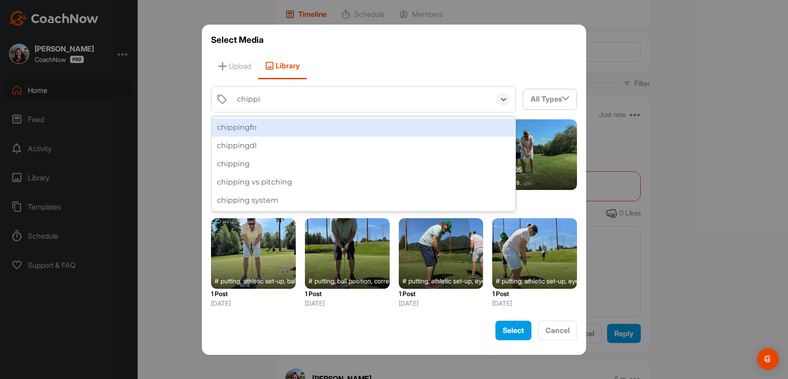
type input "chipping"
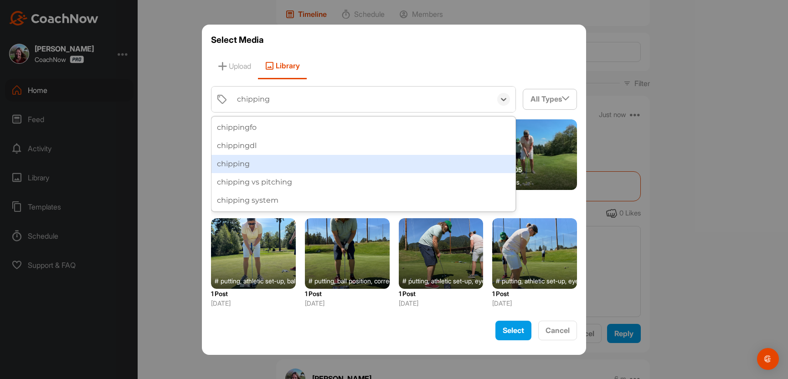
click at [424, 163] on div "chipping" at bounding box center [364, 164] width 305 height 18
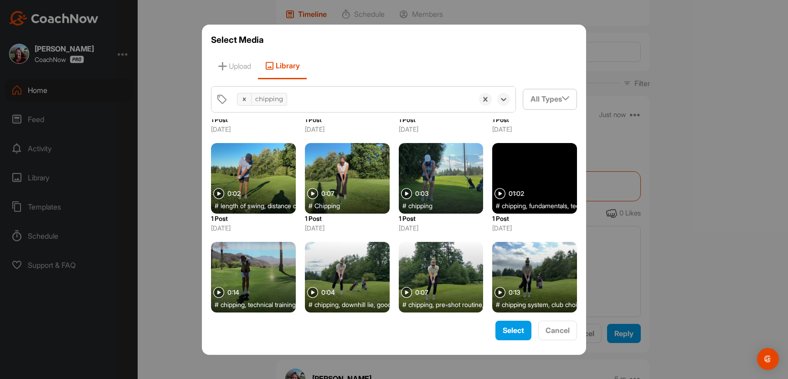
scroll to position [0, 0]
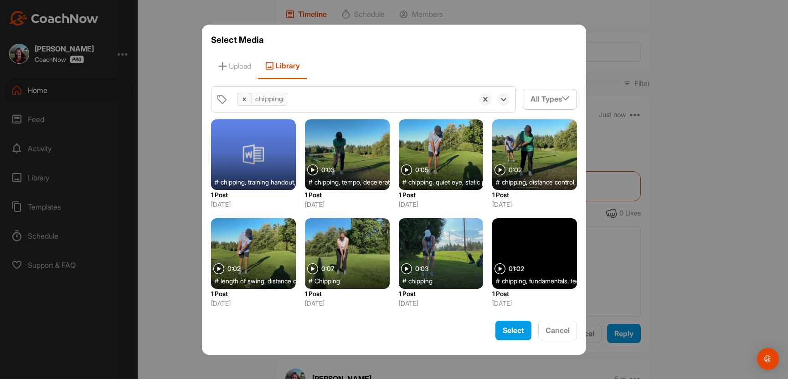
click at [212, 170] on div at bounding box center [253, 154] width 85 height 71
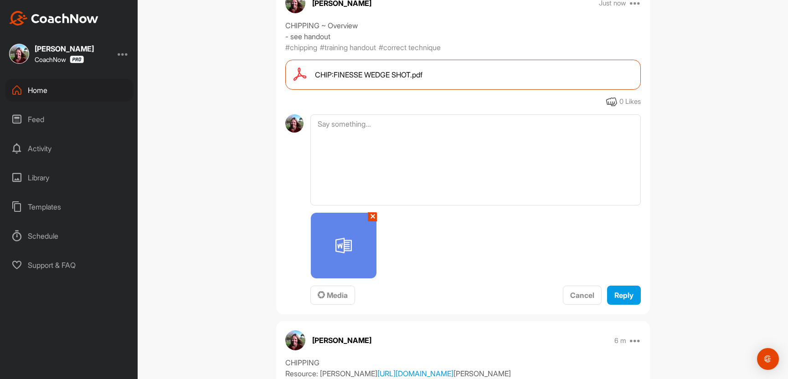
scroll to position [245, 0]
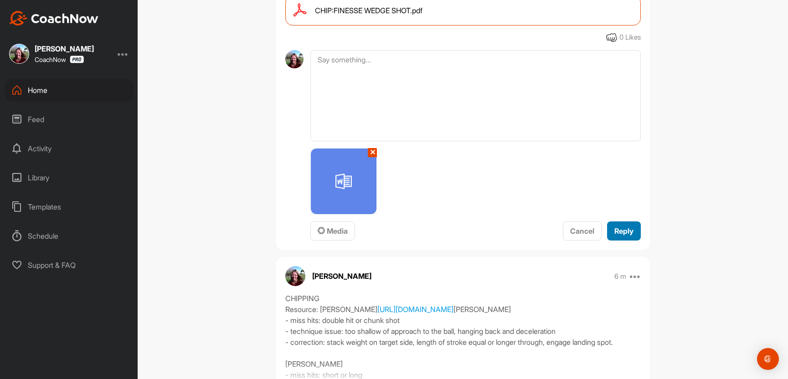
click at [634, 241] on button "Reply" at bounding box center [624, 232] width 34 height 20
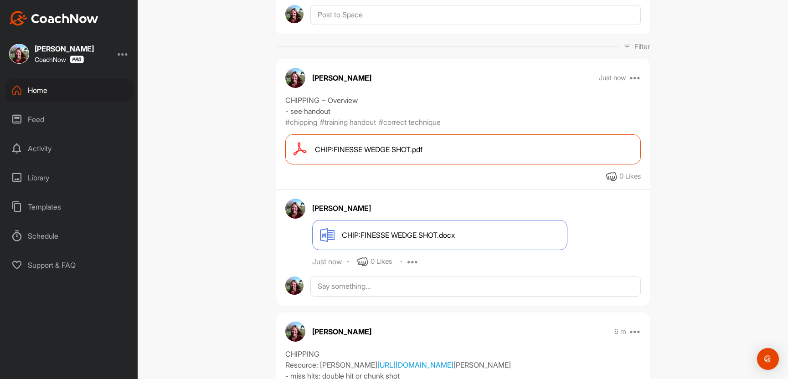
scroll to position [114, 0]
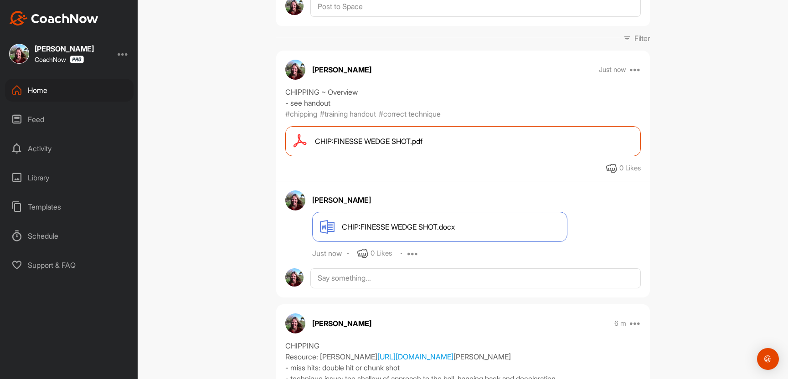
click at [419, 259] on icon at bounding box center [413, 254] width 11 height 11
click at [426, 319] on p "Delete" at bounding box center [416, 314] width 20 height 10
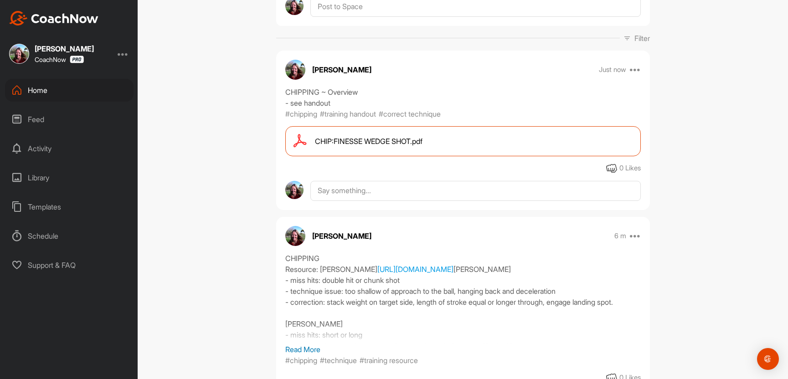
click at [300, 200] on img at bounding box center [294, 190] width 19 height 19
click at [329, 201] on textarea at bounding box center [476, 191] width 330 height 20
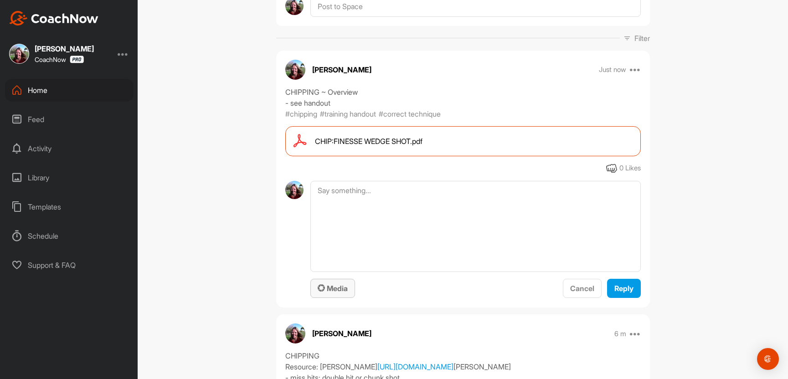
click at [348, 293] on span "Media" at bounding box center [333, 288] width 30 height 9
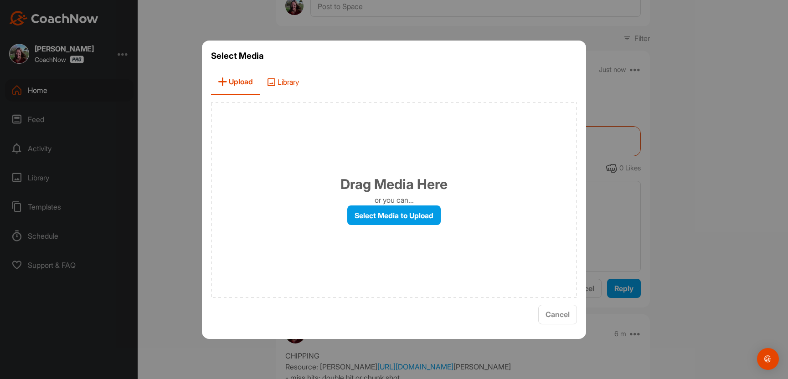
click at [260, 86] on span "Library" at bounding box center [283, 82] width 46 height 26
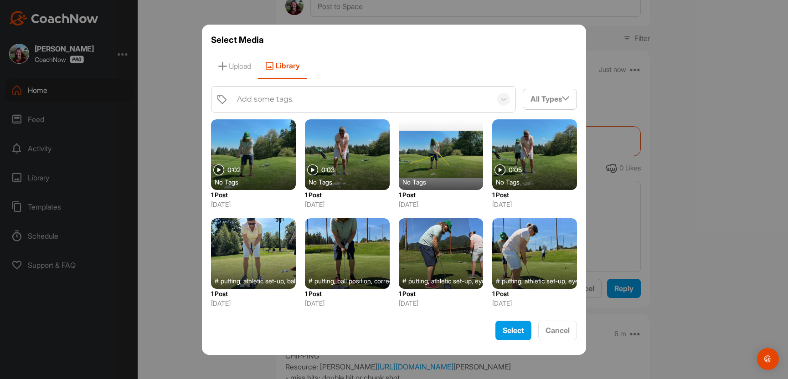
click at [247, 104] on div "Add some tags." at bounding box center [265, 99] width 57 height 11
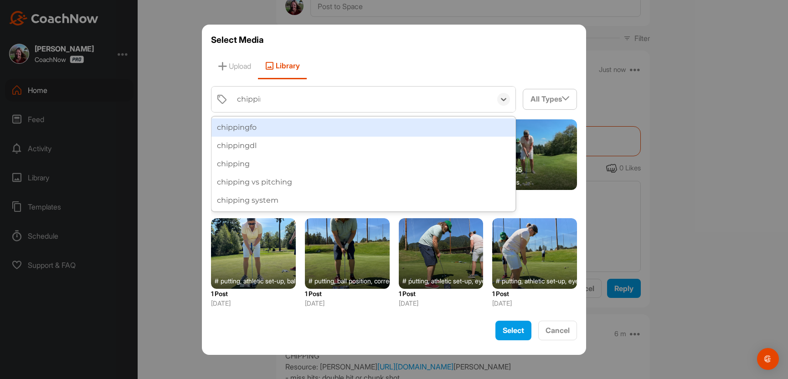
type input "chipping"
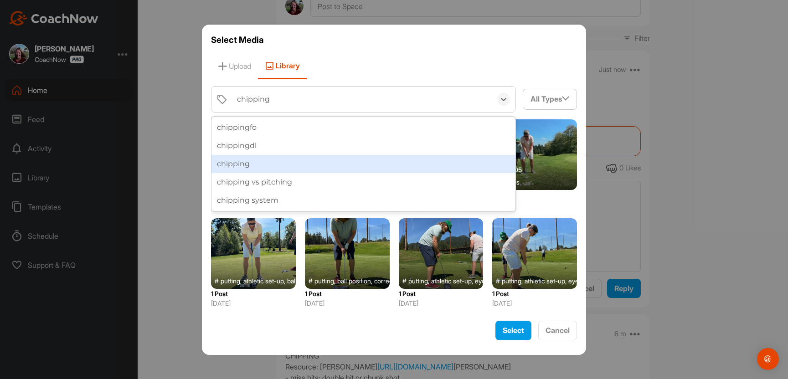
click at [229, 167] on div "chipping" at bounding box center [364, 164] width 305 height 18
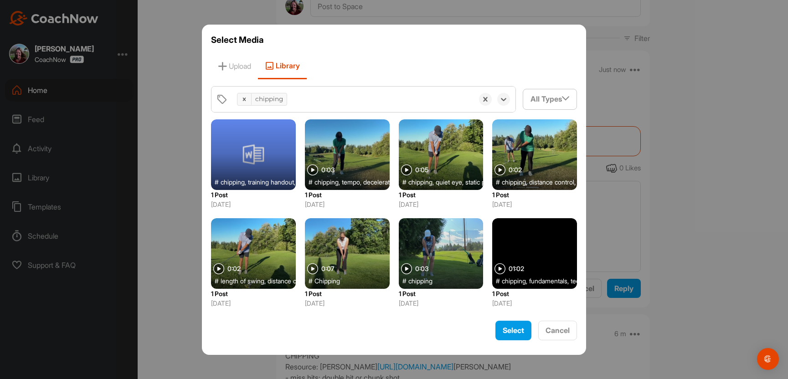
click at [268, 108] on div "chipping" at bounding box center [353, 100] width 241 height 26
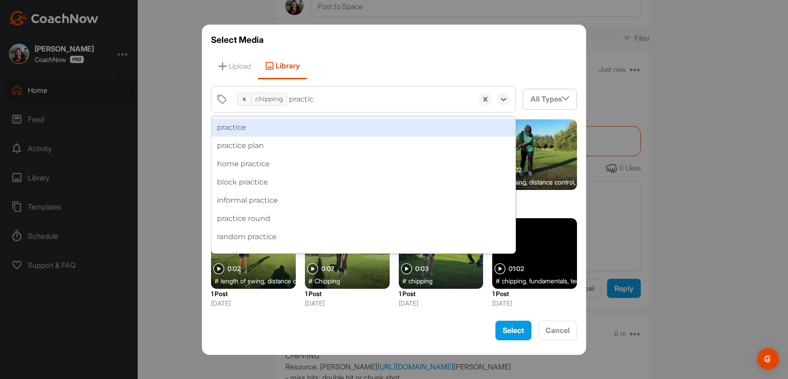
type input "practice"
click at [253, 129] on div "practice" at bounding box center [364, 128] width 305 height 18
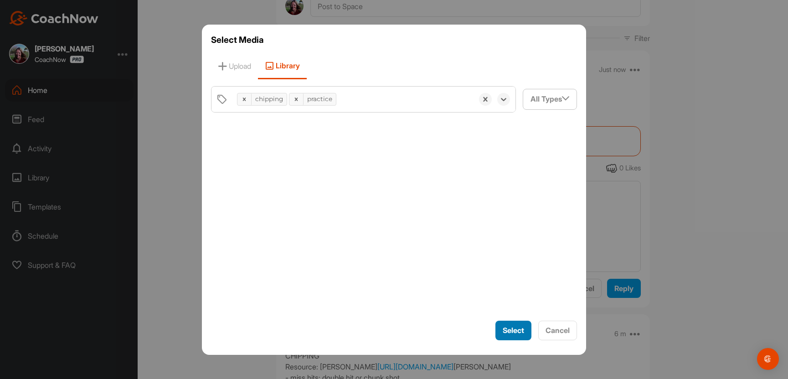
click at [524, 335] on span "Select" at bounding box center [513, 330] width 21 height 9
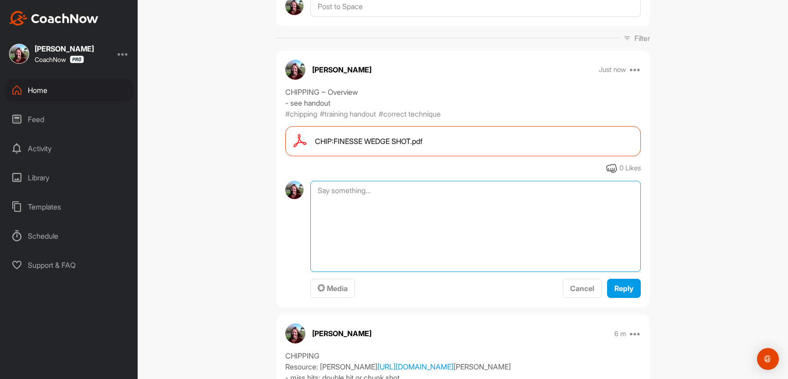
click at [362, 228] on textarea at bounding box center [476, 226] width 330 height 91
click at [346, 294] on div "Media" at bounding box center [333, 288] width 30 height 11
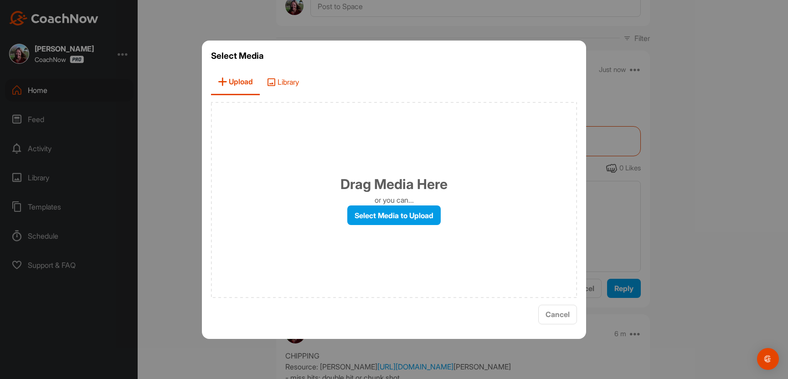
click at [260, 78] on span "Library" at bounding box center [283, 82] width 46 height 26
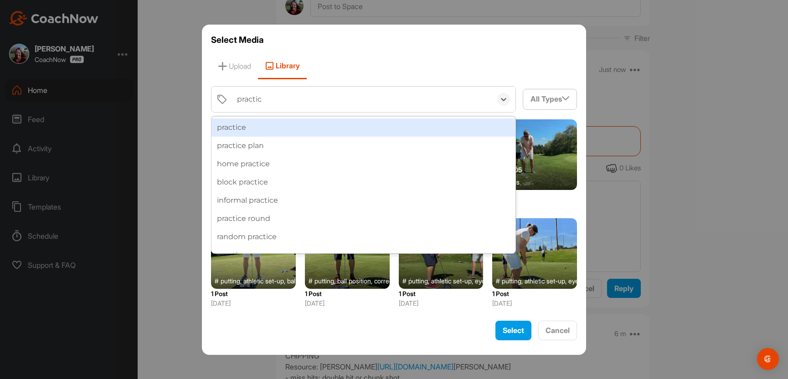
type input "practice"
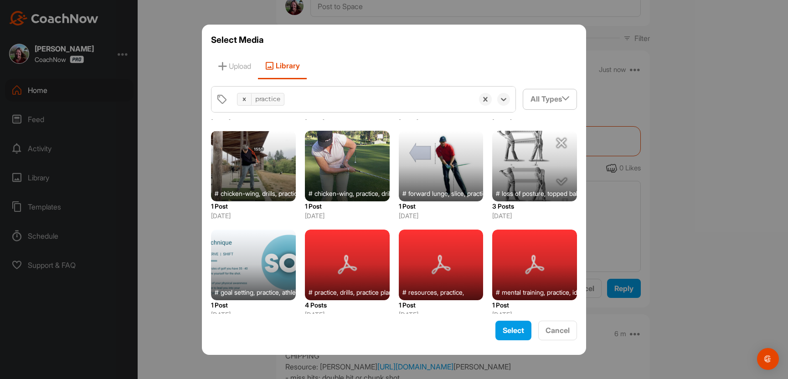
scroll to position [0, 0]
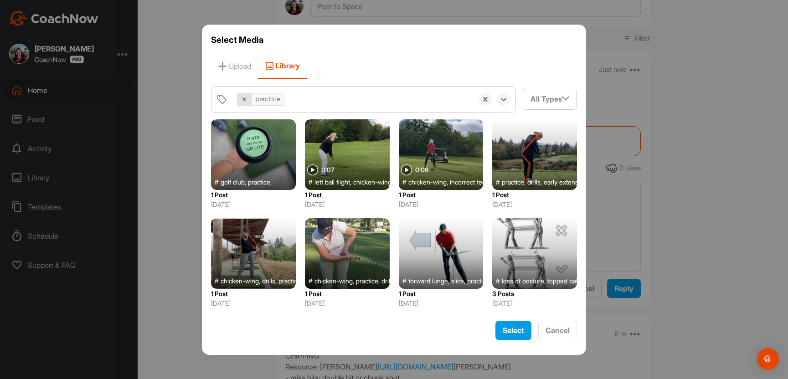
click at [243, 101] on icon at bounding box center [244, 99] width 3 height 3
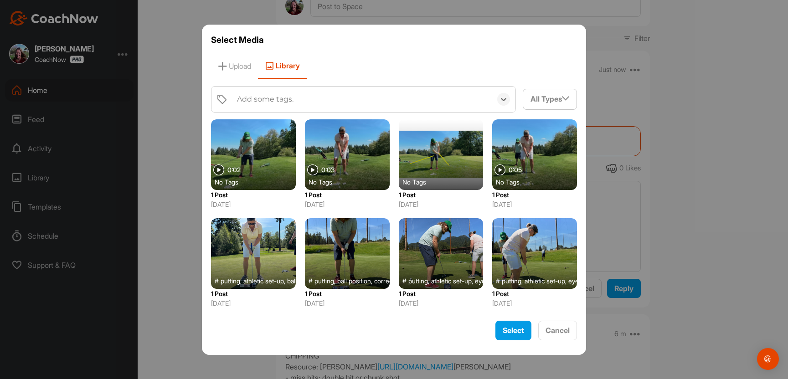
click at [237, 102] on div "Add some tags." at bounding box center [265, 99] width 57 height 11
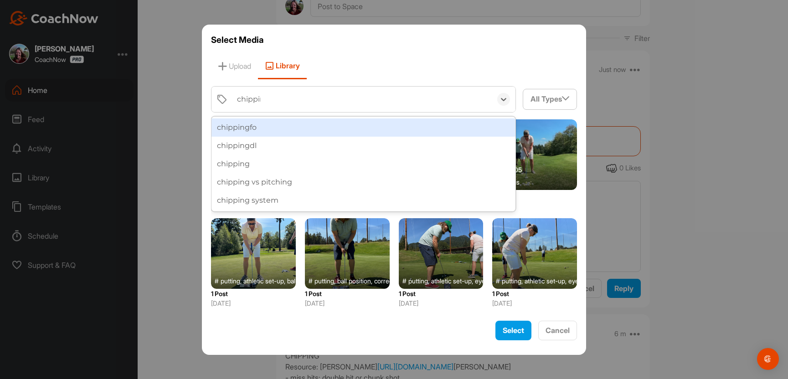
type input "chipping"
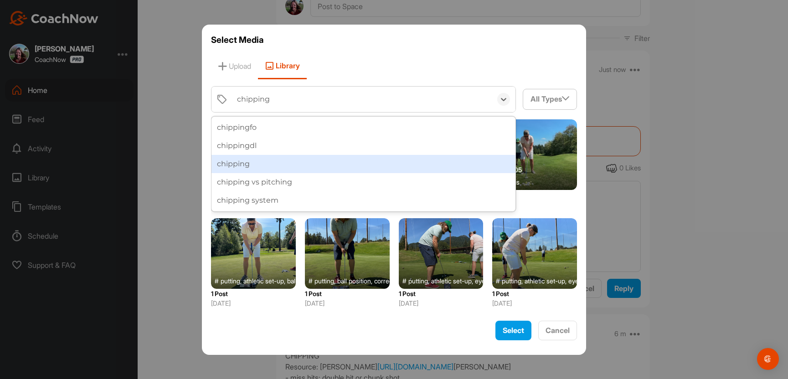
click at [212, 163] on div "chipping" at bounding box center [364, 164] width 305 height 18
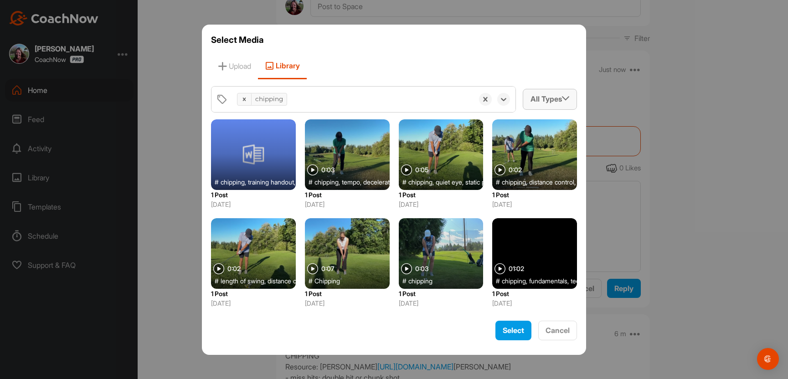
click at [577, 103] on div "All Types" at bounding box center [549, 99] width 53 height 20
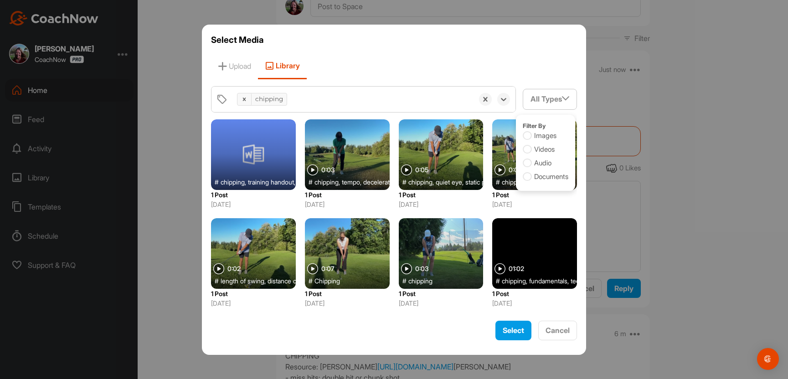
click at [532, 181] on icon at bounding box center [527, 176] width 9 height 9
click at [529, 178] on input "Documents" at bounding box center [526, 175] width 6 height 6
checkbox input "true"
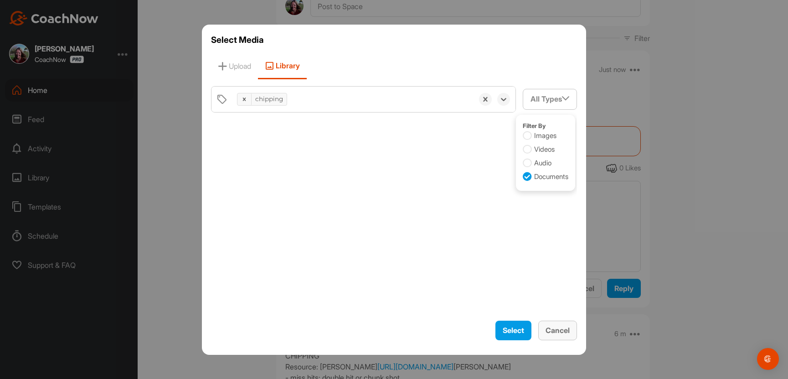
click at [570, 335] on span "Cancel" at bounding box center [558, 330] width 24 height 9
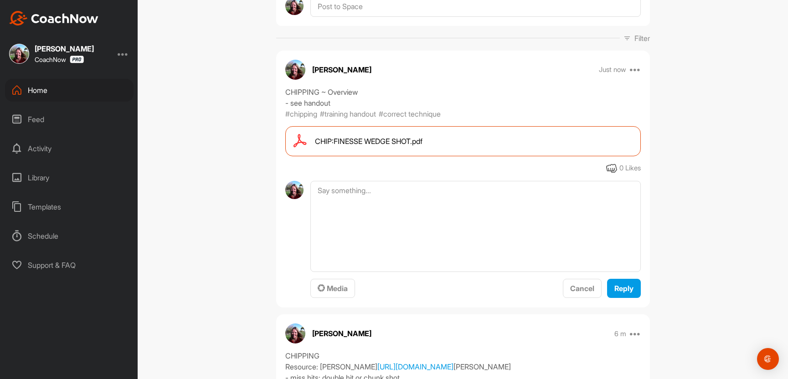
click at [50, 207] on div "Templates" at bounding box center [69, 207] width 129 height 23
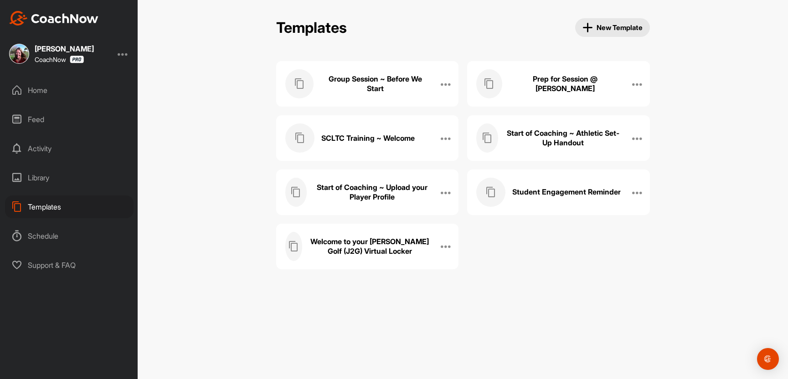
click at [47, 179] on div "Library" at bounding box center [69, 177] width 129 height 23
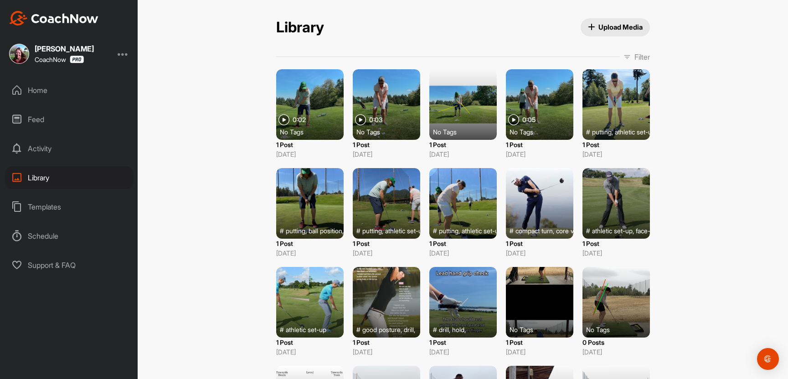
click at [636, 57] on p "Filter" at bounding box center [643, 57] width 16 height 11
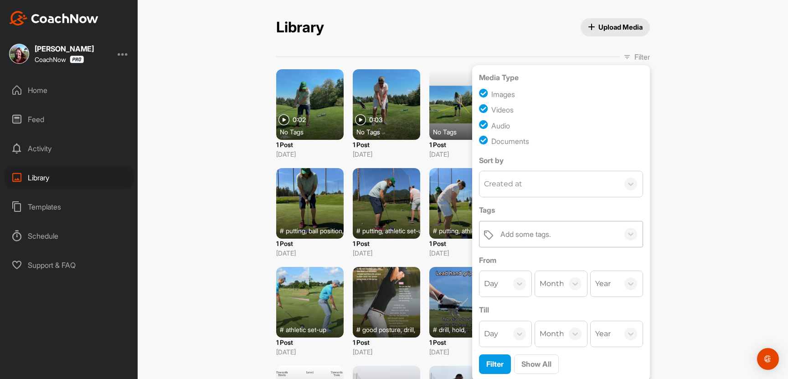
click at [531, 240] on div "Add some tags." at bounding box center [526, 234] width 51 height 11
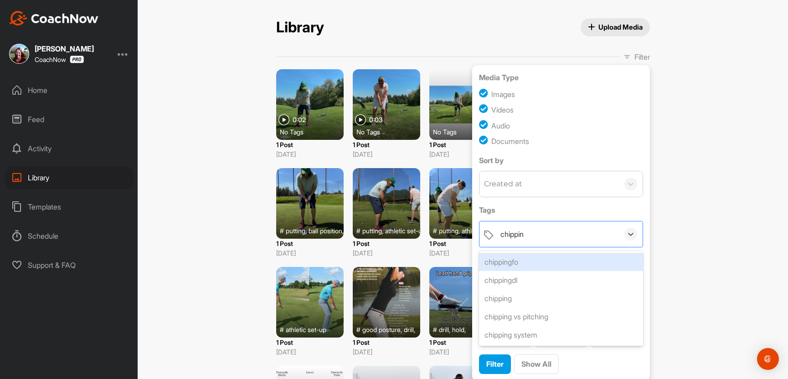
type input "chipping"
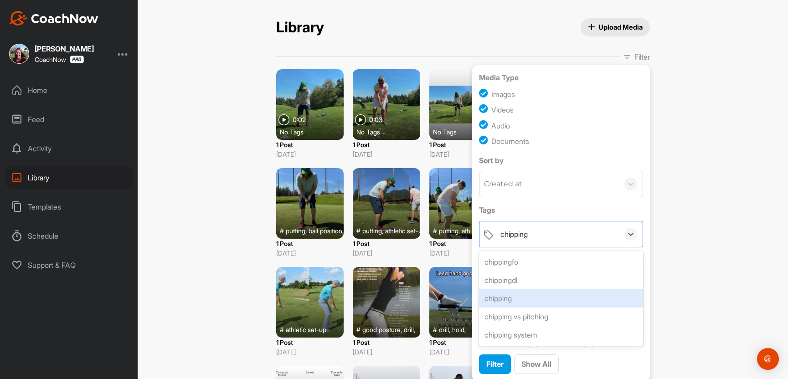
click at [529, 308] on div "chipping" at bounding box center [561, 299] width 164 height 18
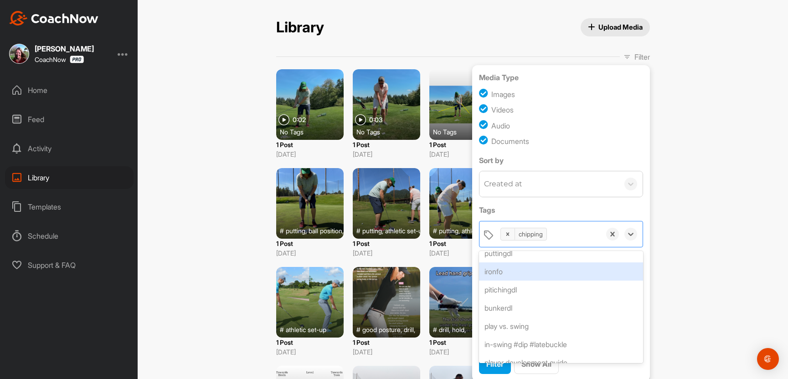
scroll to position [17, 0]
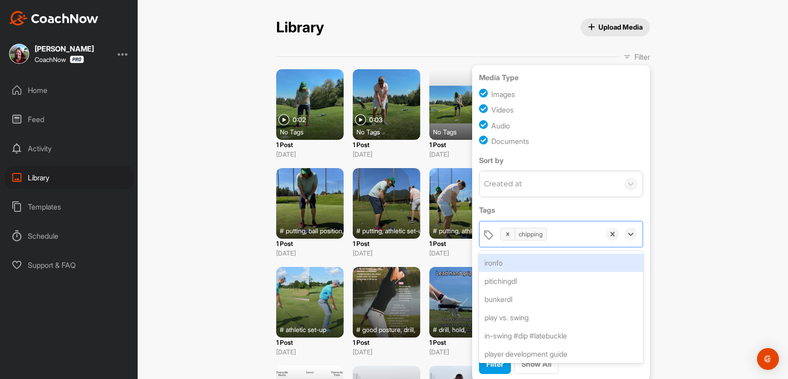
click at [485, 132] on input "checkbox" at bounding box center [485, 125] width 12 height 12
checkbox input "false"
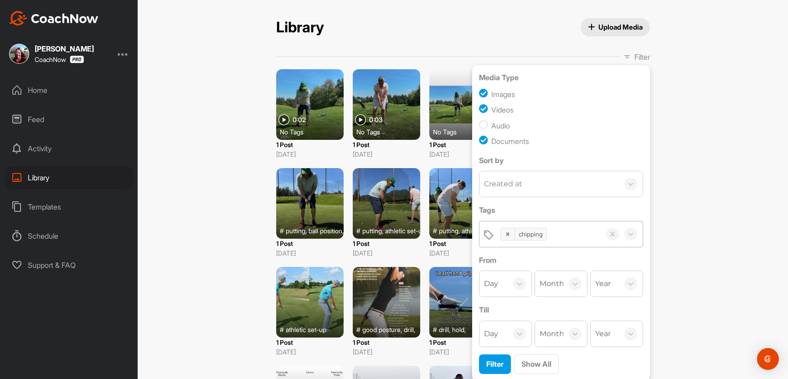
click at [484, 113] on input "checkbox" at bounding box center [485, 110] width 12 height 12
checkbox input "false"
click at [484, 97] on input "checkbox" at bounding box center [485, 94] width 12 height 12
checkbox input "false"
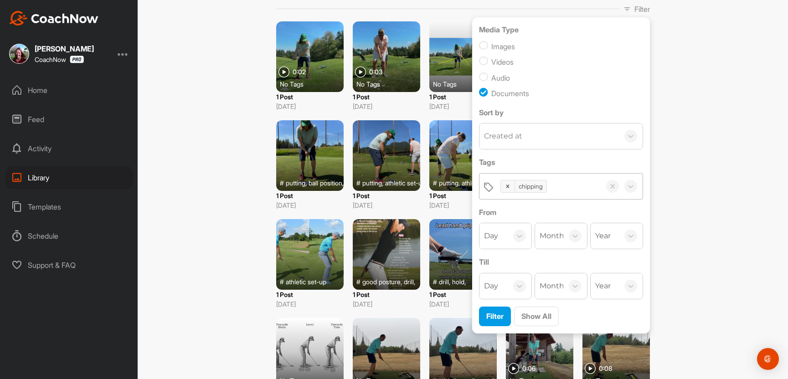
scroll to position [66, 0]
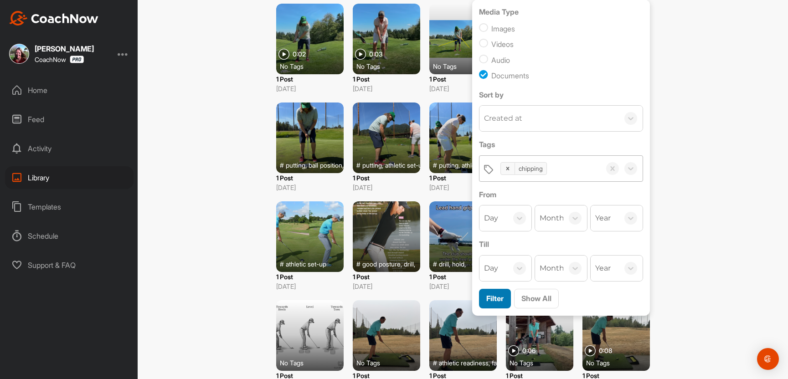
click at [504, 303] on span "Filter" at bounding box center [495, 298] width 17 height 9
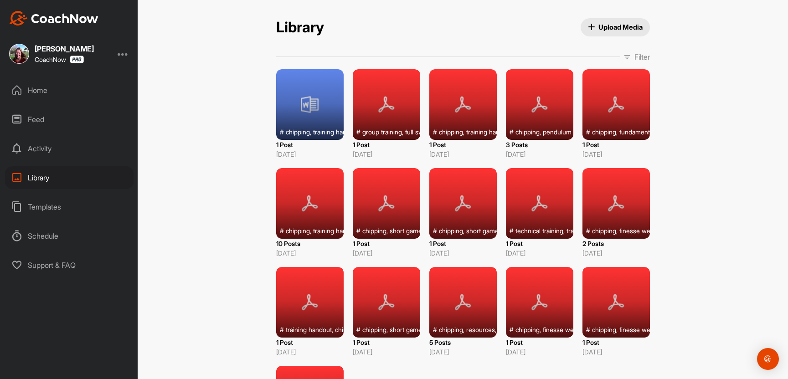
click at [533, 114] on div at bounding box center [539, 104] width 67 height 71
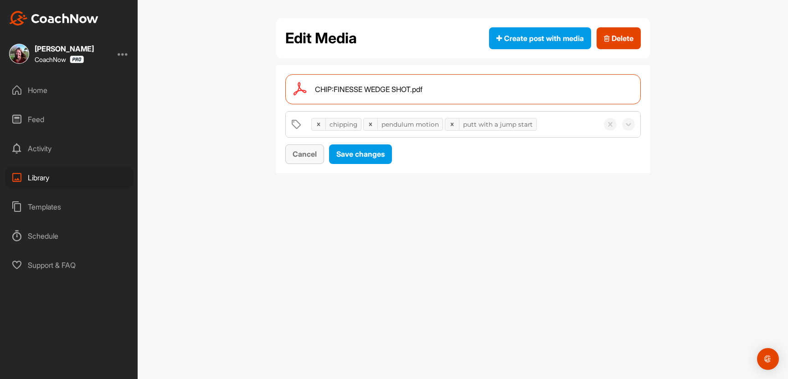
click at [317, 159] on span "Cancel" at bounding box center [305, 154] width 24 height 9
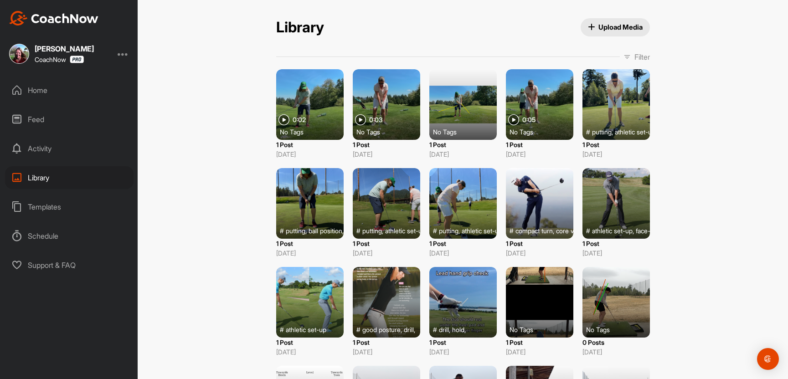
click at [453, 201] on div at bounding box center [463, 203] width 67 height 71
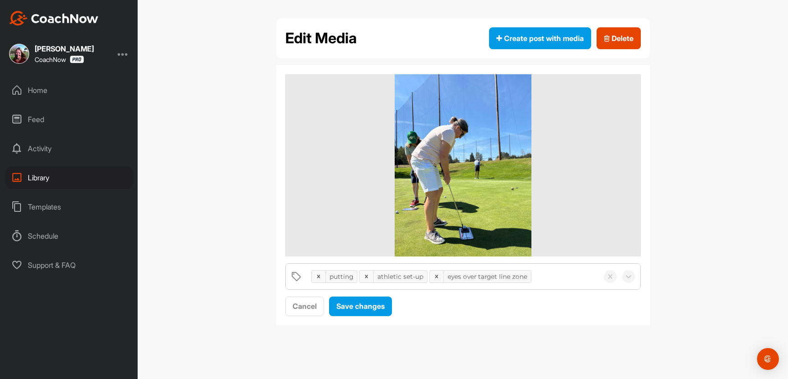
click at [32, 91] on div "Home" at bounding box center [69, 90] width 129 height 23
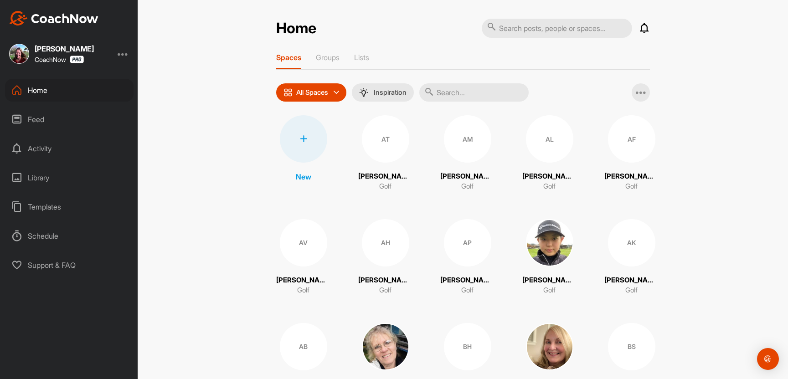
click at [39, 119] on div "Feed" at bounding box center [69, 119] width 129 height 23
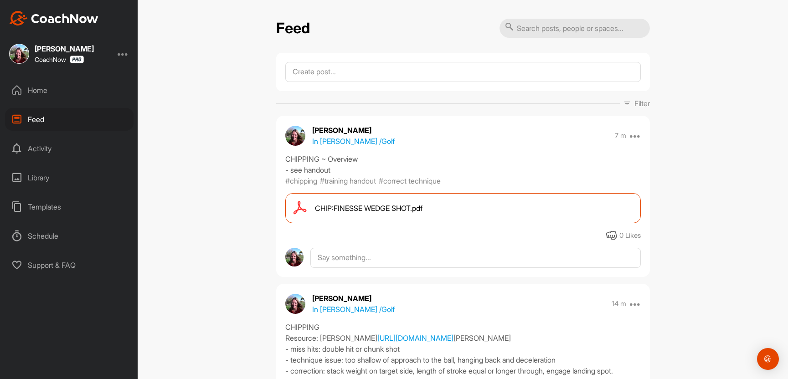
click at [342, 147] on p "In [PERSON_NAME] / Golf" at bounding box center [353, 141] width 83 height 11
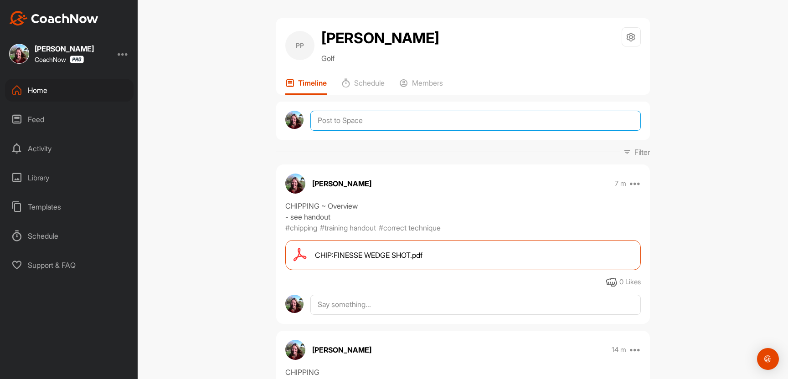
click at [358, 124] on textarea at bounding box center [476, 121] width 330 height 20
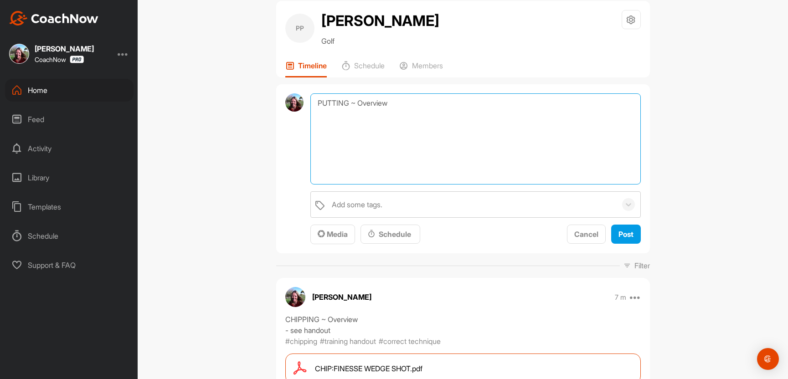
scroll to position [40, 0]
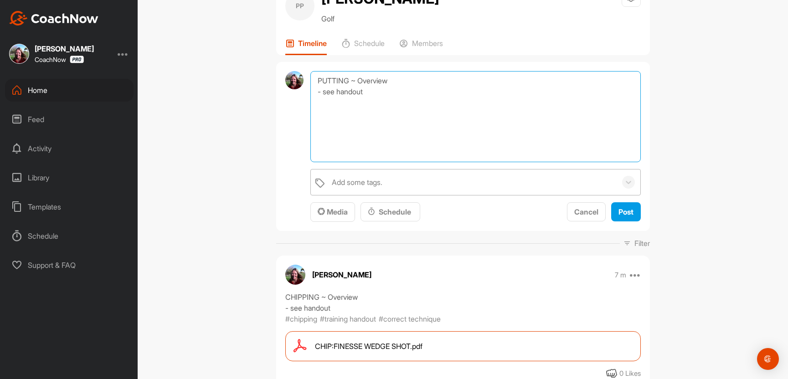
type textarea "PUTTING ~ Overview - see handout"
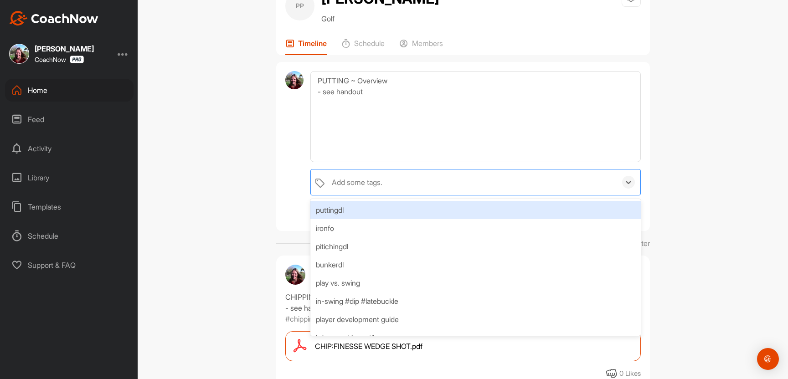
click at [380, 187] on div "Add some tags." at bounding box center [357, 182] width 51 height 11
type input "putting"
click at [341, 184] on icon at bounding box center [339, 182] width 3 height 3
type input "putting"
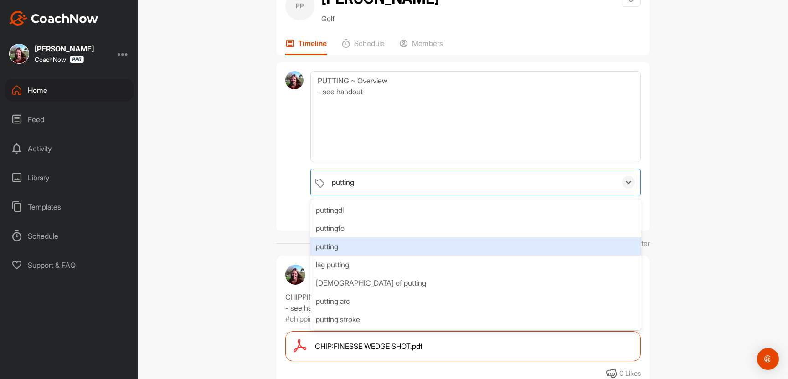
click at [336, 256] on div "putting" at bounding box center [476, 247] width 330 height 18
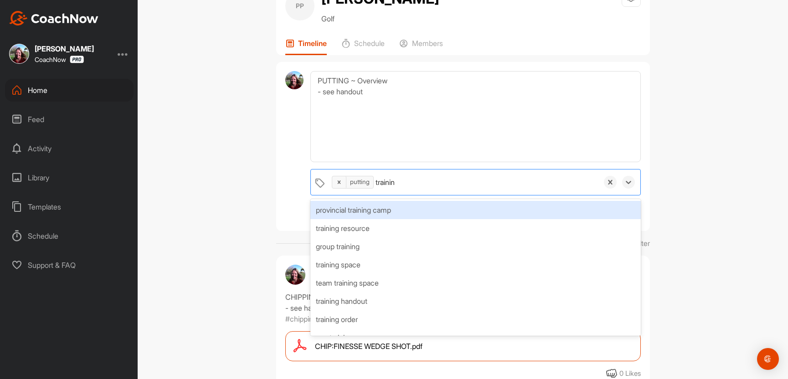
type input "training"
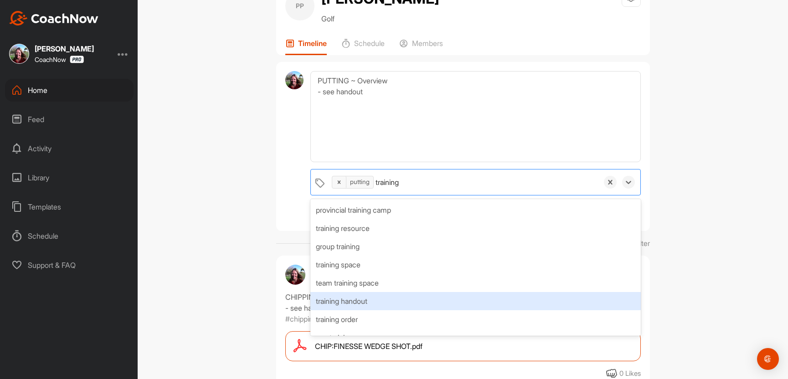
click at [341, 311] on div "training handout" at bounding box center [476, 301] width 330 height 18
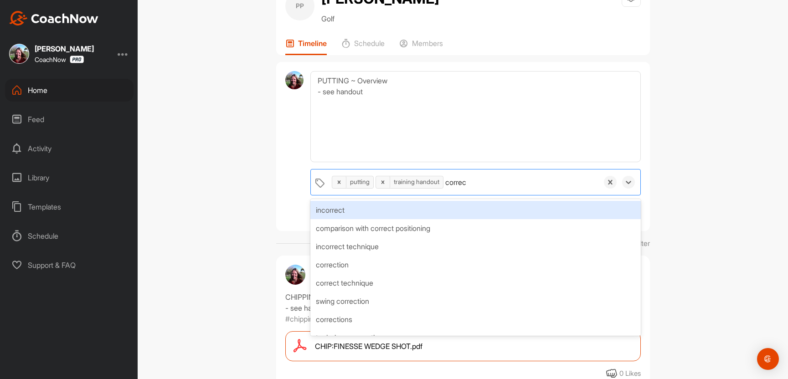
type input "correct"
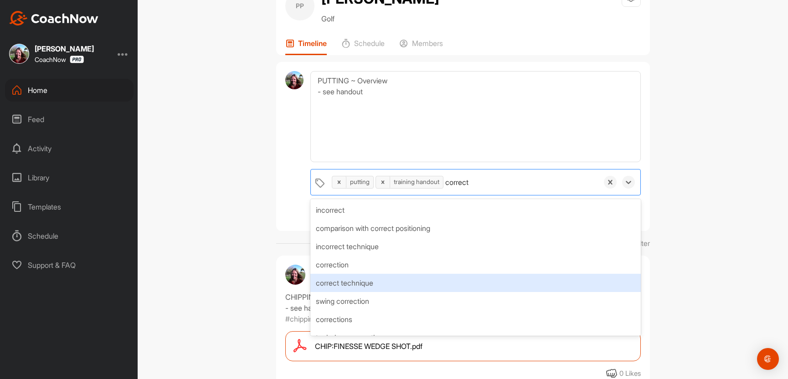
click at [356, 292] on div "correct technique" at bounding box center [476, 283] width 330 height 18
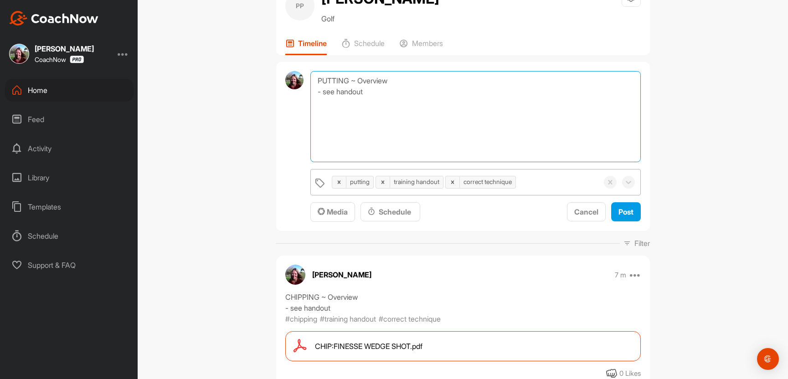
click at [431, 152] on textarea "PUTTING ~ Overview - see handout" at bounding box center [476, 116] width 330 height 91
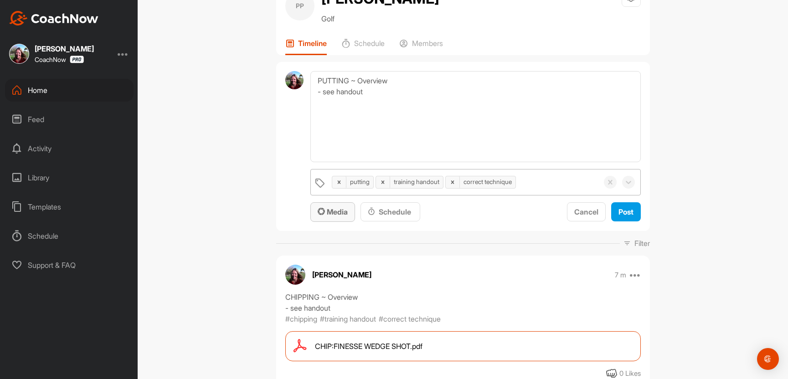
click at [338, 217] on span "Media" at bounding box center [333, 211] width 30 height 9
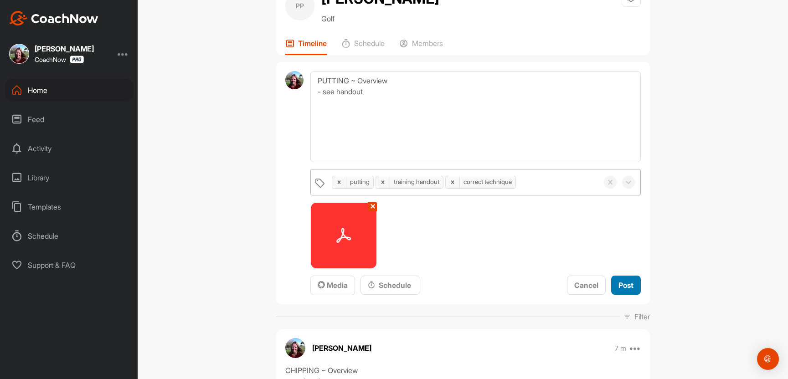
click at [619, 290] on span "Post" at bounding box center [626, 285] width 15 height 9
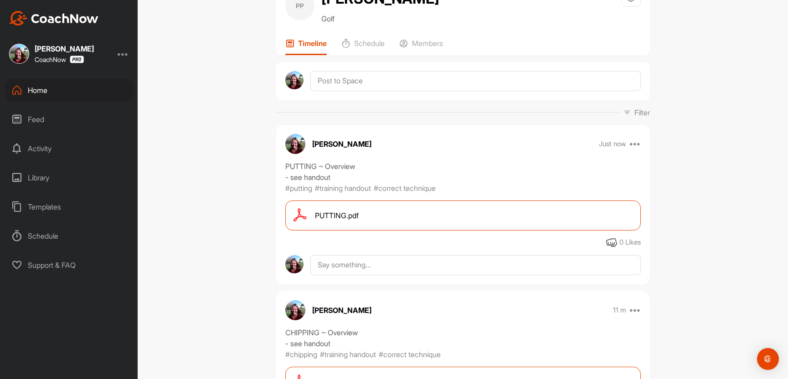
scroll to position [1, 0]
click at [399, 275] on textarea at bounding box center [476, 265] width 330 height 20
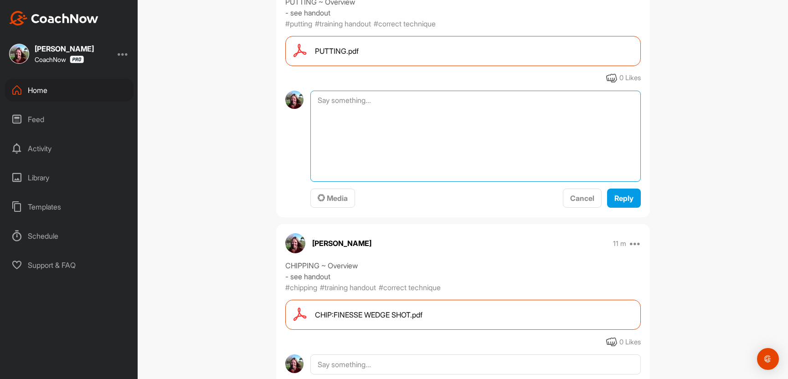
scroll to position [206, 0]
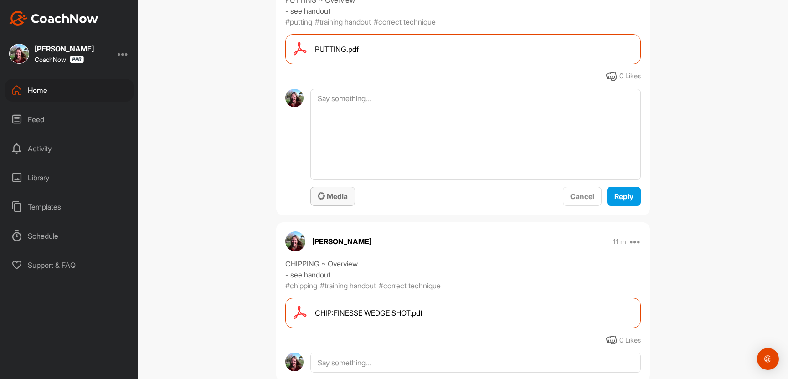
click at [339, 201] on span "Media" at bounding box center [333, 196] width 30 height 9
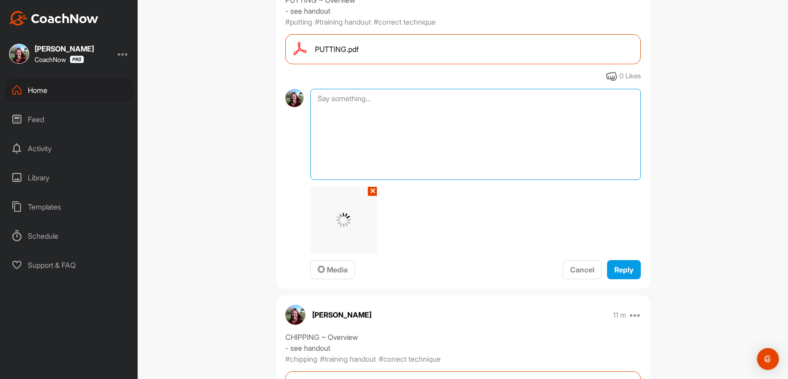
click at [347, 135] on textarea at bounding box center [476, 134] width 330 height 91
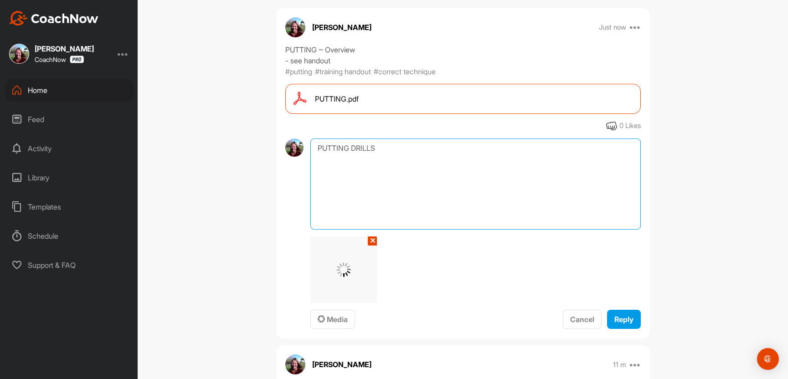
scroll to position [174, 0]
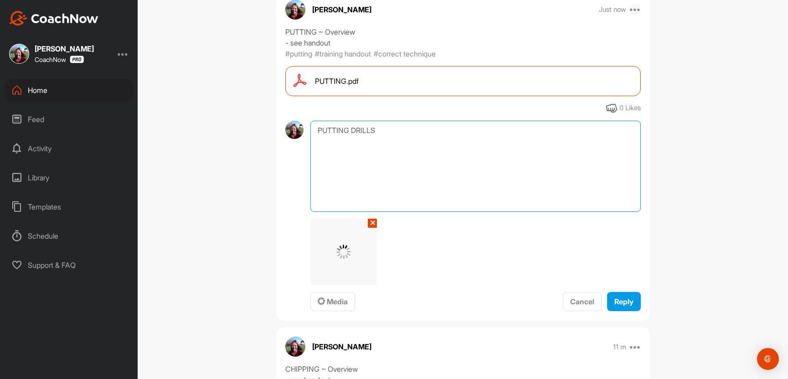
type textarea "PUTTING DRILLS"
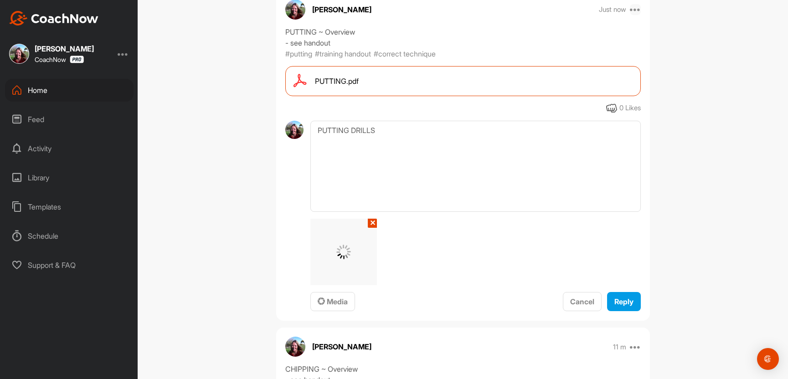
click at [634, 15] on icon at bounding box center [635, 9] width 11 height 11
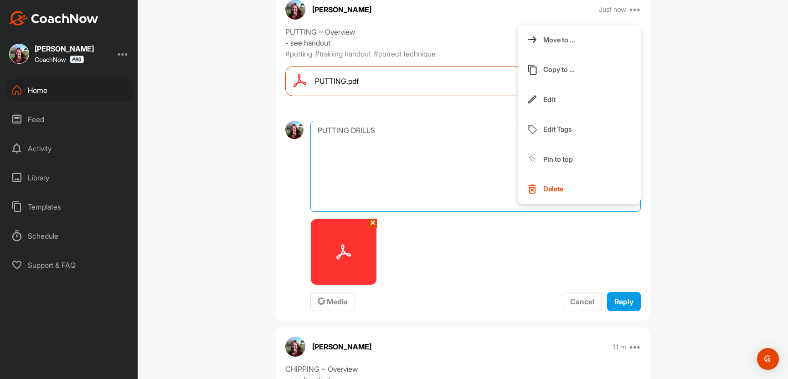
click at [395, 195] on textarea "PUTTING DRILLS" at bounding box center [476, 166] width 330 height 91
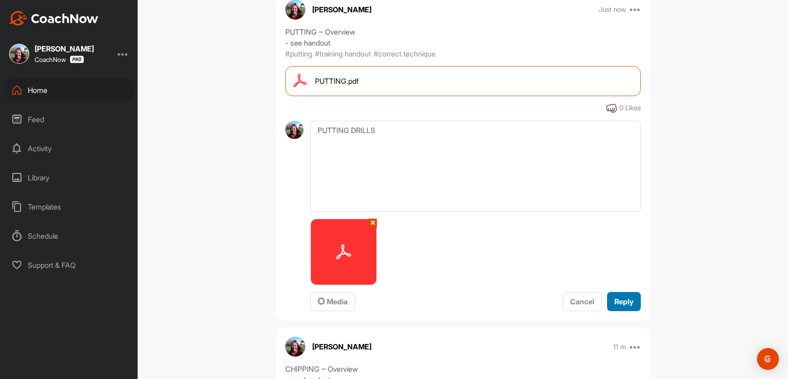
click at [631, 306] on span "Reply" at bounding box center [624, 301] width 19 height 9
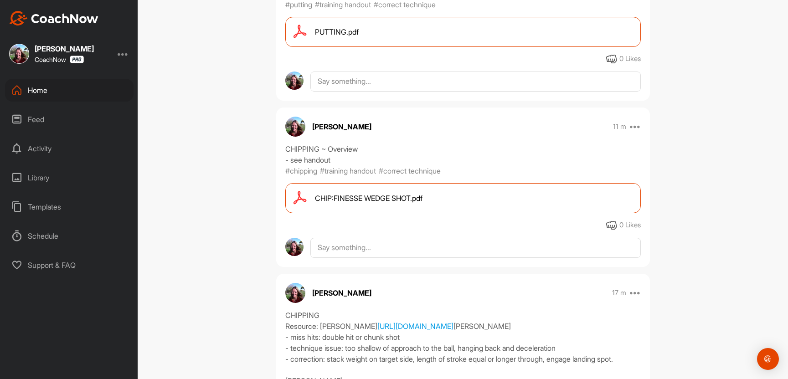
scroll to position [201, 0]
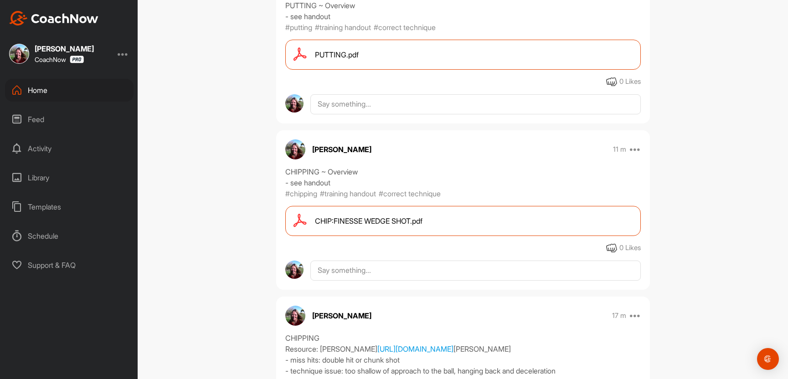
click at [500, 88] on div "0 Likes" at bounding box center [463, 82] width 374 height 11
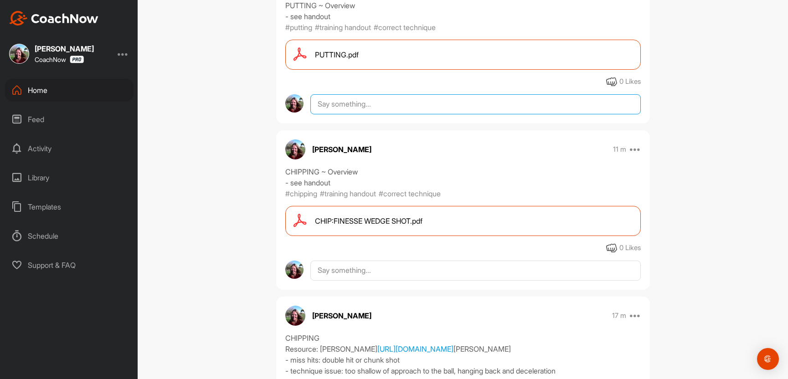
click at [440, 114] on textarea at bounding box center [476, 104] width 330 height 20
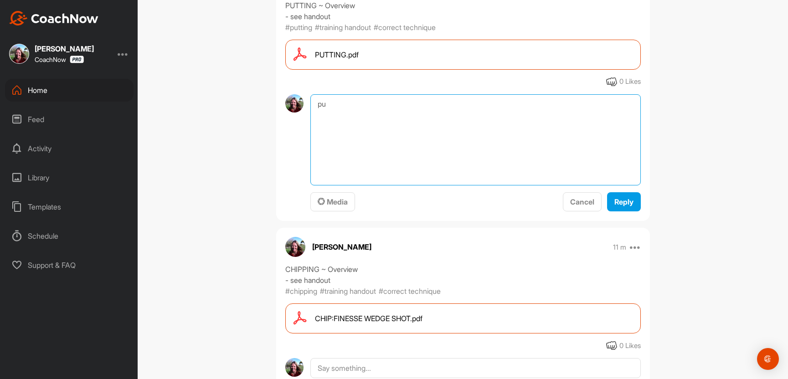
type textarea "p"
type textarea "PUTTING DRILLS"
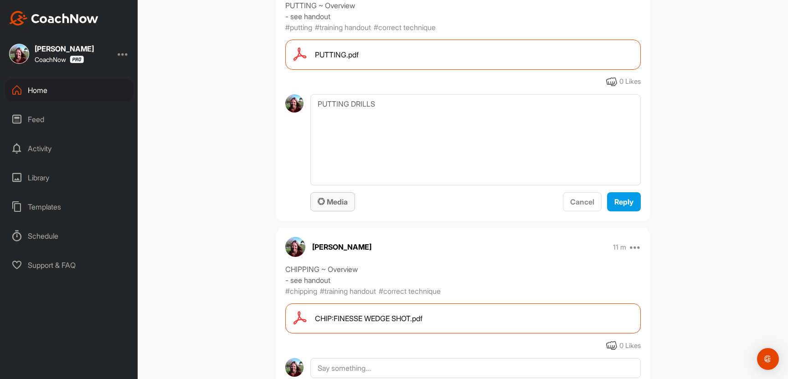
click at [342, 207] on span "Media" at bounding box center [333, 201] width 30 height 9
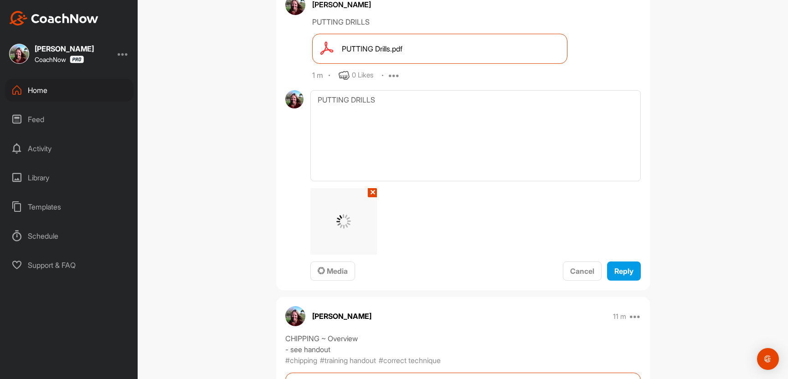
scroll to position [312, 0]
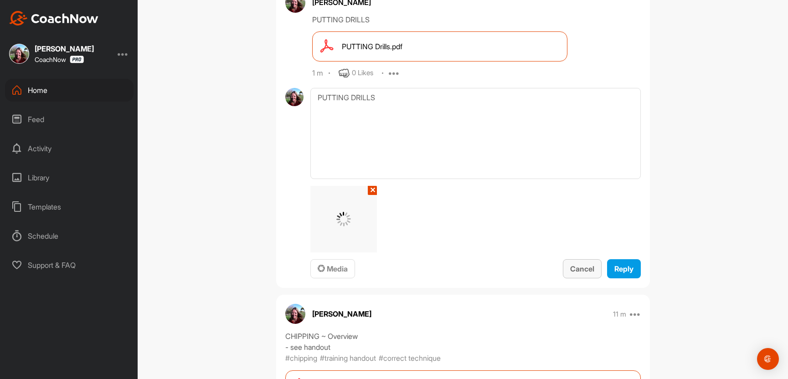
click at [570, 274] on span "Cancel" at bounding box center [582, 268] width 24 height 9
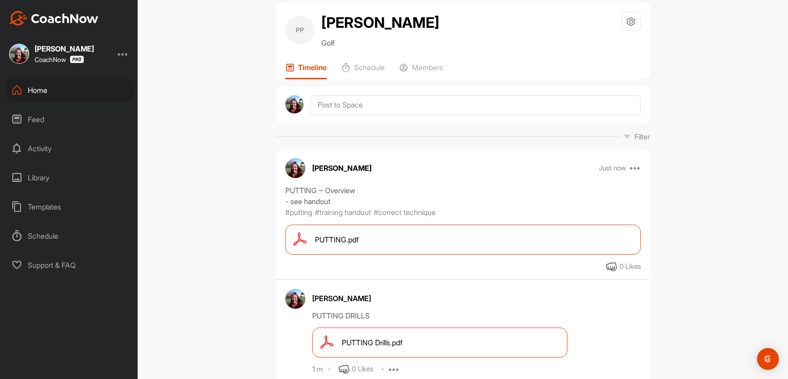
scroll to position [0, 0]
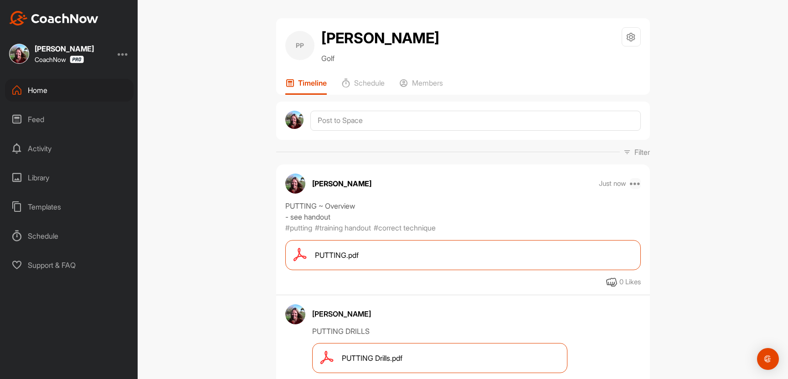
click at [630, 189] on icon at bounding box center [635, 183] width 11 height 11
click at [563, 285] on button "Edit" at bounding box center [579, 274] width 123 height 30
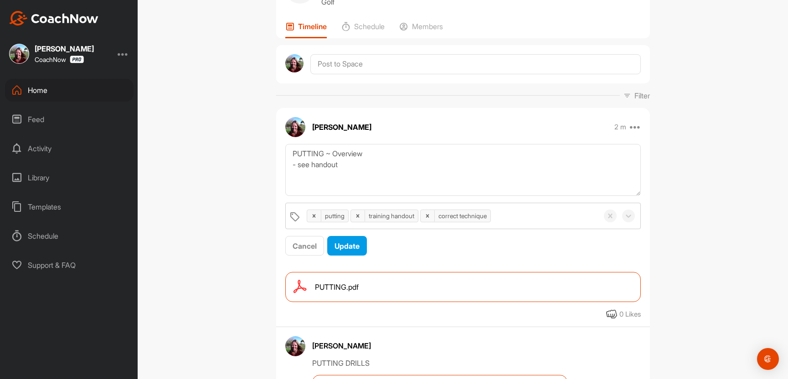
scroll to position [57, 0]
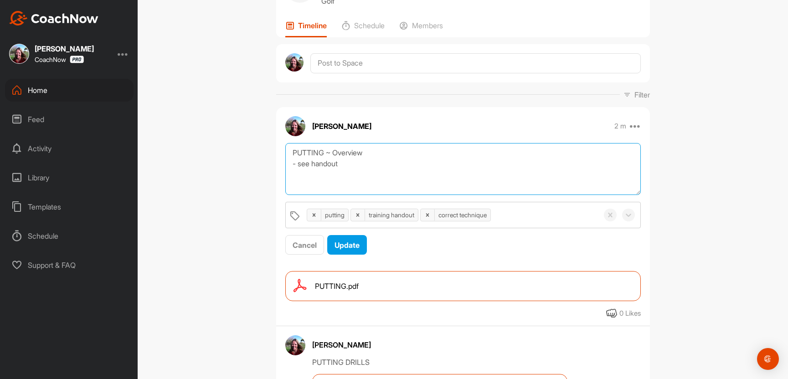
click at [348, 179] on textarea "PUTTING ~ Overview - see handout" at bounding box center [463, 169] width 356 height 52
click at [349, 178] on textarea "PUTTING ~ Overview - see handout" at bounding box center [463, 169] width 356 height 52
click at [394, 191] on textarea "PUTTING ~ Overview - see handout - plug in your sensory style: [PERSON_NAME] - …" at bounding box center [463, 169] width 356 height 52
click at [376, 196] on textarea "PUTTING ~ Overview - see handout - plug in your sensory style: [PERSON_NAME] - …" at bounding box center [463, 169] width 356 height 52
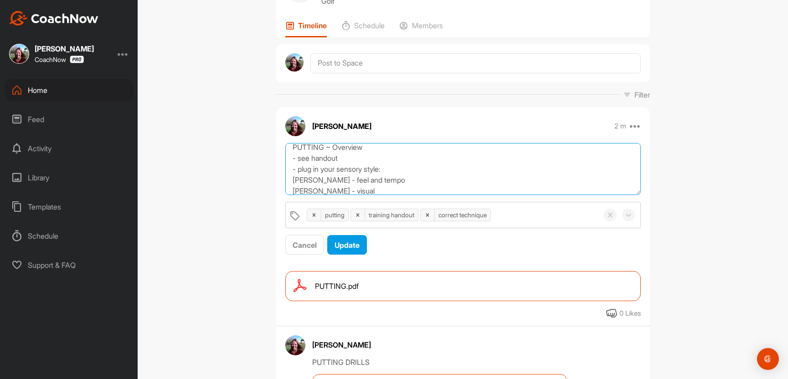
click at [372, 196] on textarea "PUTTING ~ Overview - see handout - plug in your sensory style: [PERSON_NAME] - …" at bounding box center [463, 169] width 356 height 52
click at [421, 196] on textarea "PUTTING ~ Overview - see handout - plug in your sensory style: [PERSON_NAME] - …" at bounding box center [463, 169] width 356 height 52
click at [473, 194] on textarea "PUTTING ~ Overview - see handout - plug in your sensory style: [PERSON_NAME] - …" at bounding box center [463, 169] width 356 height 52
click at [295, 185] on textarea "PUTTING ~ Overview - see handout - plug in your sensory style: [PERSON_NAME] - …" at bounding box center [463, 169] width 356 height 52
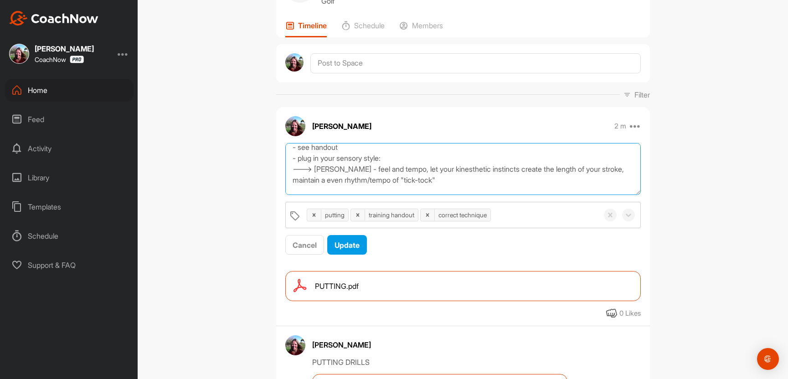
click at [449, 196] on textarea "PUTTING ~ Overview - see handout - plug in your sensory style: ---> [PERSON_NAM…" at bounding box center [463, 169] width 356 height 52
click at [302, 196] on textarea "PUTTING ~ Overview - see handout - plug in your sensory style: ---> [PERSON_NAM…" at bounding box center [463, 169] width 356 height 52
click at [317, 196] on textarea "PUTTING ~ Overview - see handout - plug in your sensory style: ---> [PERSON_NAM…" at bounding box center [463, 169] width 356 height 52
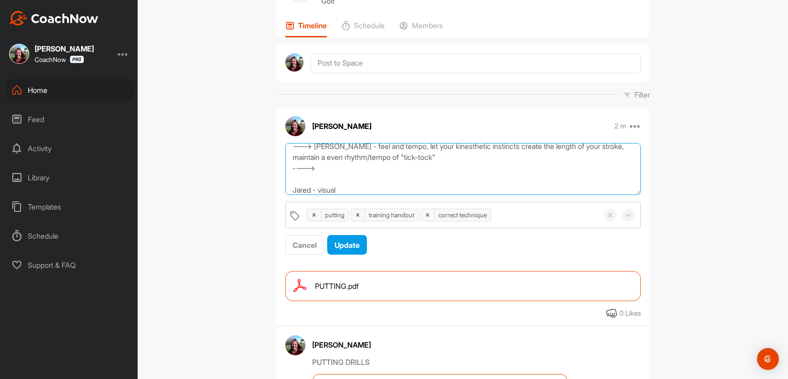
scroll to position [55, 0]
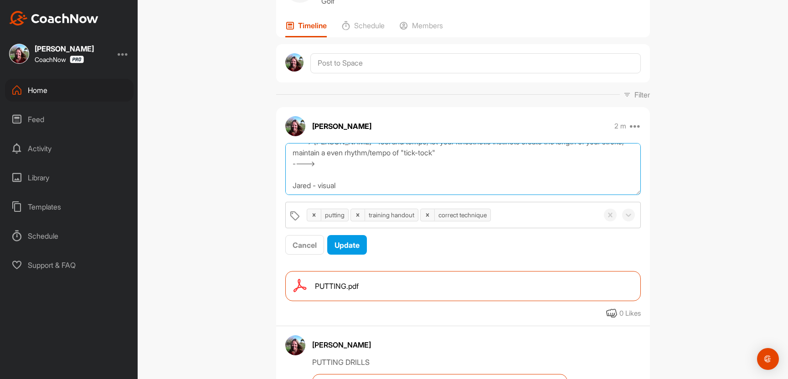
drag, startPoint x: 317, startPoint y: 203, endPoint x: 280, endPoint y: 206, distance: 37.5
click at [280, 206] on div "PUTTING ~ Overview - see handout - plug in your sensory style: ---> [PERSON_NAM…" at bounding box center [463, 199] width 374 height 113
drag, startPoint x: 318, startPoint y: 168, endPoint x: 275, endPoint y: 168, distance: 42.9
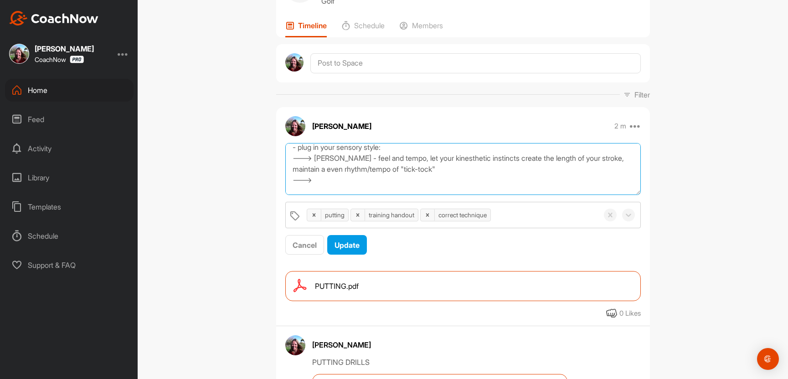
scroll to position [24, 0]
drag, startPoint x: 308, startPoint y: 199, endPoint x: 272, endPoint y: 198, distance: 36.5
click at [278, 198] on div "PUTTING ~ Overview - see handout - plug in your sensory style: ---> [PERSON_NAM…" at bounding box center [463, 199] width 374 height 113
drag, startPoint x: 315, startPoint y: 176, endPoint x: 261, endPoint y: 176, distance: 54.3
click at [261, 176] on div "PP [PERSON_NAME] Golf Space Settings Your Notifications Timeline Schedule Membe…" at bounding box center [463, 189] width 651 height 379
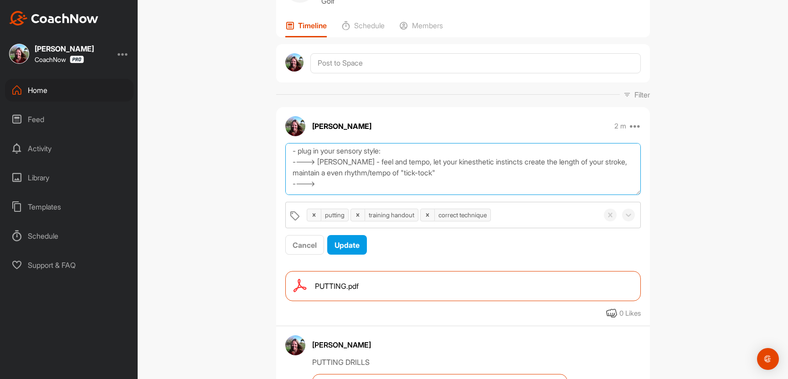
click at [298, 177] on textarea "PUTTING ~ Overview - see handout - plug in your sensory style: ----> [PERSON_NA…" at bounding box center [463, 169] width 356 height 52
click at [298, 196] on textarea "PUTTING ~ Overview - see handout - plug in your sensory style: ---> [PERSON_NAM…" at bounding box center [463, 169] width 356 height 52
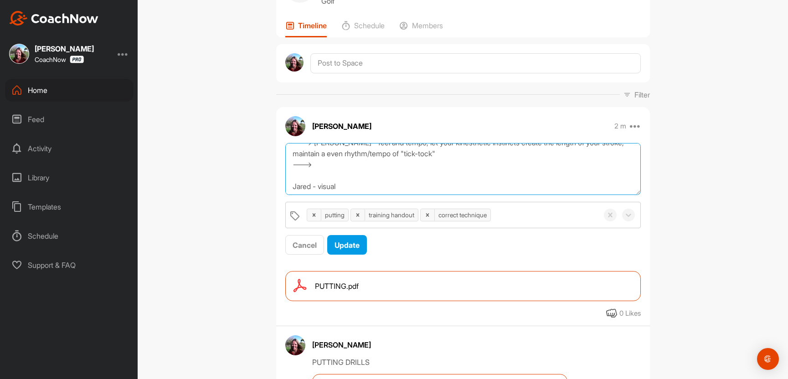
scroll to position [55, 0]
click at [295, 188] on textarea "PUTTING ~ Overview - see handout - plug in your sensory style: ---> [PERSON_NAM…" at bounding box center [463, 169] width 356 height 52
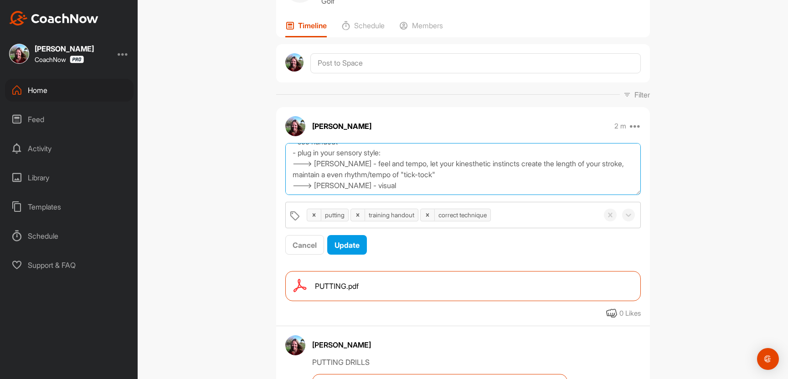
scroll to position [33, 0]
click at [373, 186] on textarea "PUTTING ~ Overview - see handout - plug in your sensory style: ---> [PERSON_NAM…" at bounding box center [463, 169] width 356 height 52
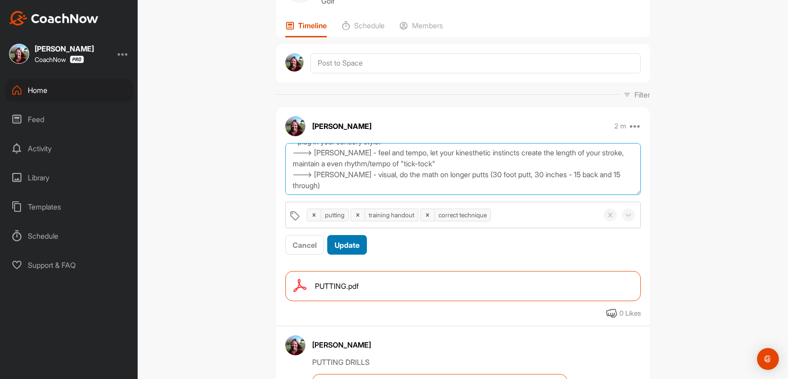
type textarea "PUTTING ~ Overview - see handout - plug in your sensory style: ---> [PERSON_NAM…"
click at [360, 251] on div "Update" at bounding box center [347, 245] width 25 height 11
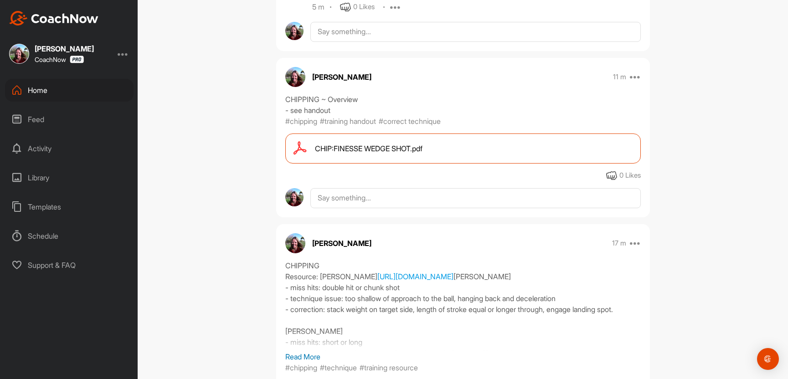
scroll to position [437, 0]
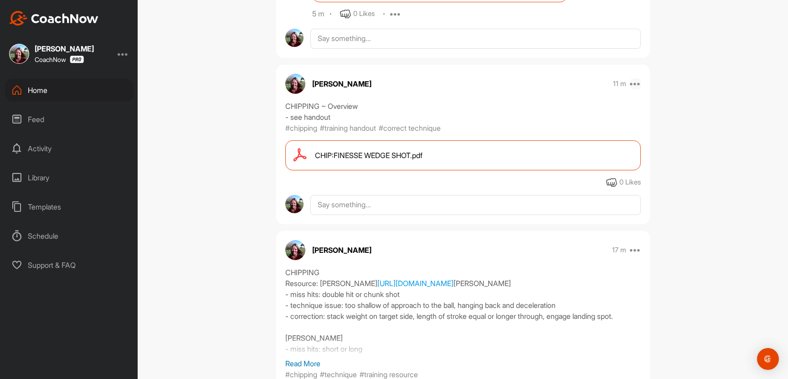
click at [634, 89] on icon at bounding box center [635, 83] width 11 height 11
click at [583, 189] on button "Edit" at bounding box center [579, 174] width 123 height 30
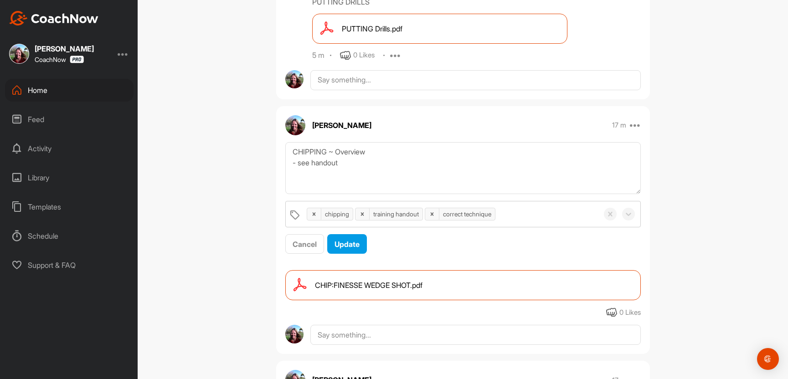
scroll to position [391, 0]
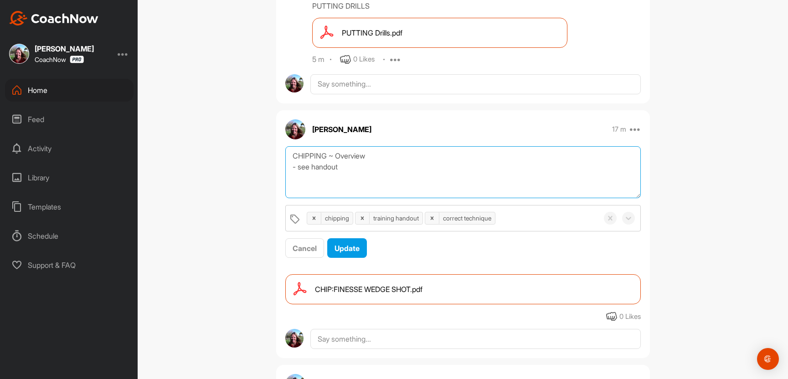
click at [368, 199] on textarea "CHIPPING ~ Overview - see handout" at bounding box center [463, 172] width 356 height 52
click at [335, 199] on textarea "CHIPPING ~ Overview - see handout Chipping System - 2 clubs [PERSON_NAME]: SW a…" at bounding box center [463, 172] width 356 height 52
click at [334, 199] on textarea "CHIPPING ~ Overview - see handout Chipping System - 2 clubs [PERSON_NAME]: SW a…" at bounding box center [463, 172] width 356 height 52
click at [442, 199] on textarea "CHIPPING ~ Overview - see handout Chipping System - 2 clubs [PERSON_NAME]: SW -…" at bounding box center [463, 172] width 356 height 52
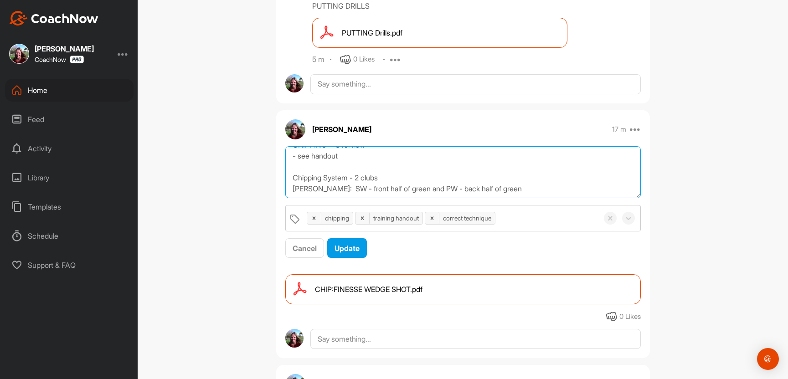
scroll to position [16, 0]
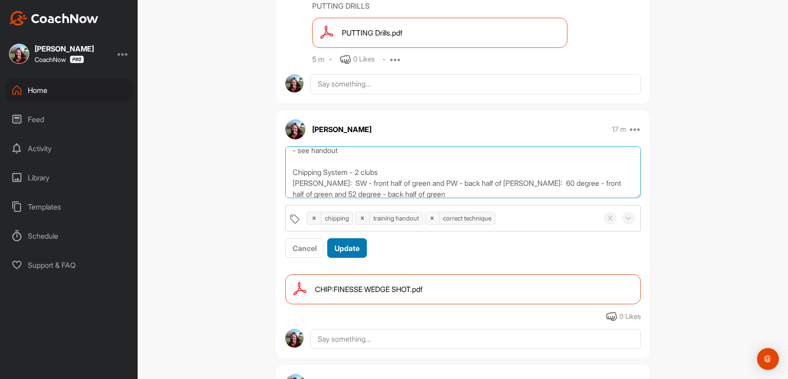
type textarea "CHIPPING ~ Overview - see handout Chipping System - 2 clubs [PERSON_NAME]: SW -…"
click at [367, 258] on button "Update" at bounding box center [347, 248] width 40 height 20
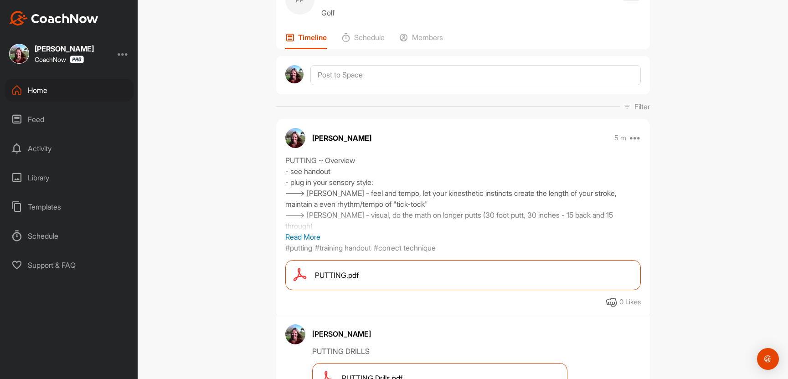
scroll to position [0, 0]
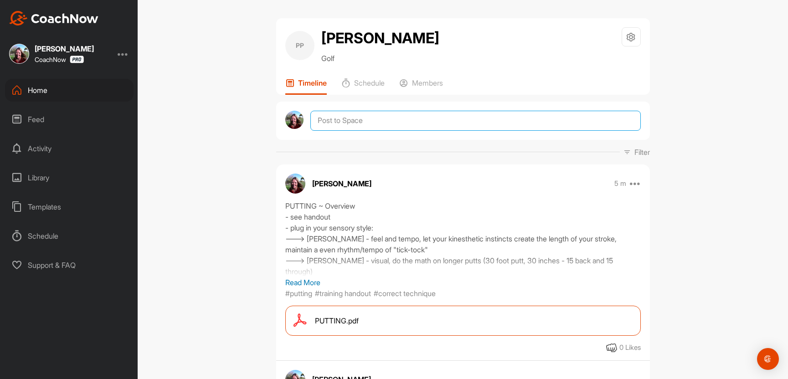
click at [335, 123] on textarea at bounding box center [476, 121] width 330 height 20
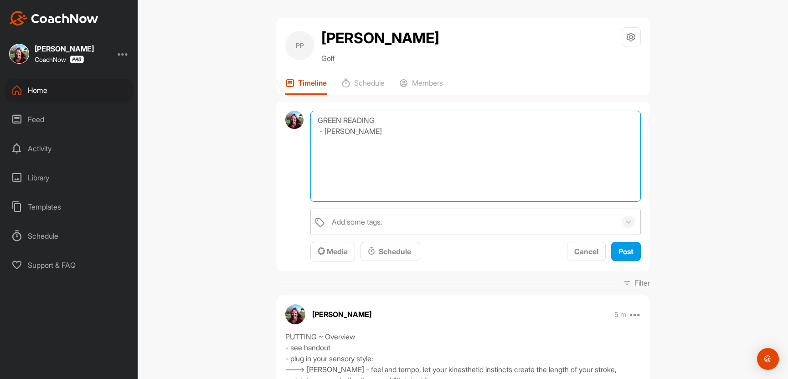
paste textarea "[URL][DOMAIN_NAME]"
click at [325, 151] on textarea "GREEN READING - [PERSON_NAME] [URL][DOMAIN_NAME]" at bounding box center [476, 156] width 330 height 91
drag, startPoint x: 395, startPoint y: 137, endPoint x: 330, endPoint y: 135, distance: 64.8
click at [330, 135] on textarea "GREEN READING - [PERSON_NAME] Resource: [URL][DOMAIN_NAME]" at bounding box center [476, 156] width 330 height 91
drag, startPoint x: 510, startPoint y: 173, endPoint x: 313, endPoint y: 173, distance: 197.4
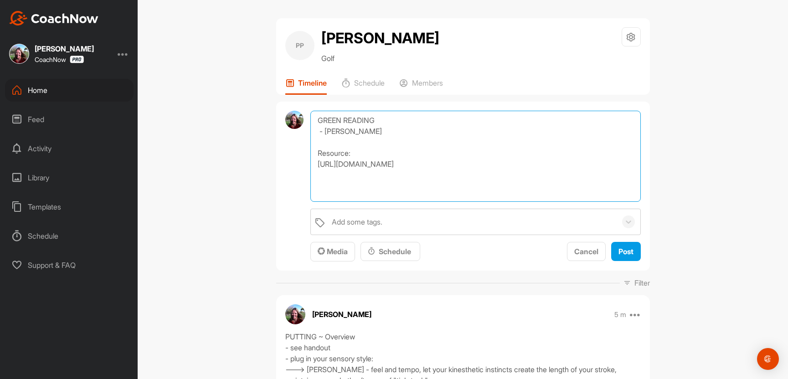
click at [313, 173] on textarea "GREEN READING - [PERSON_NAME] Resource: [URL][DOMAIN_NAME]" at bounding box center [476, 156] width 330 height 91
paste textarea "phxRRa-Mazo?si=9zMfaqnBzXaOQ_zn"
type textarea "GREEN READING - [PERSON_NAME] Resource: [URL][DOMAIN_NAME]"
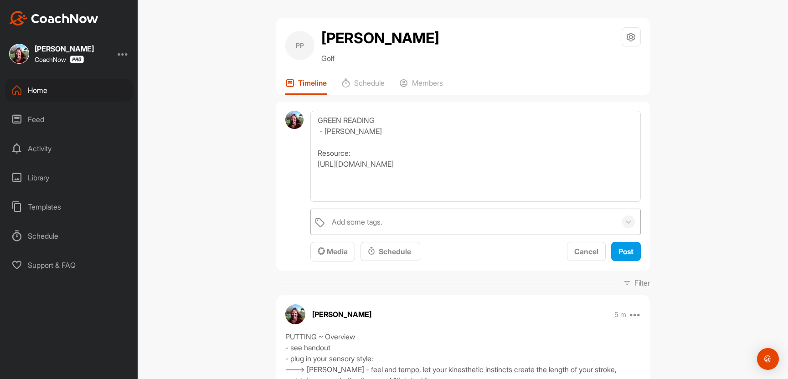
click at [383, 228] on div "Add some tags." at bounding box center [357, 222] width 51 height 11
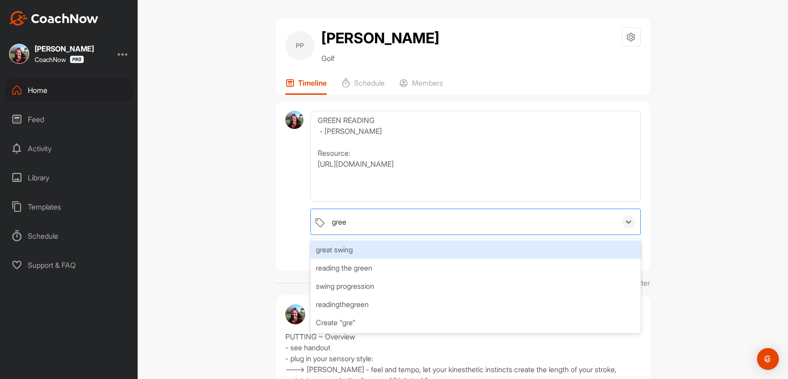
type input "green"
click at [394, 258] on div "reading the green" at bounding box center [476, 250] width 330 height 18
type input "putting"
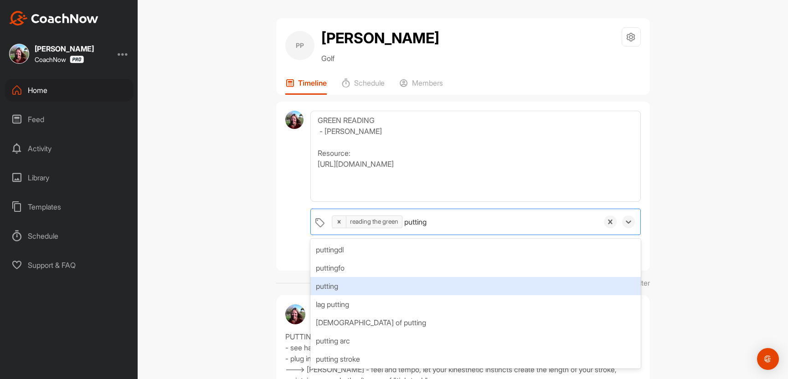
click at [462, 293] on div "putting" at bounding box center [476, 286] width 330 height 18
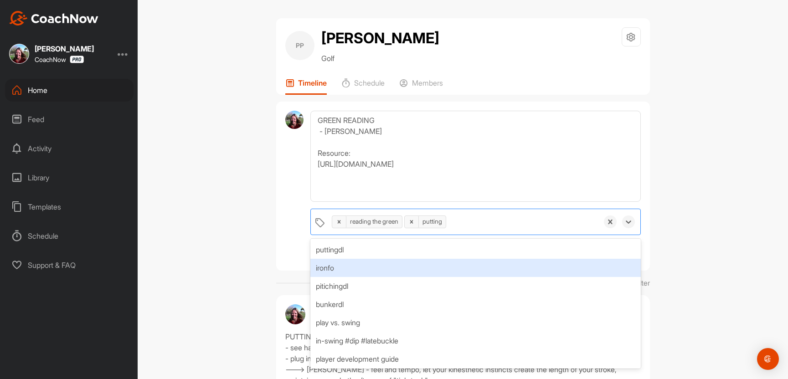
click at [685, 257] on div "PP [PERSON_NAME] Golf Space Settings Your Notifications Timeline Schedule Membe…" at bounding box center [463, 189] width 651 height 379
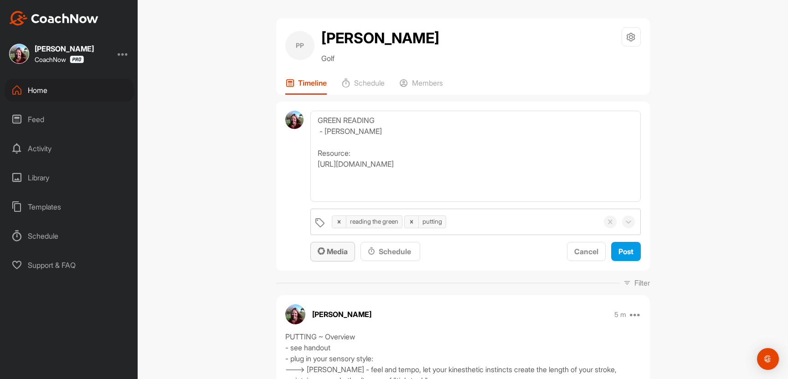
click at [348, 256] on span "Media" at bounding box center [333, 251] width 30 height 9
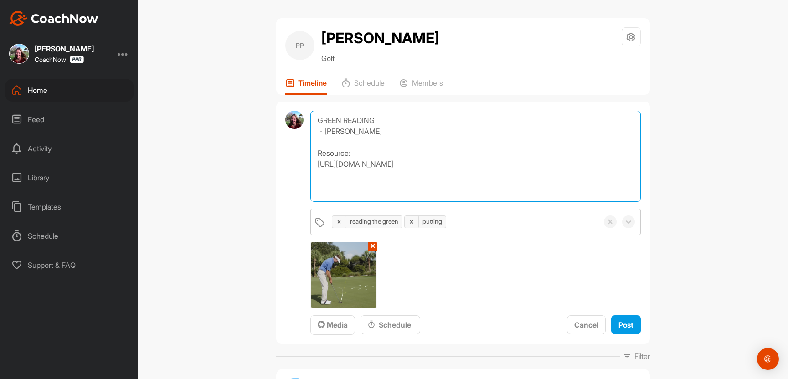
click at [373, 139] on textarea "GREEN READING - [PERSON_NAME] Resource: [URL][DOMAIN_NAME]" at bounding box center [476, 156] width 330 height 91
click at [353, 173] on textarea "GREEN READING - [PERSON_NAME] Resource: [URL][DOMAIN_NAME]" at bounding box center [476, 156] width 330 height 91
click at [516, 182] on textarea "GREEN READING - [PERSON_NAME] ResourceS: [URL][DOMAIN_NAME]" at bounding box center [476, 156] width 330 height 91
click at [356, 171] on textarea "GREEN READING - [PERSON_NAME] ResourceS: [URL][DOMAIN_NAME]" at bounding box center [476, 156] width 330 height 91
click at [405, 173] on textarea "GREEN READING - [PERSON_NAME] Resources: [URL][DOMAIN_NAME]" at bounding box center [476, 156] width 330 height 91
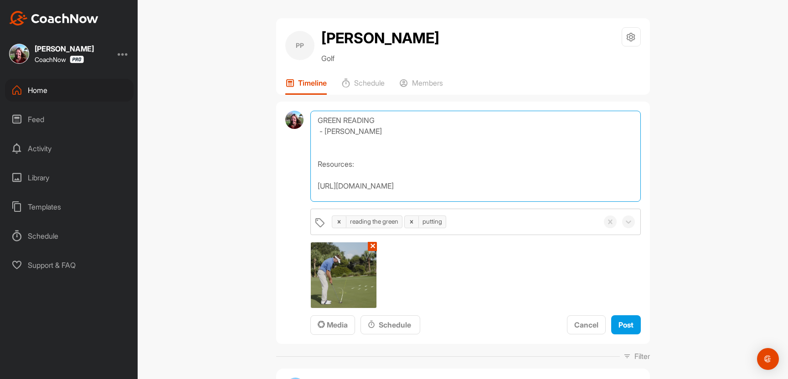
paste textarea "[URL][DOMAIN_NAME]"
click at [321, 181] on textarea "GREEN READING - [PERSON_NAME] Resources: [URL][DOMAIN_NAME] [URL][DOMAIN_NAME]" at bounding box center [476, 156] width 330 height 91
click at [321, 191] on textarea "GREEN READING - [PERSON_NAME] Resources: 1. [URL][DOMAIN_NAME] [URL][DOMAIN_NAM…" at bounding box center [476, 156] width 330 height 91
click at [379, 151] on textarea "GREEN READING - [PERSON_NAME] Resources: 1. [URL][DOMAIN_NAME] 2. [URL][DOMAIN_…" at bounding box center [476, 156] width 330 height 91
type textarea "GREEN READING - [PERSON_NAME] Resources: 1. [URL][DOMAIN_NAME] 2. [URL][DOMAIN_…"
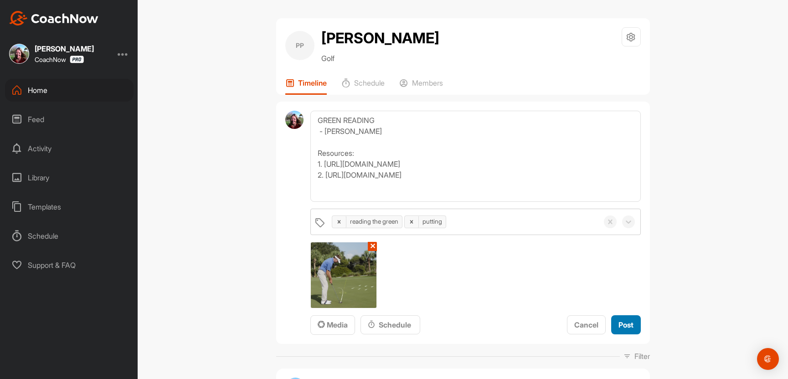
click at [623, 330] on span "Post" at bounding box center [626, 325] width 15 height 9
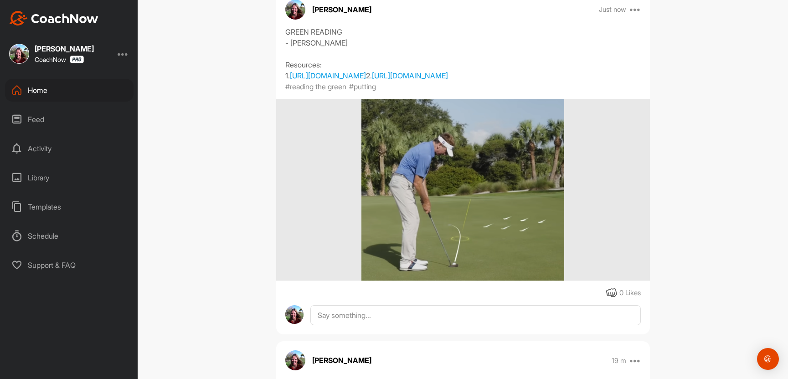
scroll to position [172, 0]
